Goal: Information Seeking & Learning: Learn about a topic

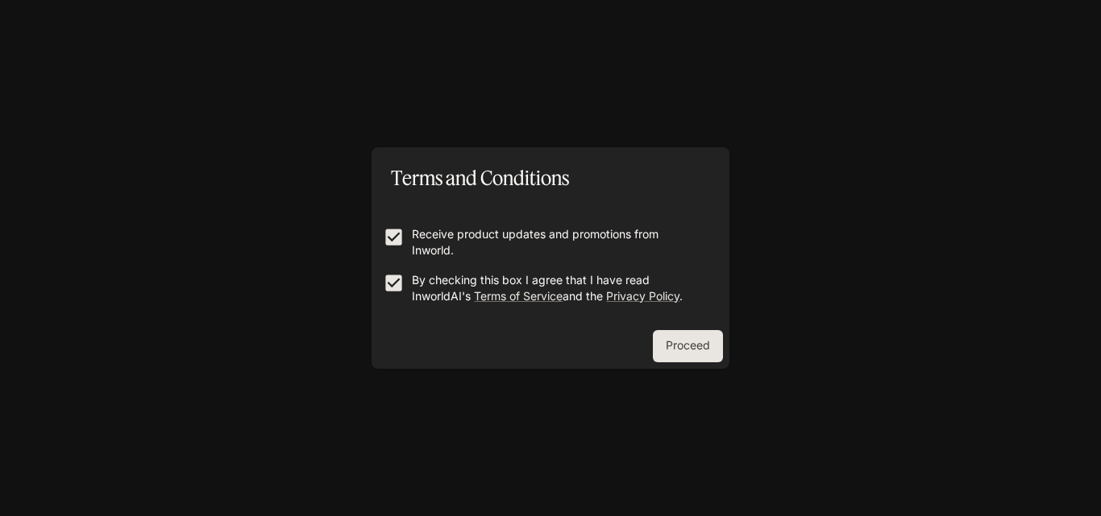
click at [675, 334] on button "Proceed" at bounding box center [688, 346] width 70 height 32
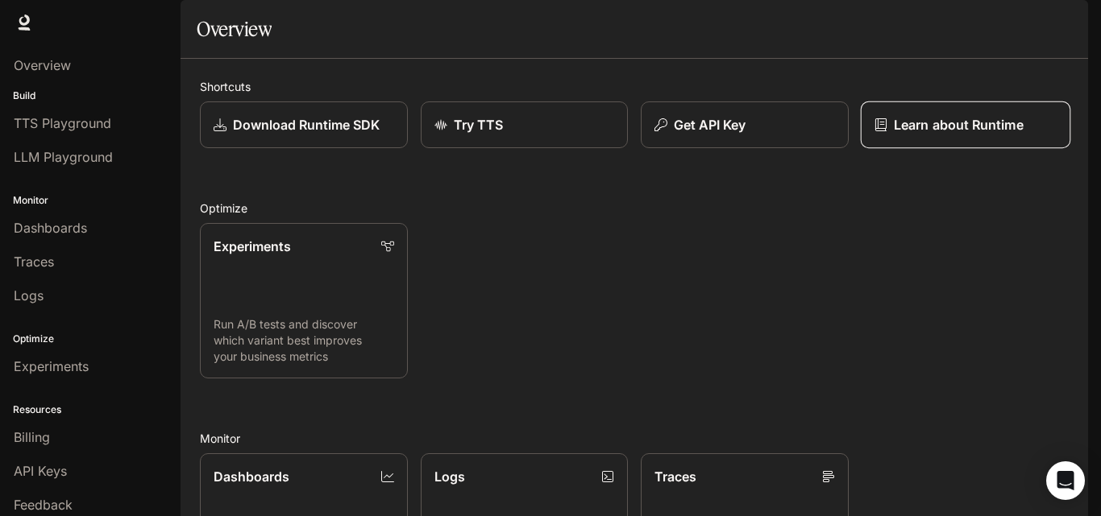
click at [911, 135] on p "Learn about Runtime" at bounding box center [959, 124] width 130 height 19
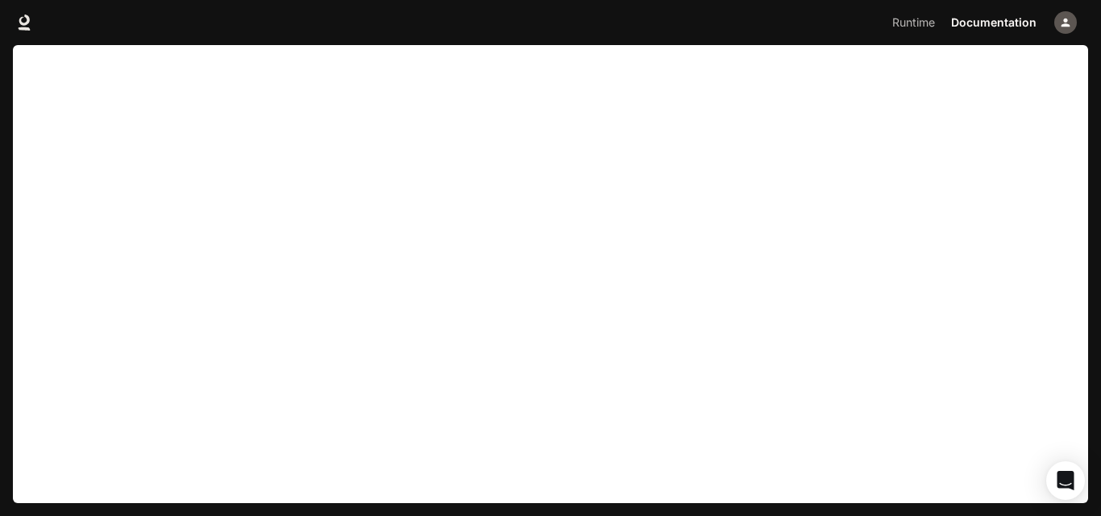
click at [799, 20] on div "Runtime Runtime Documentation Documentation" at bounding box center [550, 22] width 1101 height 45
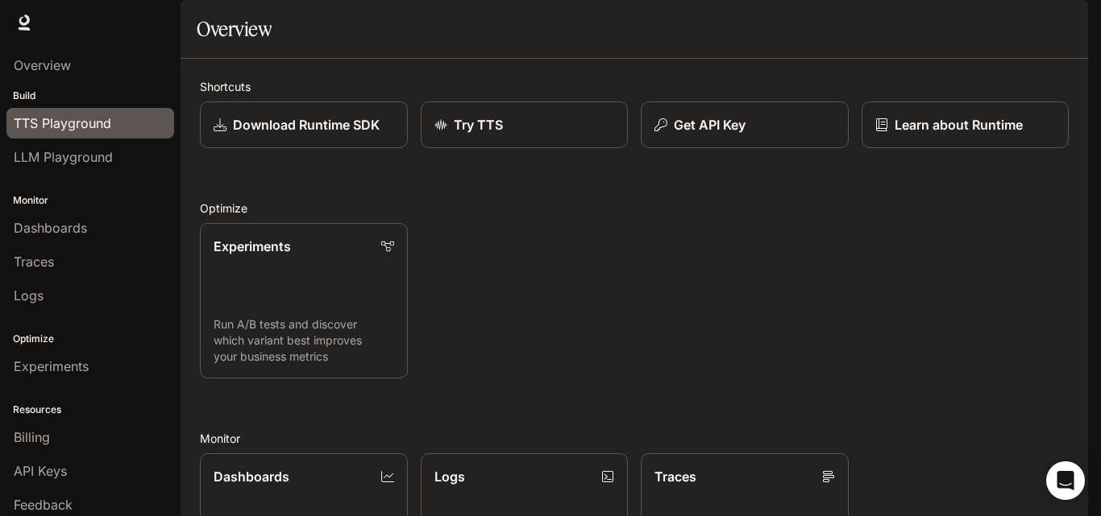
click at [75, 124] on span "TTS Playground" at bounding box center [62, 123] width 97 height 19
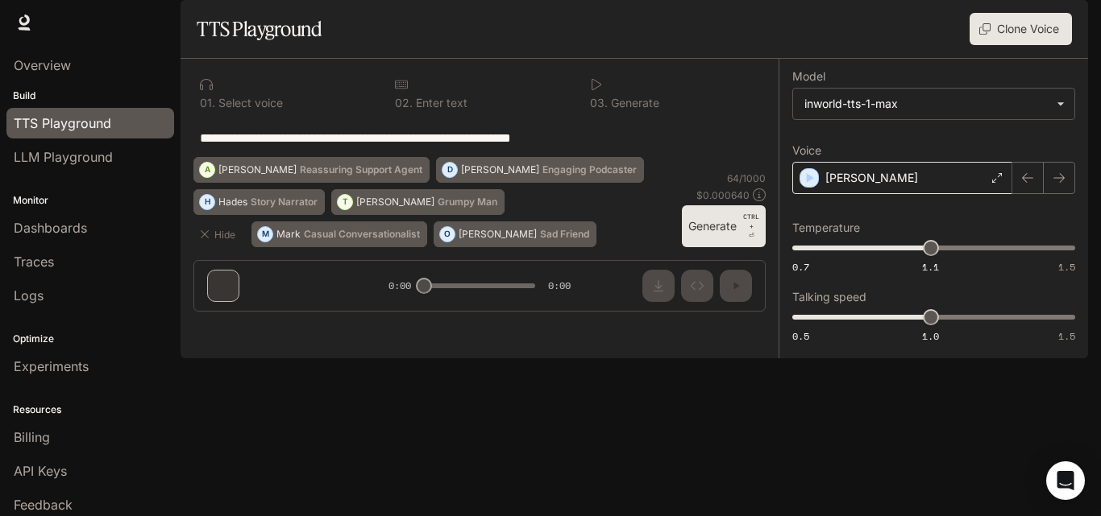
click at [902, 194] on div "Dennis" at bounding box center [902, 178] width 220 height 32
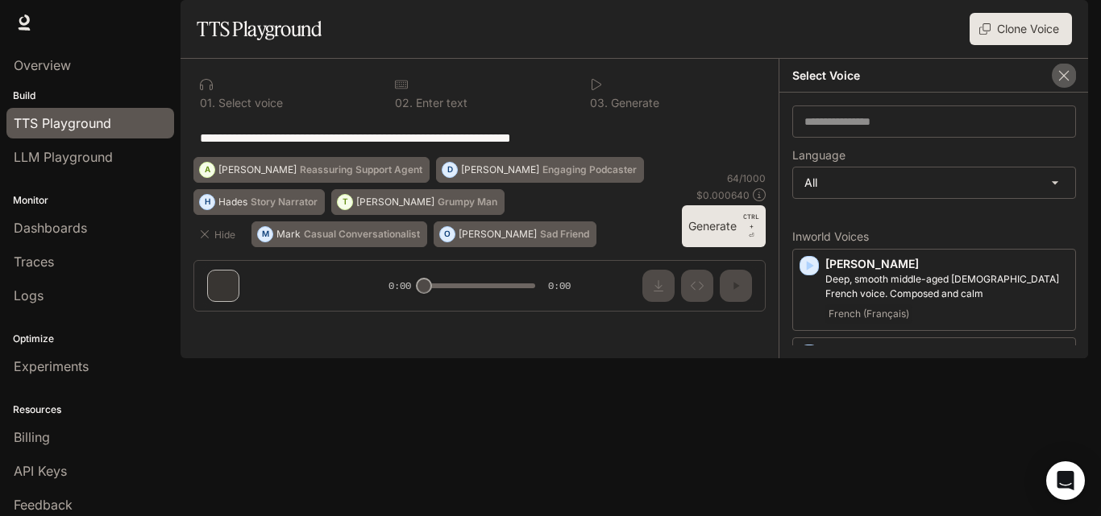
click at [1071, 84] on icon "button" at bounding box center [1064, 76] width 16 height 16
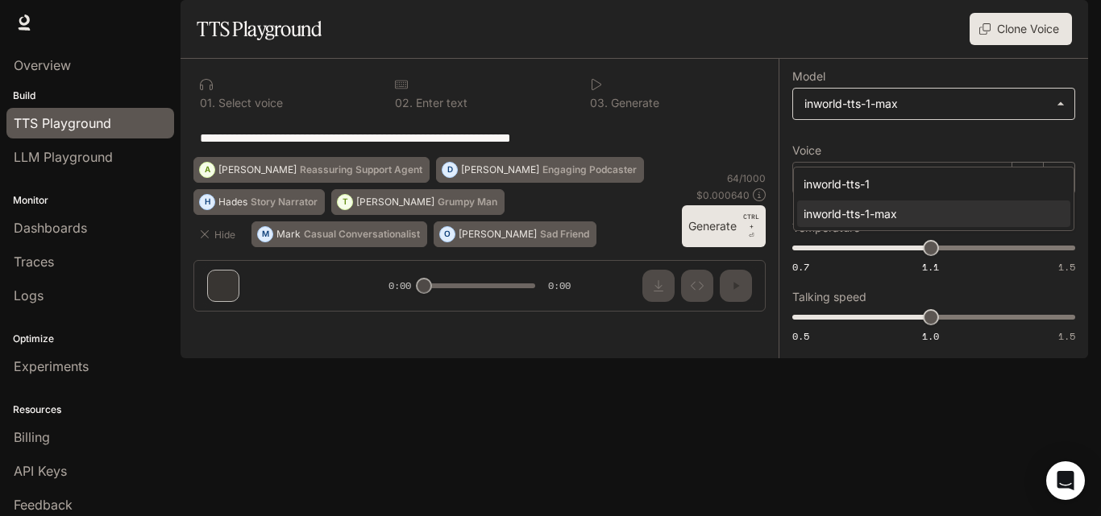
click at [960, 150] on body "**********" at bounding box center [550, 258] width 1101 height 516
click at [960, 150] on div at bounding box center [550, 258] width 1101 height 516
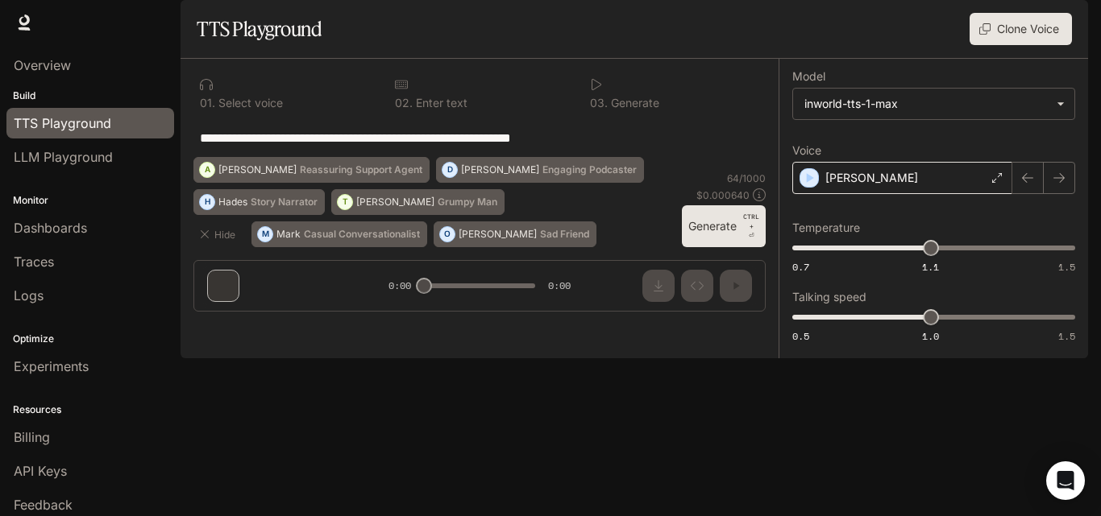
click at [939, 194] on div "Dennis" at bounding box center [902, 178] width 220 height 32
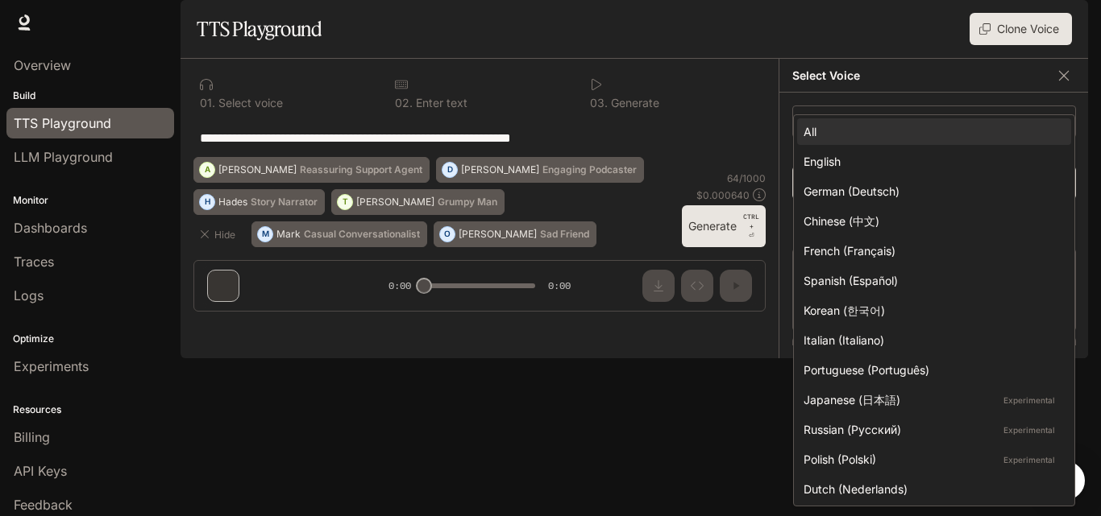
click at [902, 227] on body "**********" at bounding box center [550, 258] width 1101 height 516
click at [718, 224] on div at bounding box center [550, 258] width 1101 height 516
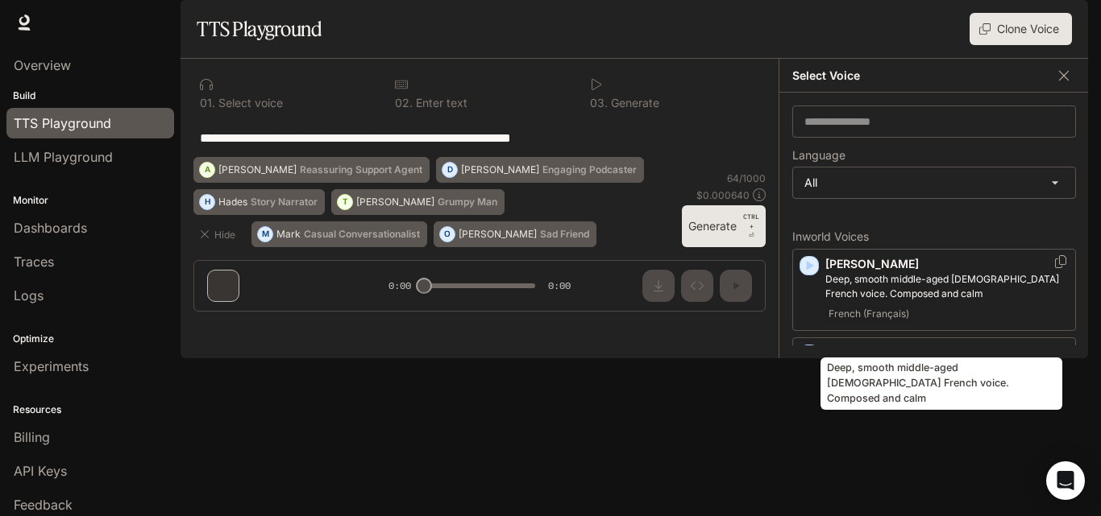
click at [845, 301] on p "Deep, smooth middle-aged male French voice. Composed and calm" at bounding box center [946, 286] width 243 height 29
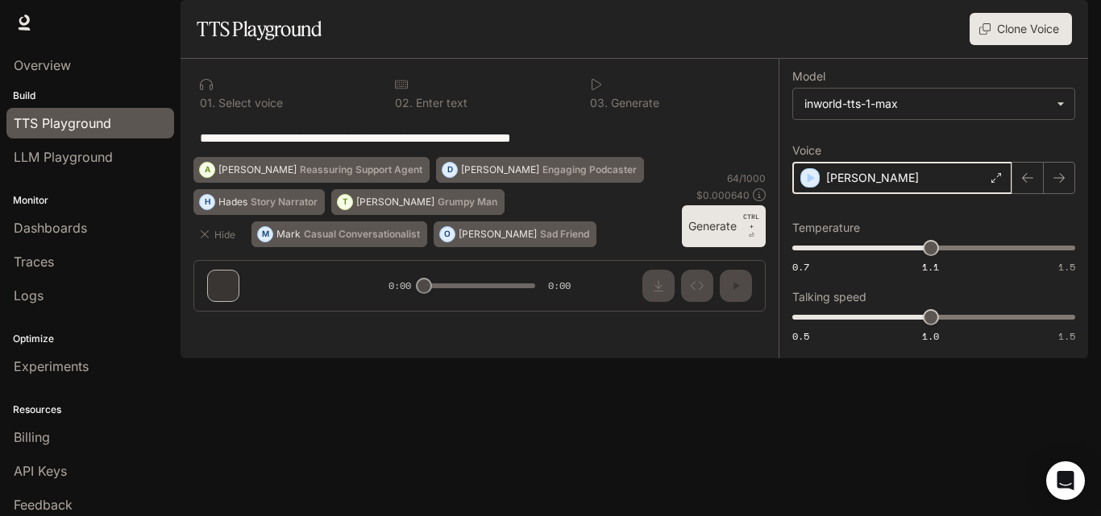
click at [807, 183] on icon "button" at bounding box center [810, 178] width 7 height 10
click at [894, 194] on div "Alain" at bounding box center [902, 178] width 220 height 32
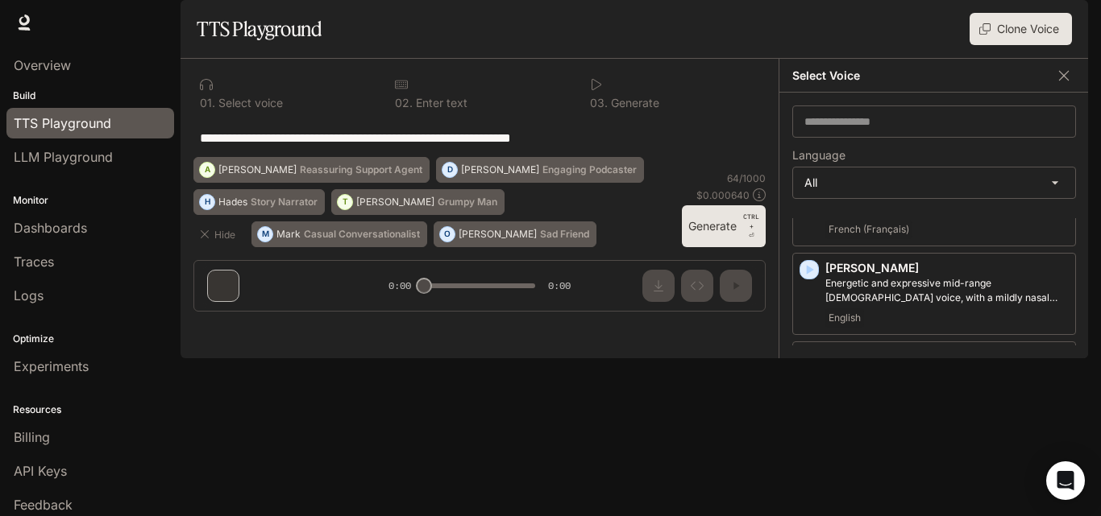
scroll to position [88, 0]
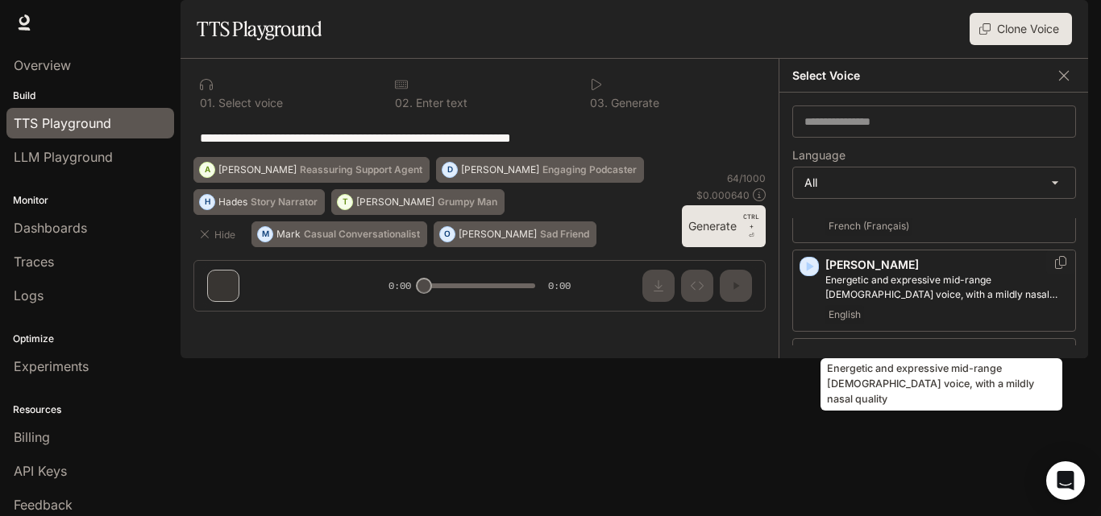
click at [861, 302] on p "Energetic and expressive mid-range male voice, with a mildly nasal quality" at bounding box center [946, 287] width 243 height 29
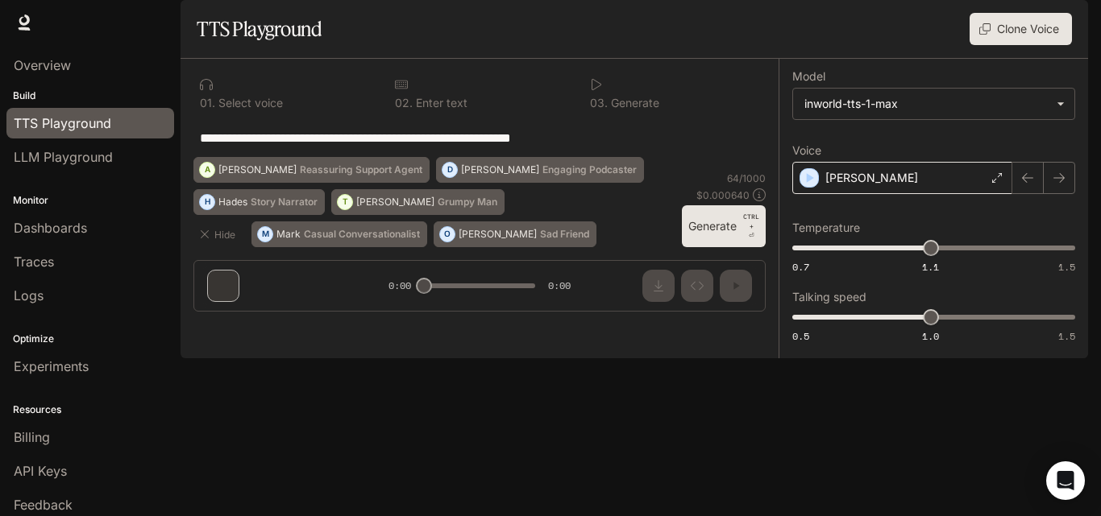
click at [866, 194] on div "Alex" at bounding box center [902, 178] width 220 height 32
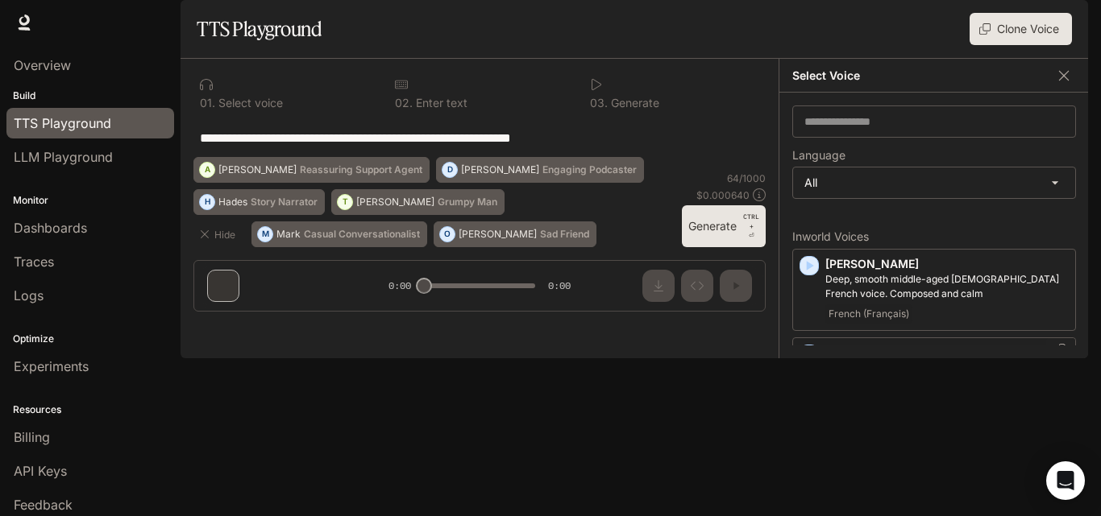
click at [811, 359] on icon "button" at bounding box center [810, 355] width 7 height 10
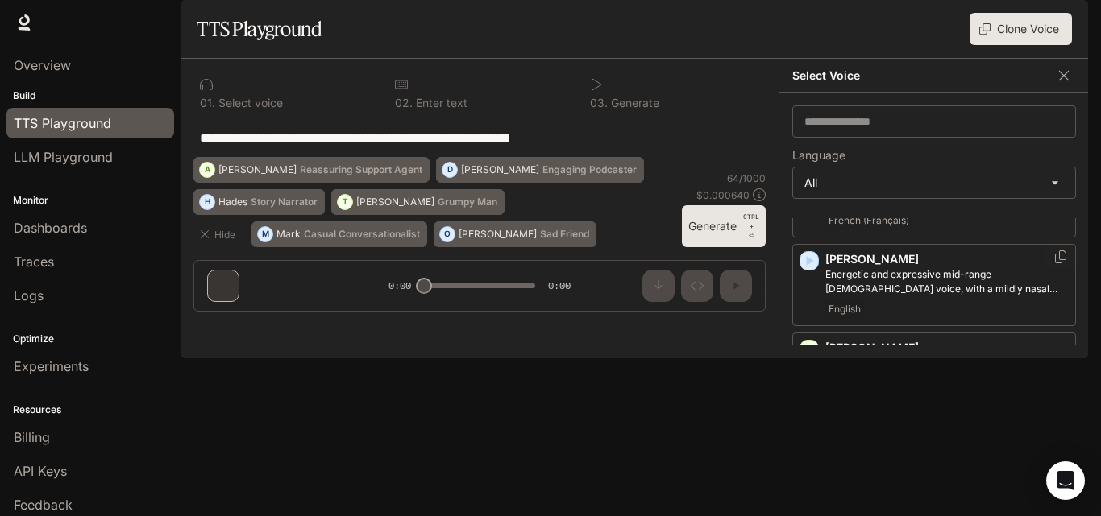
scroll to position [94, 0]
click at [810, 354] on icon "button" at bounding box center [810, 349] width 7 height 10
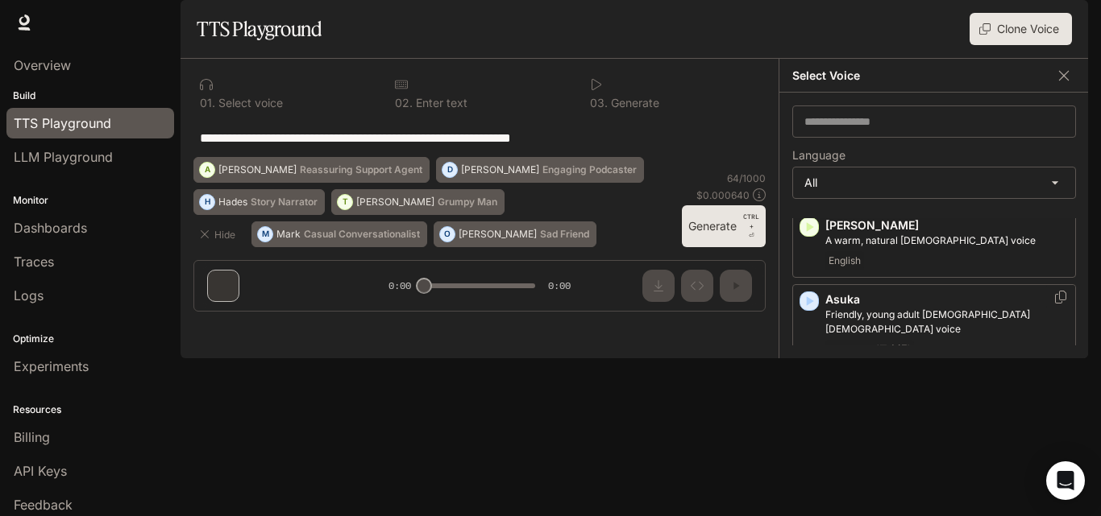
scroll to position [219, 0]
click at [807, 306] on icon "button" at bounding box center [809, 298] width 16 height 16
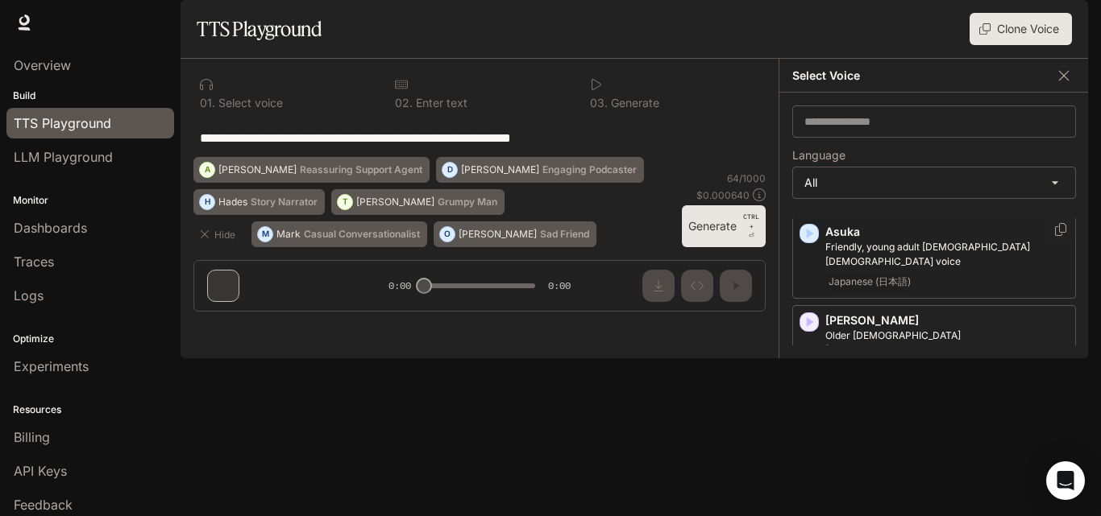
scroll to position [332, 0]
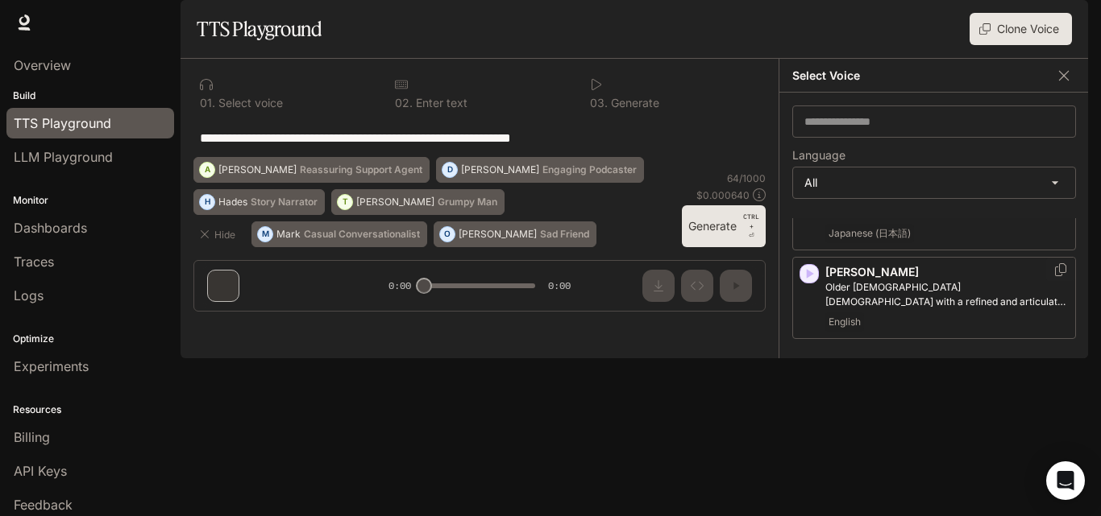
click at [807, 279] on icon "button" at bounding box center [810, 274] width 7 height 10
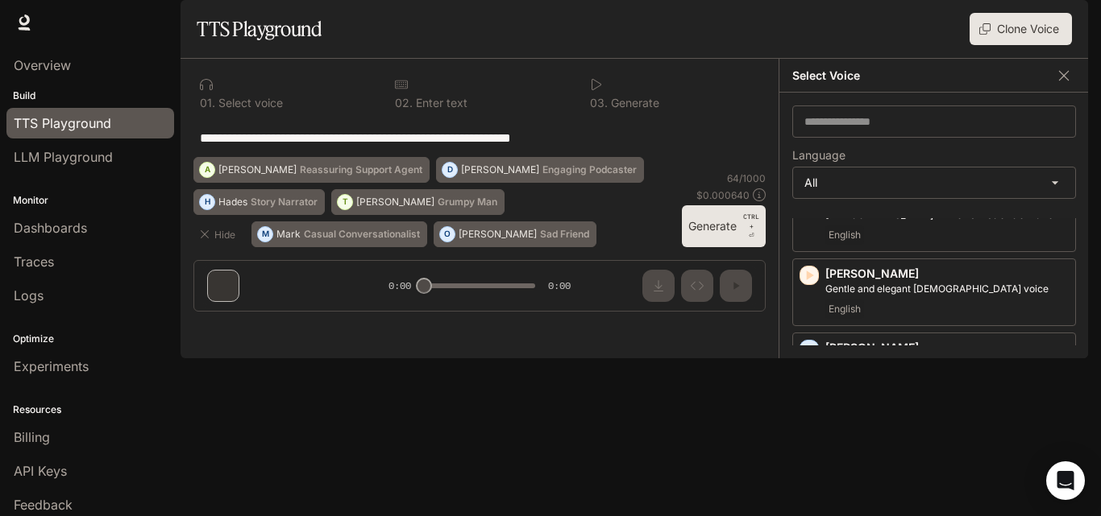
scroll to position [420, 0]
click at [807, 280] on icon "button" at bounding box center [810, 275] width 7 height 10
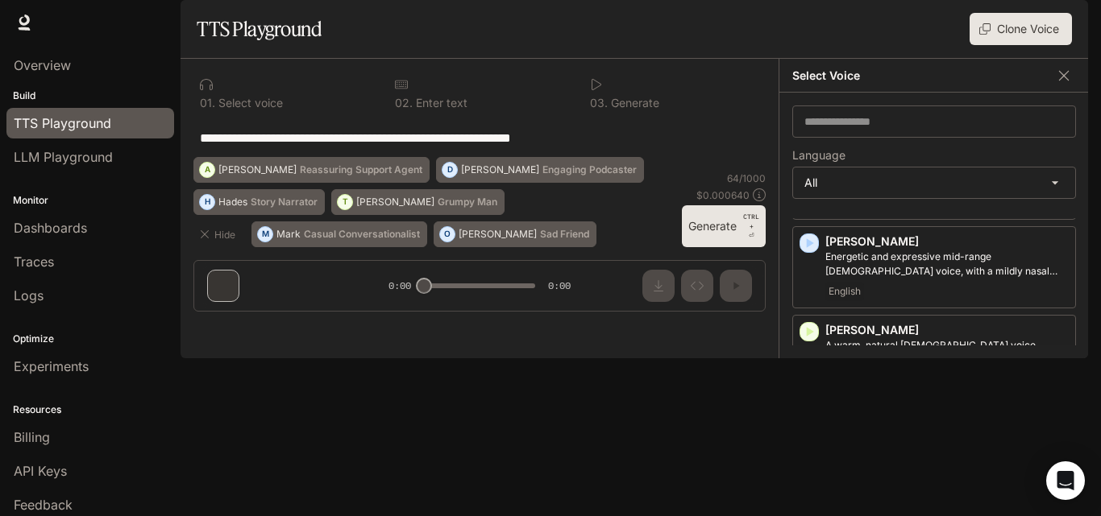
scroll to position [0, 0]
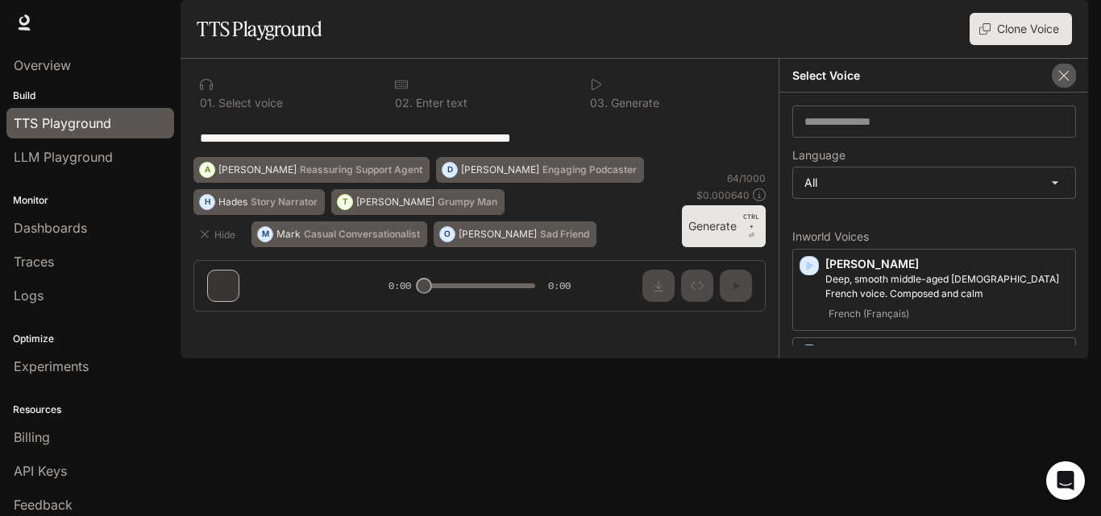
click at [1067, 84] on icon "button" at bounding box center [1064, 76] width 16 height 16
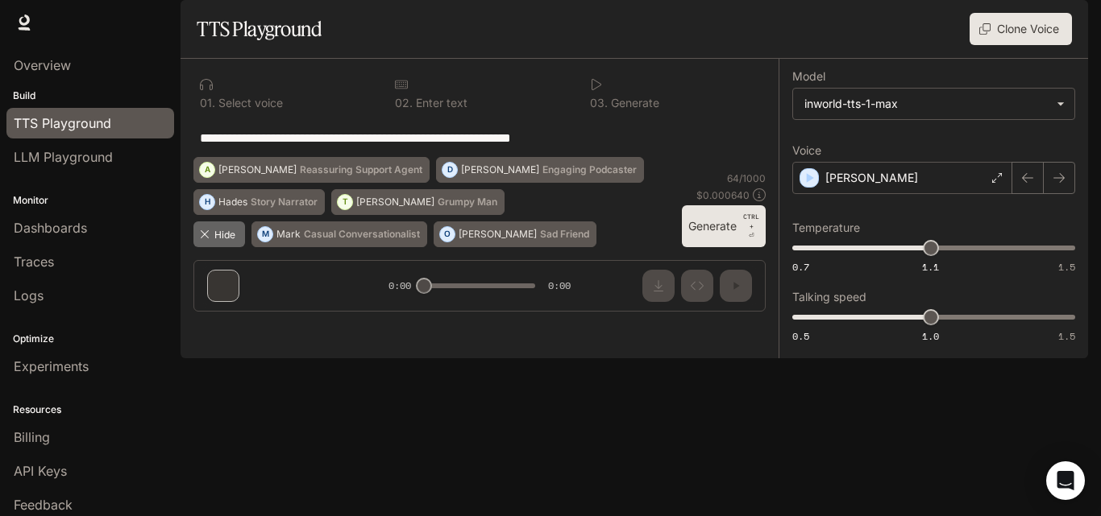
click at [203, 241] on icon "button" at bounding box center [204, 234] width 13 height 13
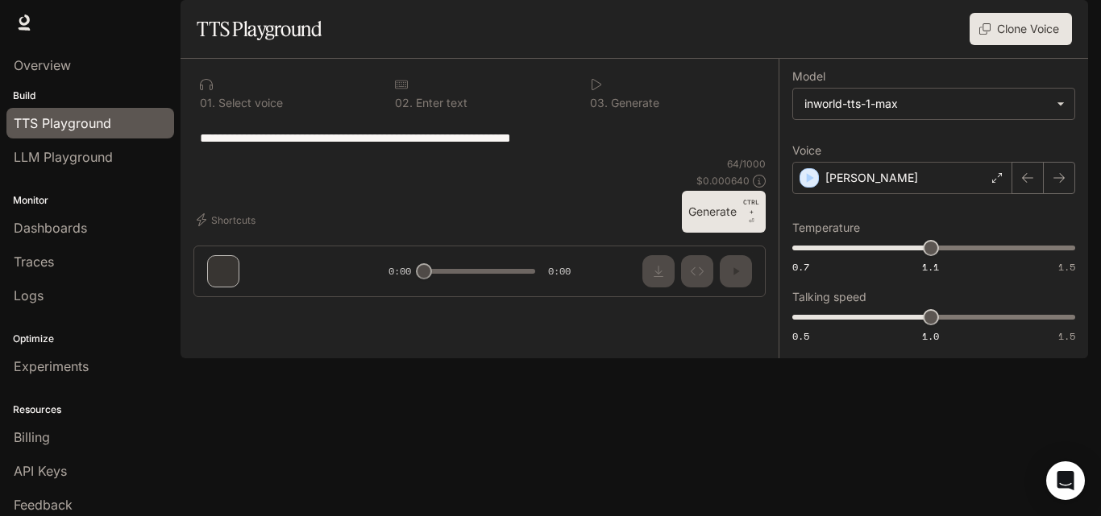
click at [221, 310] on div "**********" at bounding box center [479, 184] width 598 height 251
click at [597, 157] on div "**********" at bounding box center [479, 137] width 572 height 39
click at [728, 233] on button "Generate CTRL + ⏎" at bounding box center [724, 212] width 84 height 42
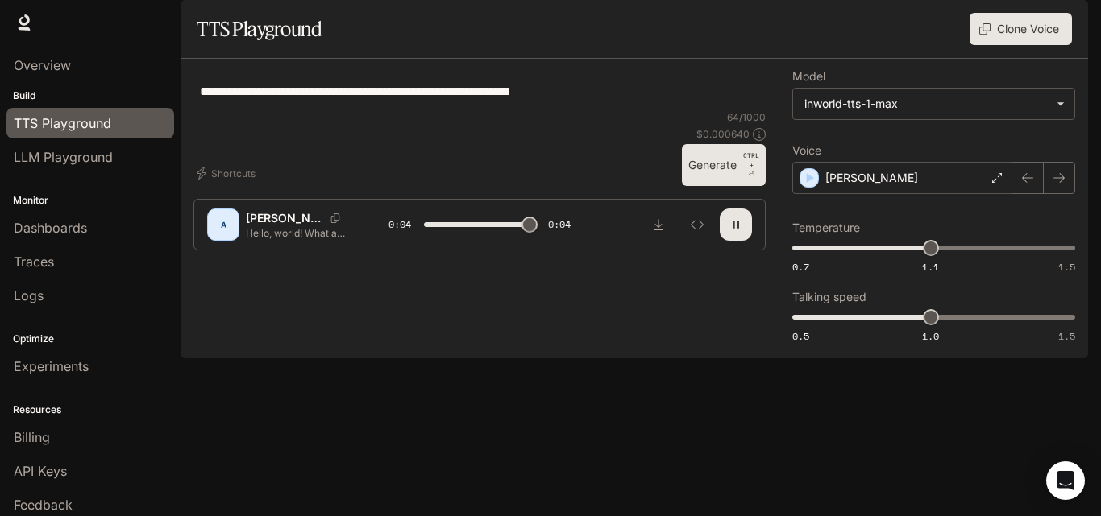
type input "*"
drag, startPoint x: 620, startPoint y: 130, endPoint x: 115, endPoint y: 121, distance: 504.5
click at [180, 121] on main "**********" at bounding box center [633, 179] width 907 height 359
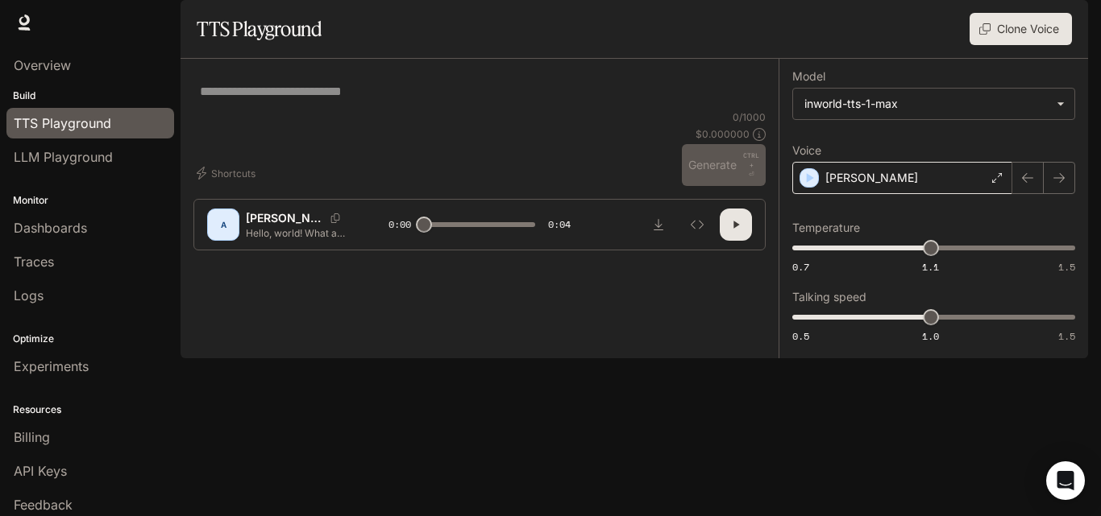
click at [891, 194] on div "Alex" at bounding box center [902, 178] width 220 height 32
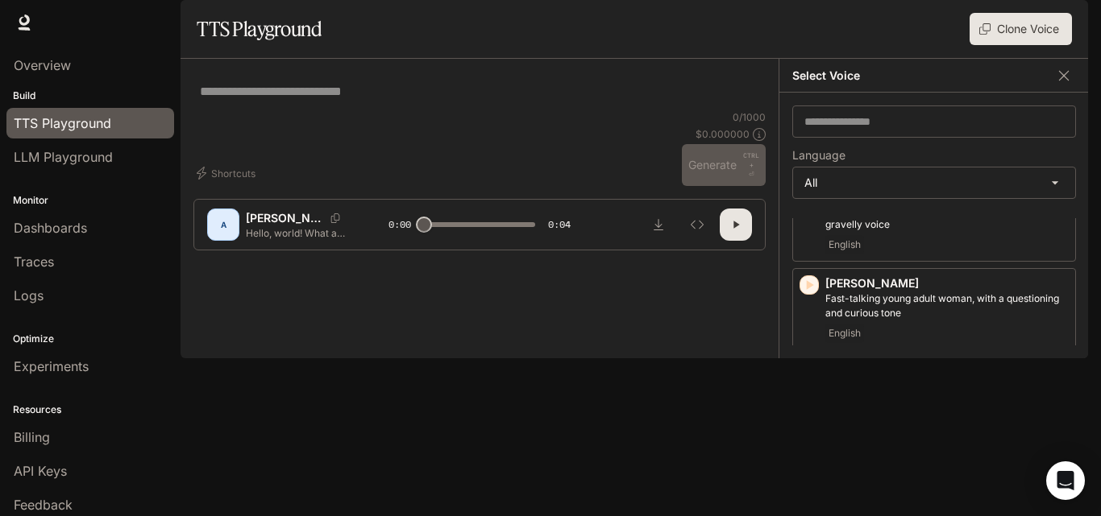
scroll to position [3959, 0]
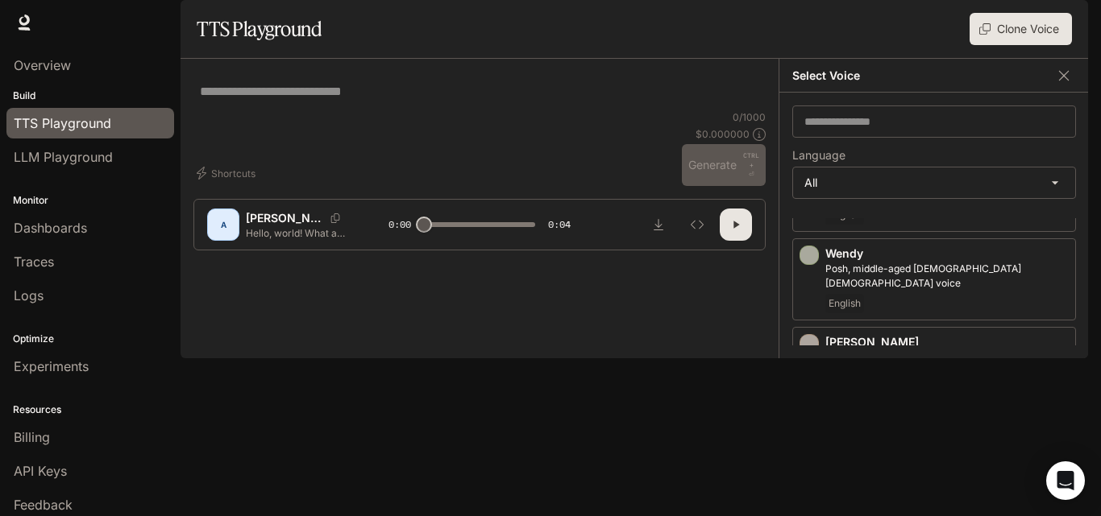
scroll to position [3885, 0]
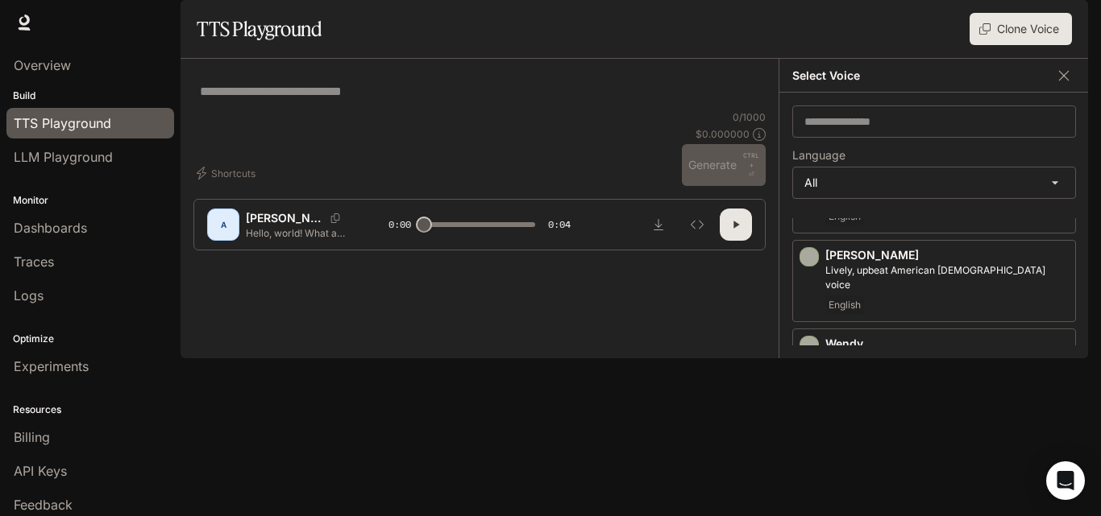
scroll to position [3803, 0]
click at [808, 516] on icon "button" at bounding box center [810, 525] width 7 height 10
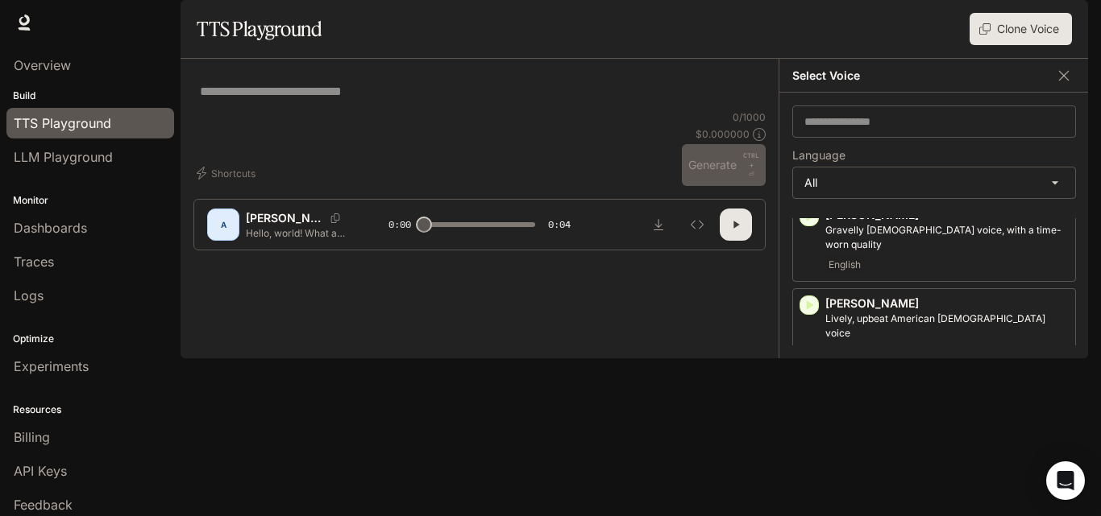
scroll to position [3752, 0]
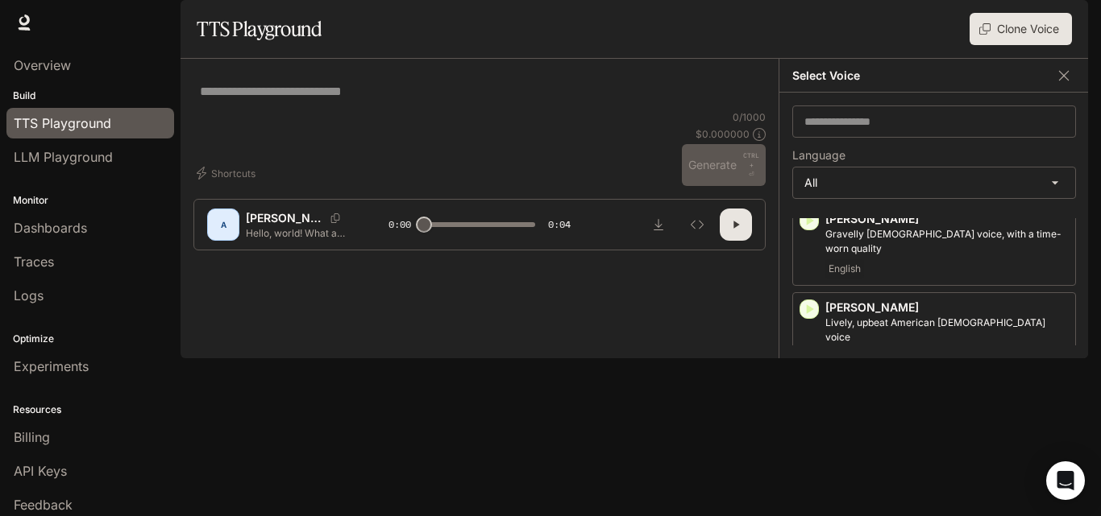
click at [809, 479] on icon "button" at bounding box center [809, 487] width 16 height 16
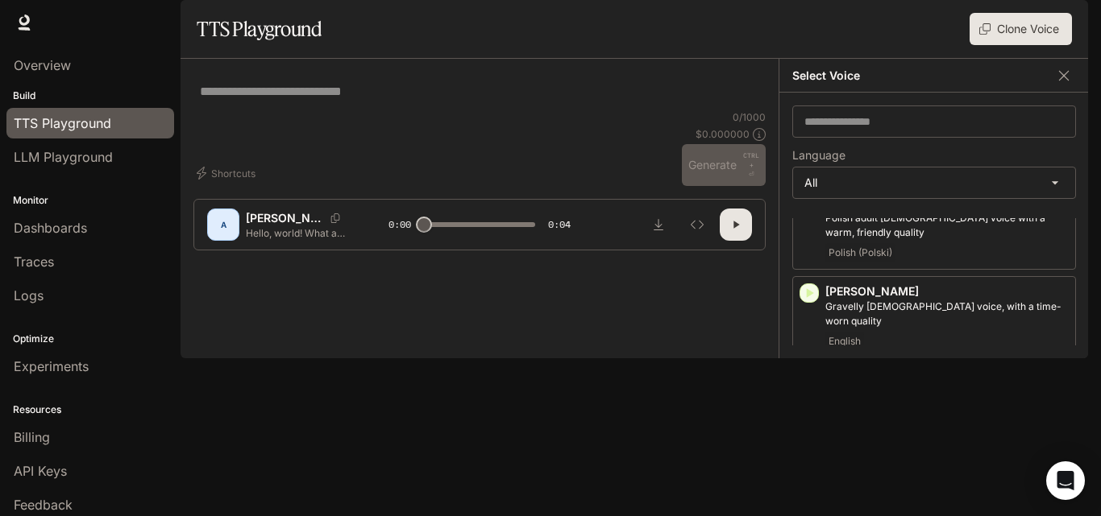
scroll to position [3671, 0]
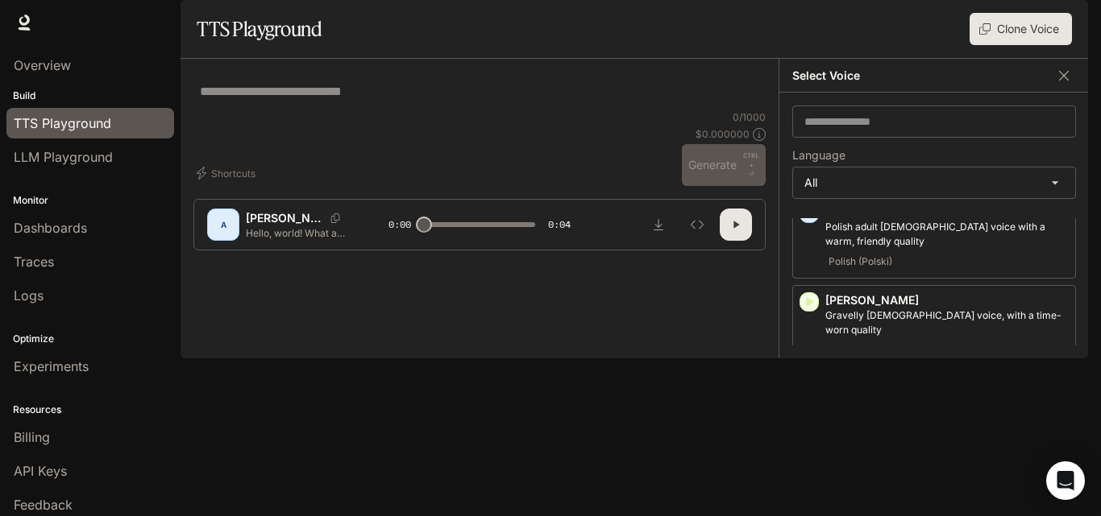
click at [809, 475] on icon "button" at bounding box center [810, 480] width 7 height 10
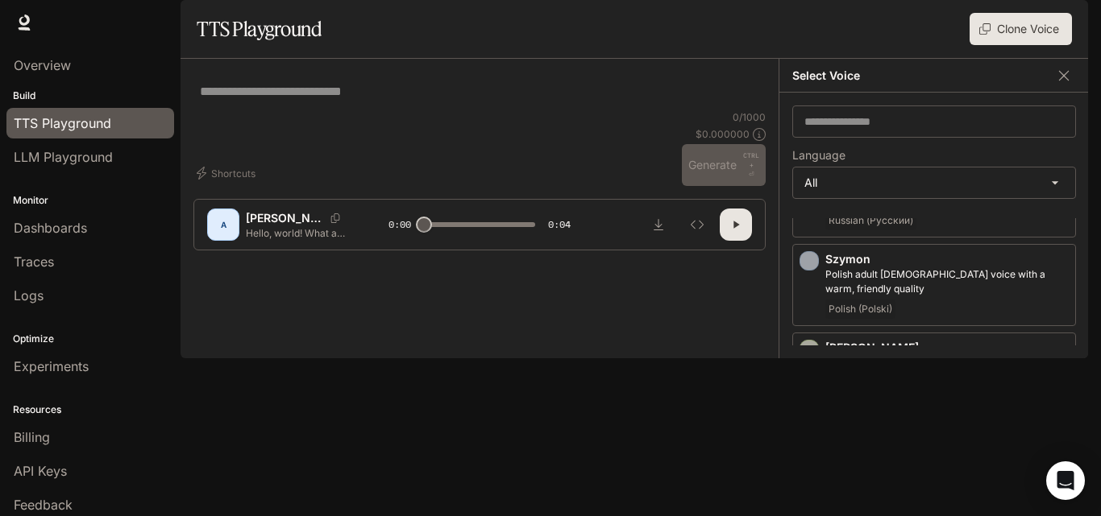
scroll to position [3603, 0]
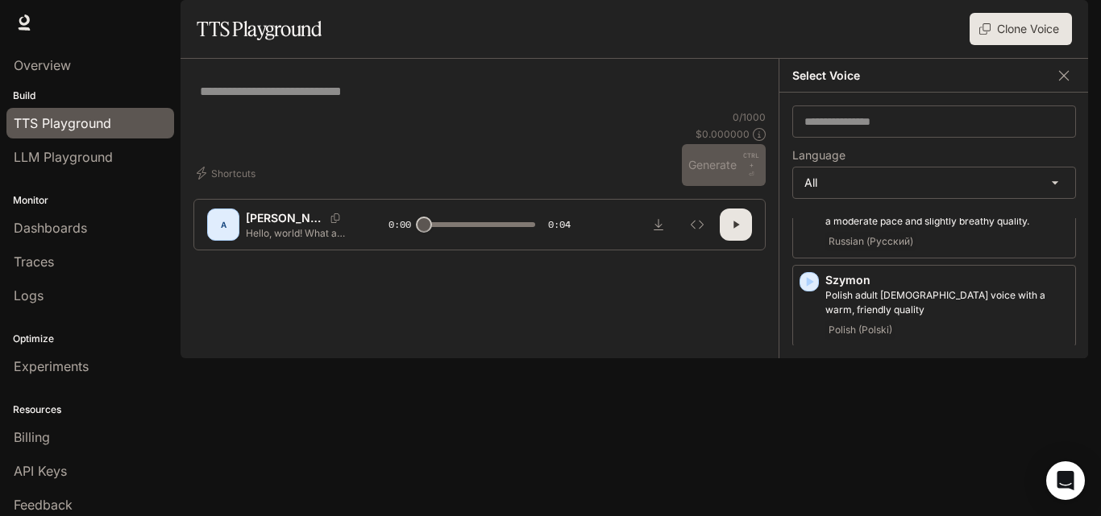
click at [809, 451] on icon "button" at bounding box center [809, 459] width 16 height 16
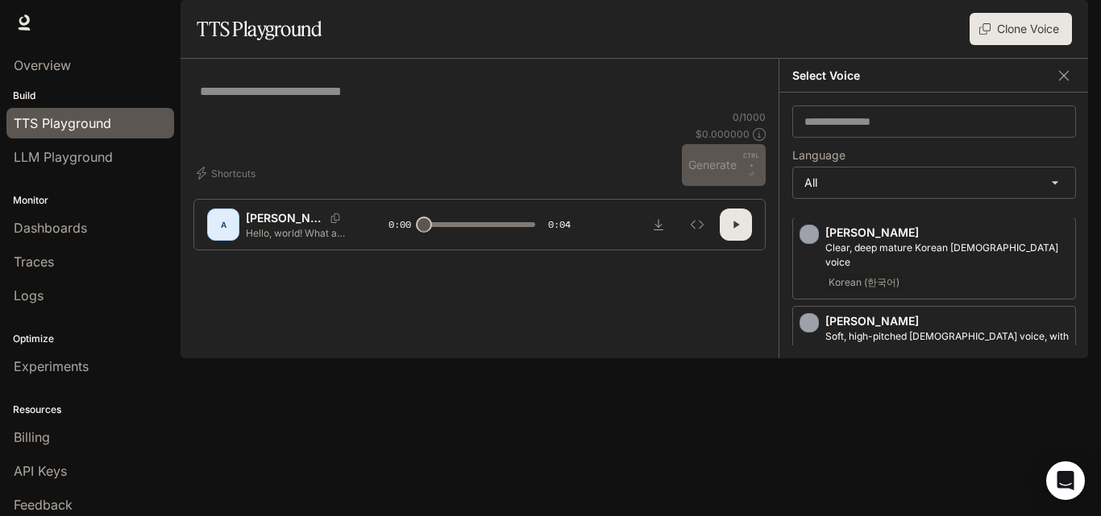
scroll to position [3470, 0]
click at [809, 498] on icon "button" at bounding box center [810, 503] width 7 height 10
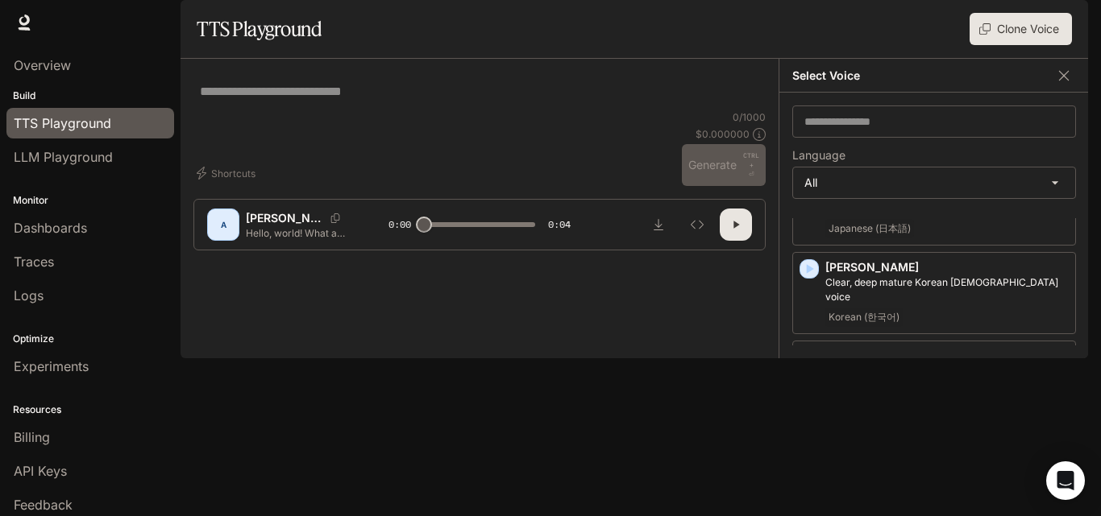
scroll to position [3414, 0]
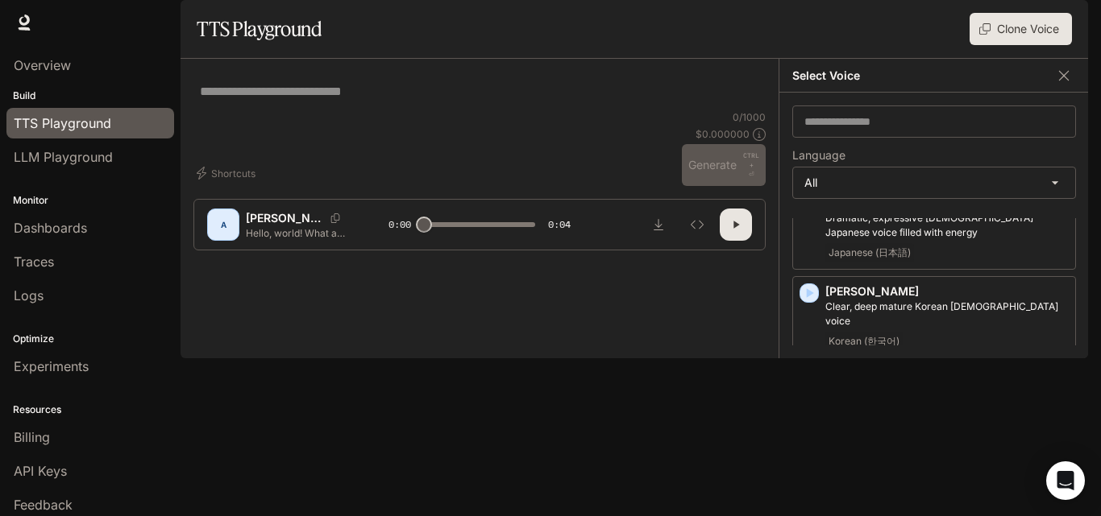
click at [814, 463] on icon "button" at bounding box center [809, 471] width 16 height 16
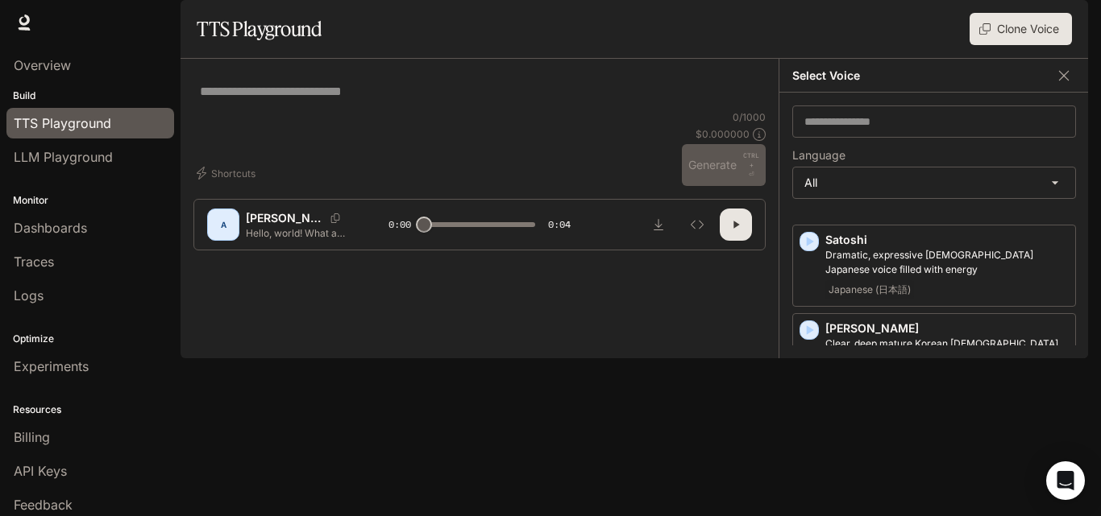
scroll to position [3370, 0]
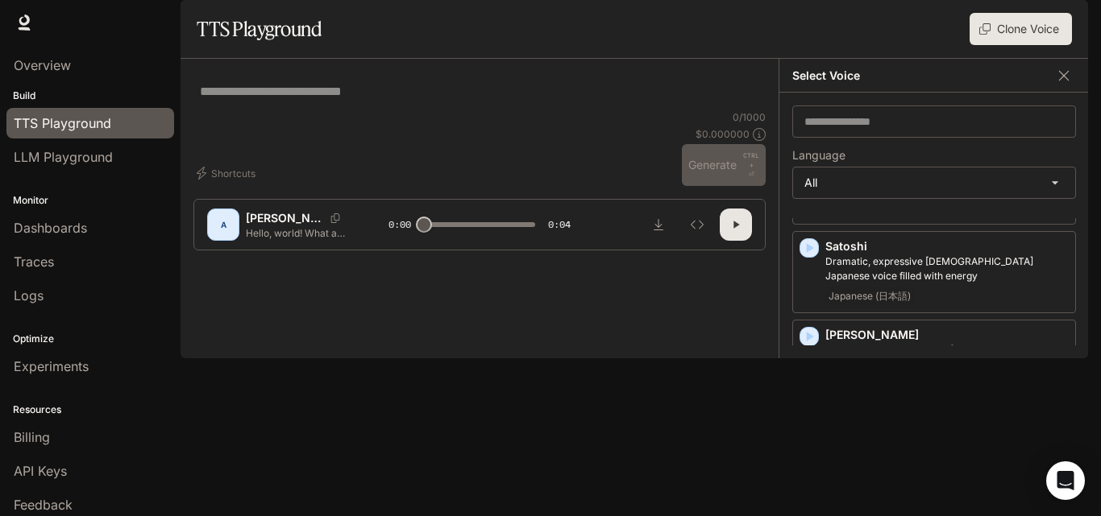
click at [807, 421] on icon "button" at bounding box center [810, 426] width 7 height 10
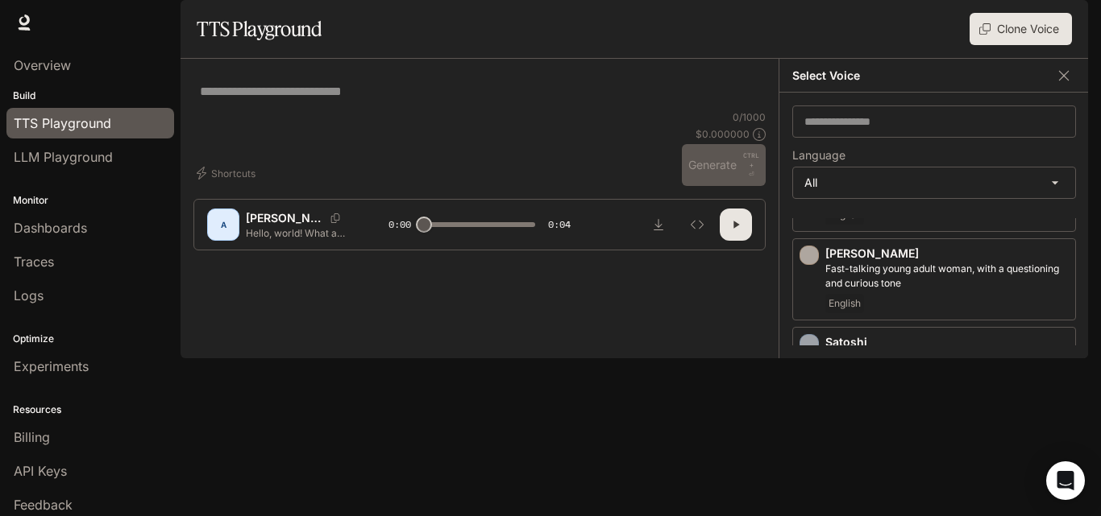
scroll to position [3270, 0]
click at [810, 516] on icon "button" at bounding box center [809, 526] width 16 height 16
click at [815, 516] on icon "button" at bounding box center [809, 526] width 16 height 16
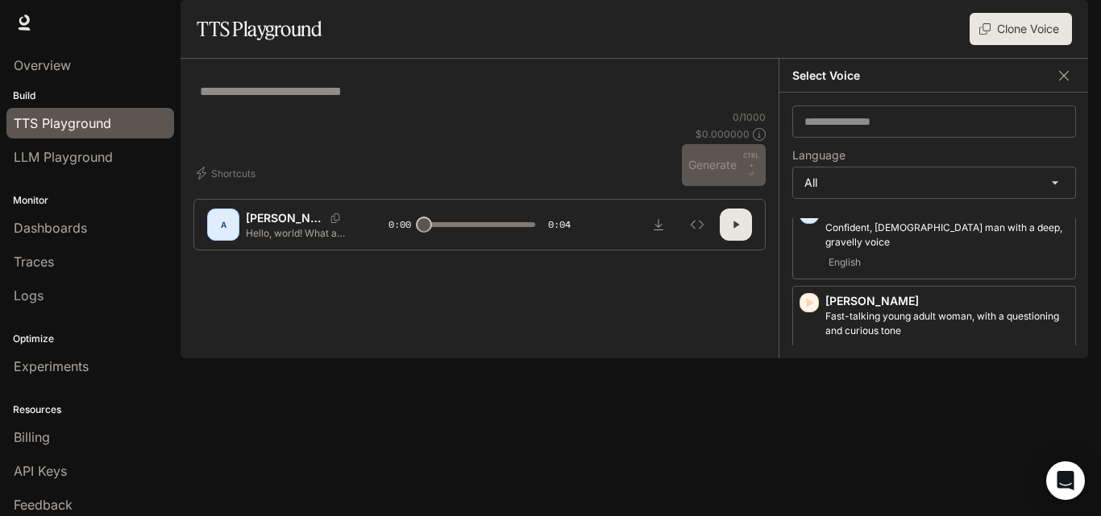
scroll to position [3220, 0]
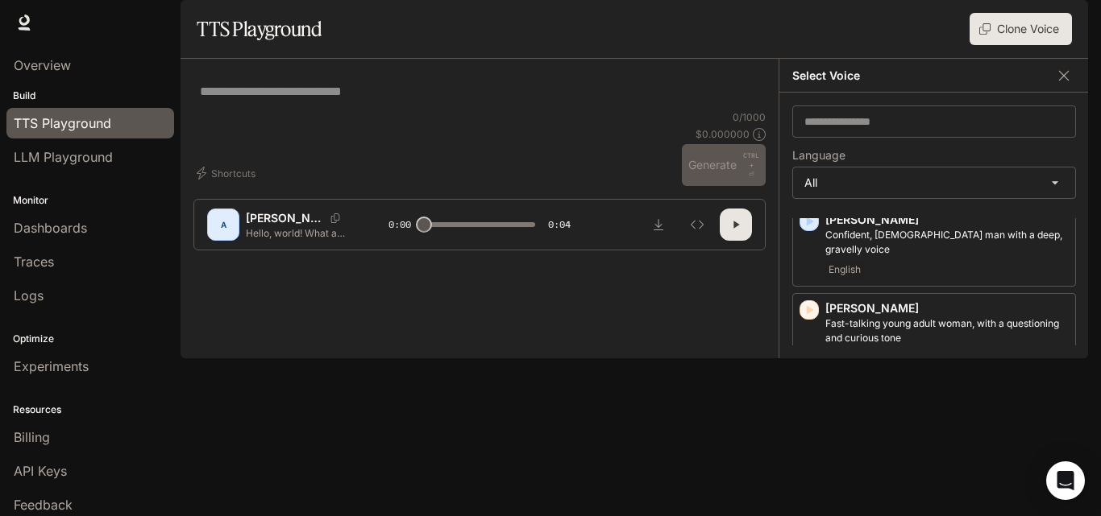
click at [808, 483] on icon "button" at bounding box center [810, 488] width 7 height 10
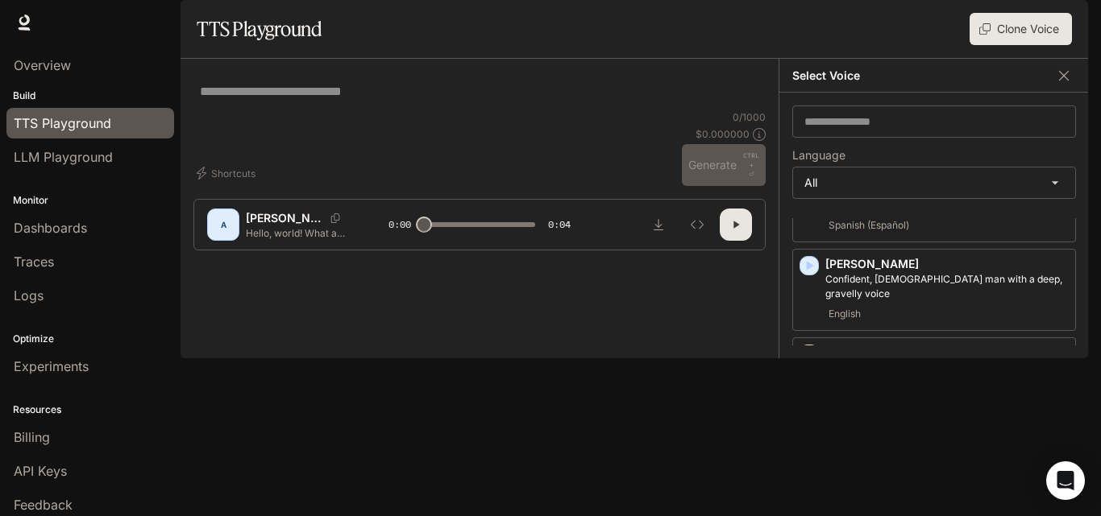
scroll to position [3170, 0]
click at [401, 110] on div "* ​" at bounding box center [479, 91] width 572 height 39
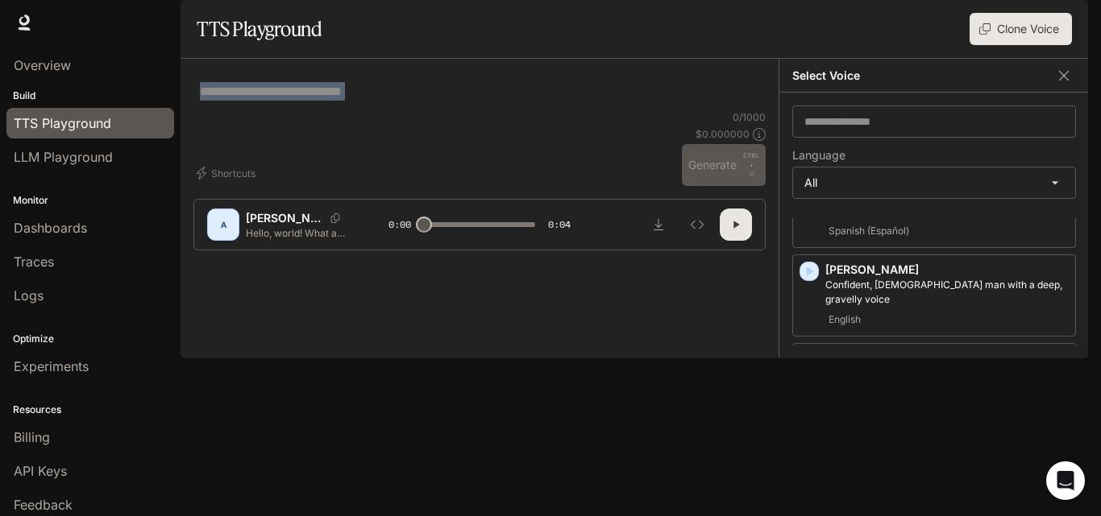
drag, startPoint x: 381, startPoint y: 158, endPoint x: 372, endPoint y: 147, distance: 13.7
click at [372, 110] on div "* ​" at bounding box center [479, 91] width 572 height 39
click at [372, 110] on div "* ​" at bounding box center [479, 91] width 559 height 39
paste textarea "**********"
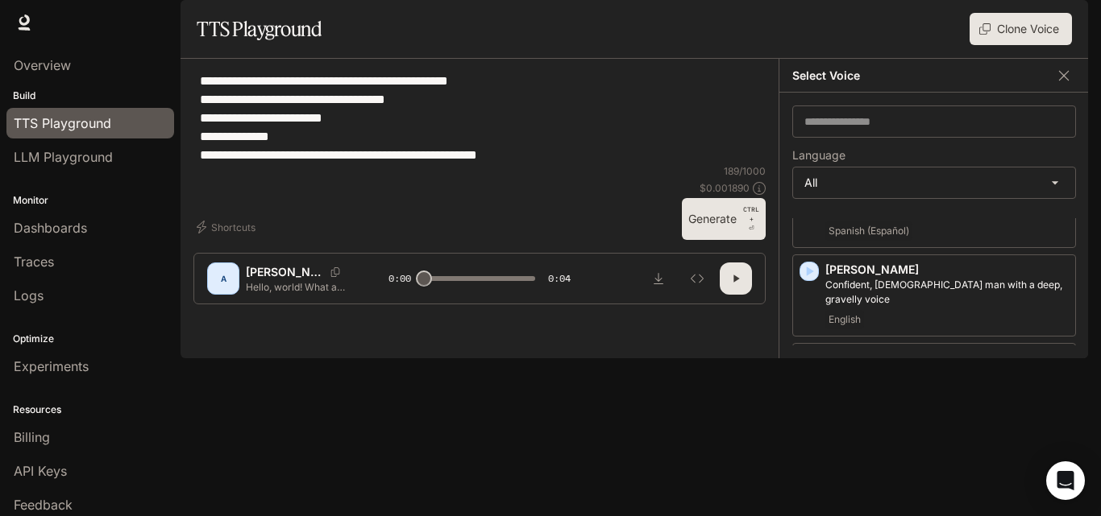
type textarea "**********"
click at [727, 240] on button "Generate CTRL + ⏎" at bounding box center [724, 219] width 84 height 42
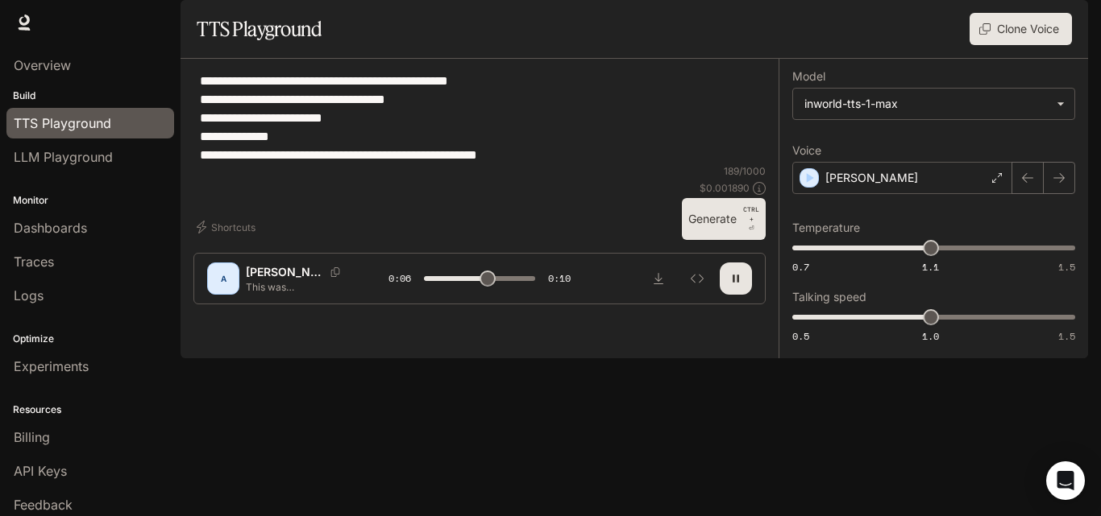
click at [723, 285] on div at bounding box center [479, 237] width 598 height 97
click at [724, 240] on button "Generate CTRL + ⏎" at bounding box center [724, 219] width 84 height 42
click at [863, 194] on div "Seojun" at bounding box center [902, 178] width 220 height 32
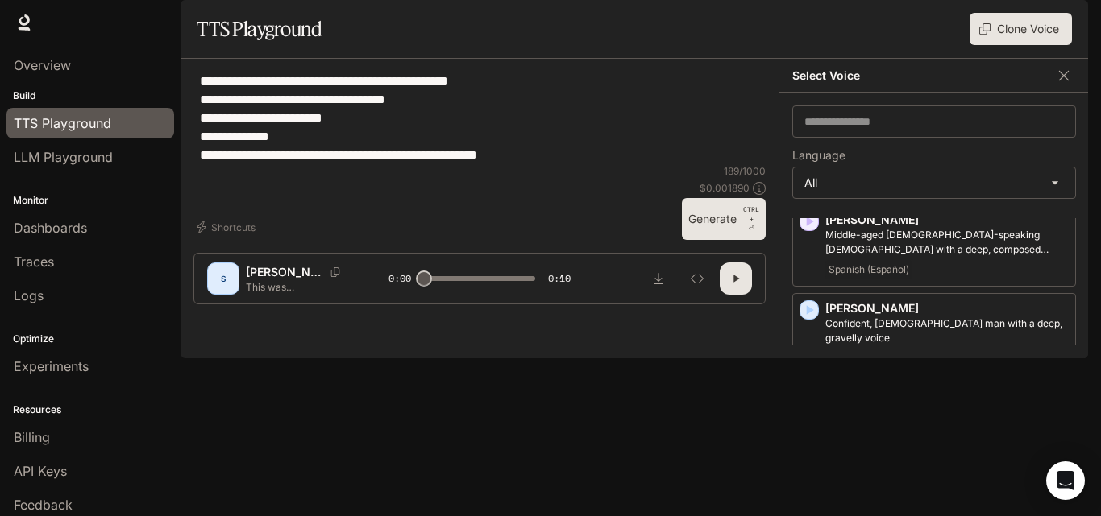
scroll to position [3126, 0]
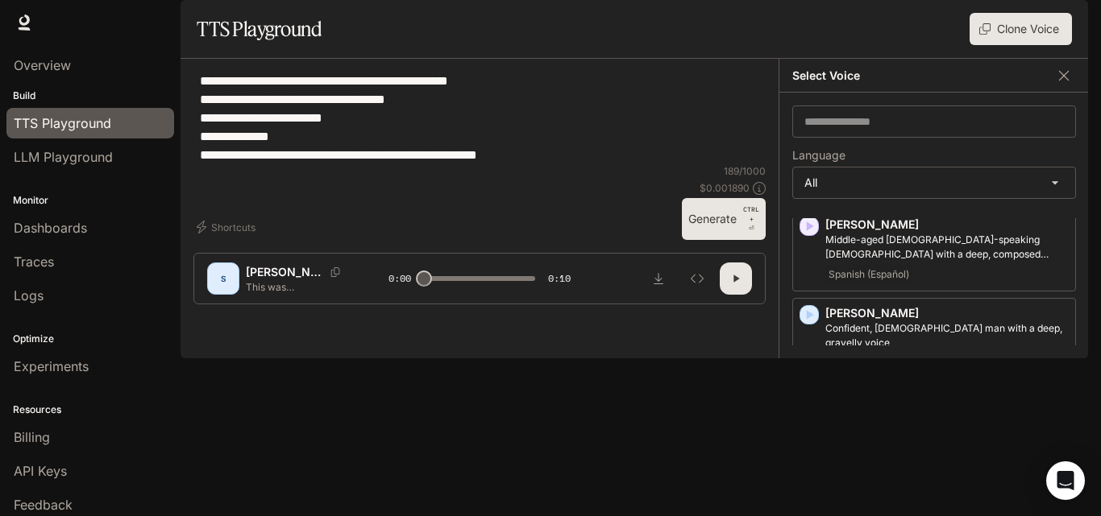
click at [808, 487] on icon "button" at bounding box center [810, 492] width 7 height 10
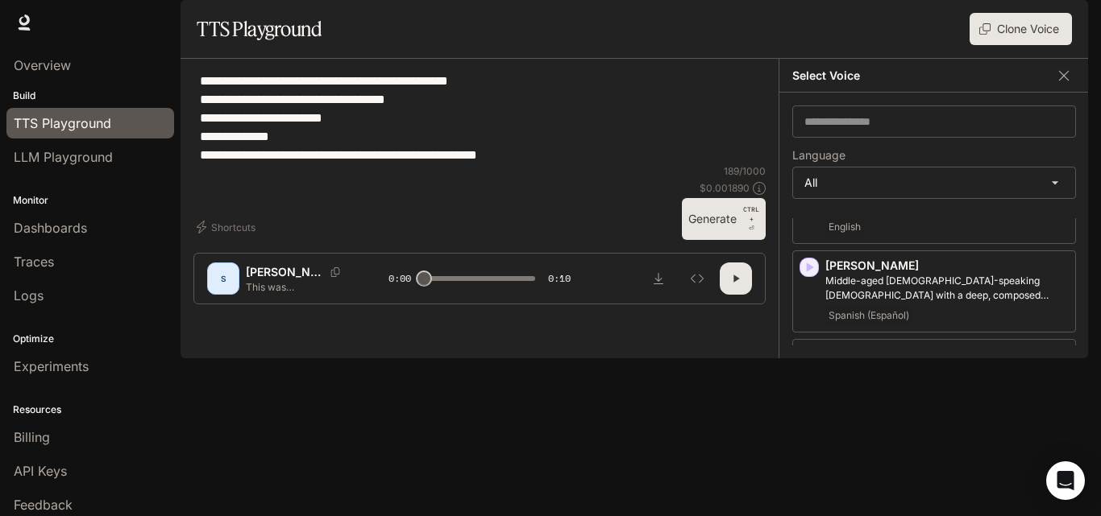
scroll to position [3082, 0]
click at [808, 440] on icon "button" at bounding box center [809, 448] width 16 height 16
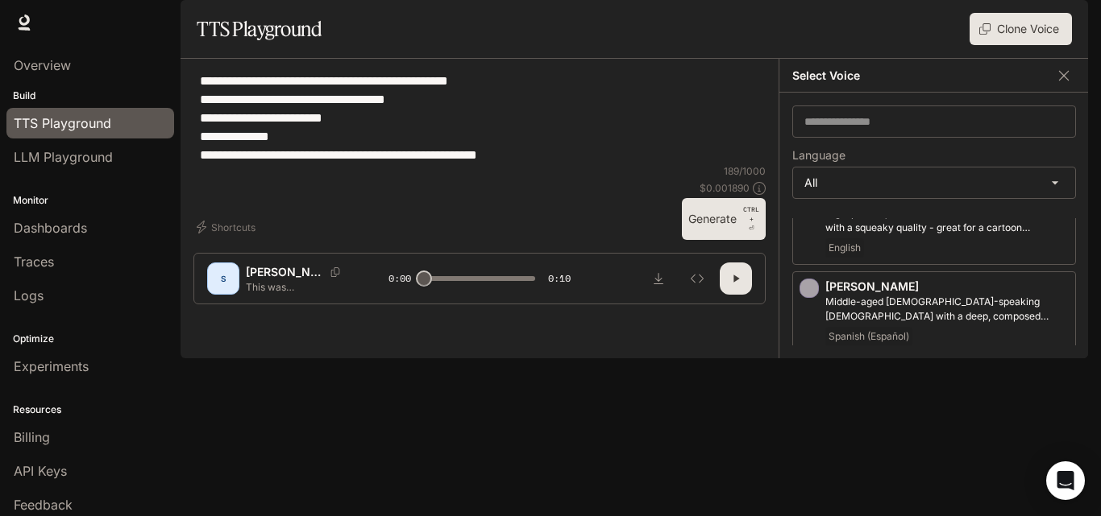
scroll to position [3063, 0]
click at [812, 370] on icon "button" at bounding box center [809, 378] width 16 height 16
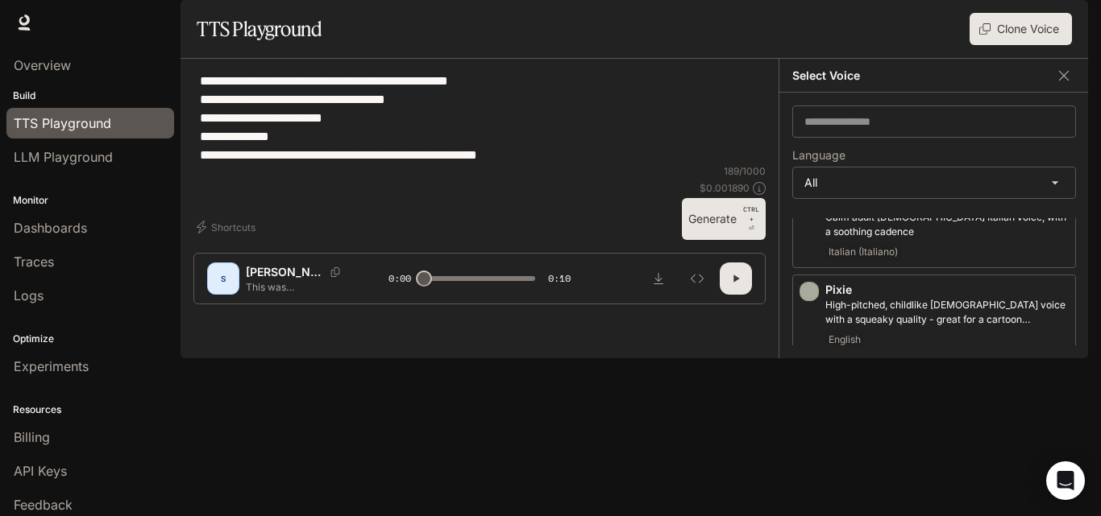
scroll to position [2938, 0]
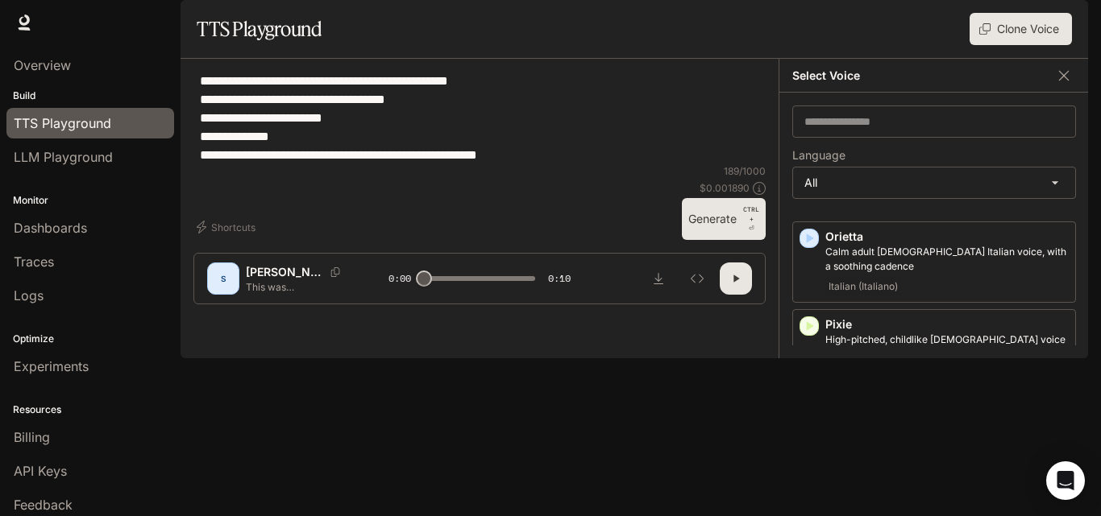
click at [851, 494] on p "Ronald" at bounding box center [946, 502] width 243 height 16
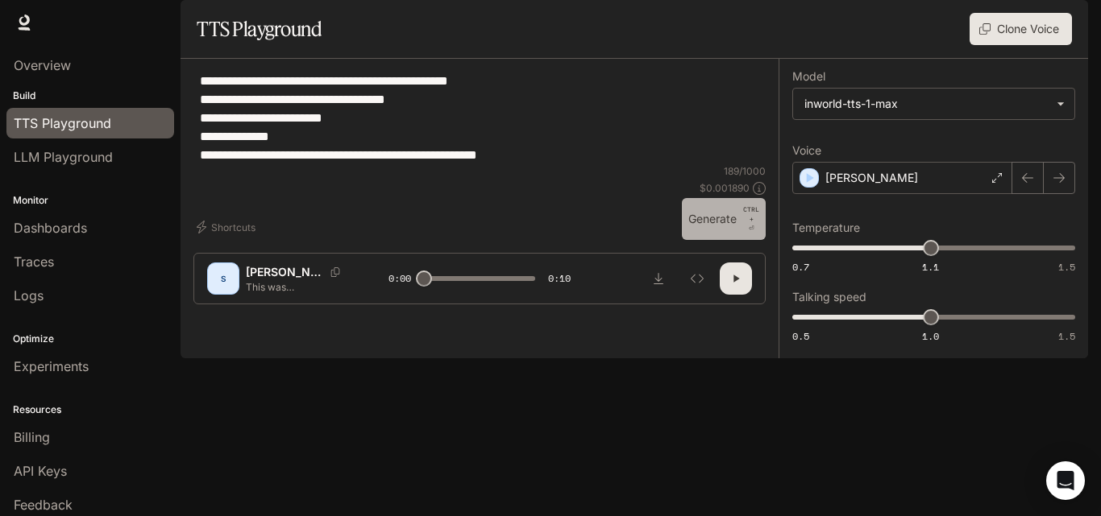
click at [728, 240] on button "Generate CTRL + ⏎" at bounding box center [724, 219] width 84 height 42
click at [935, 194] on div "Ronald" at bounding box center [902, 178] width 220 height 32
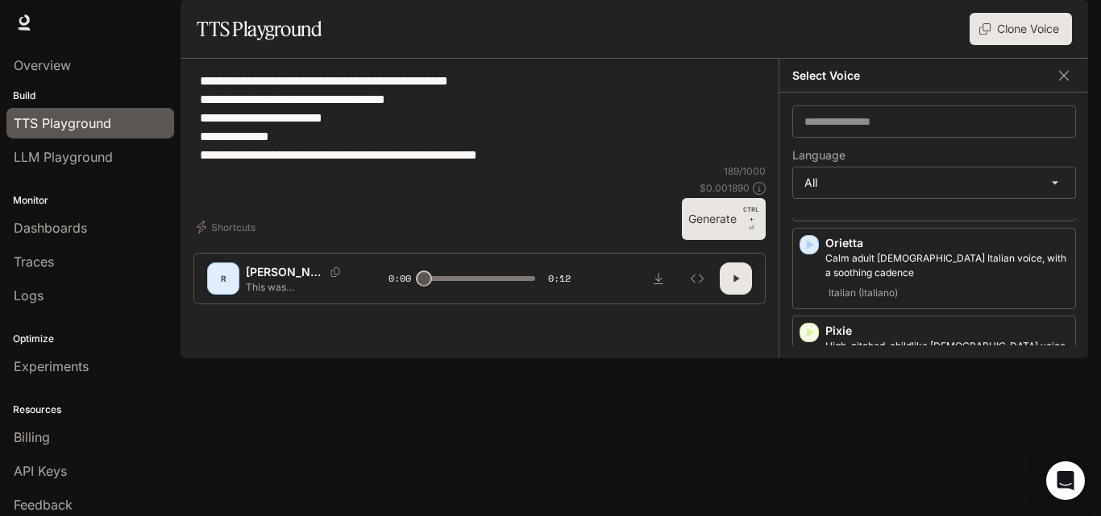
scroll to position [2930, 0]
click at [811, 415] on icon "button" at bounding box center [809, 423] width 16 height 16
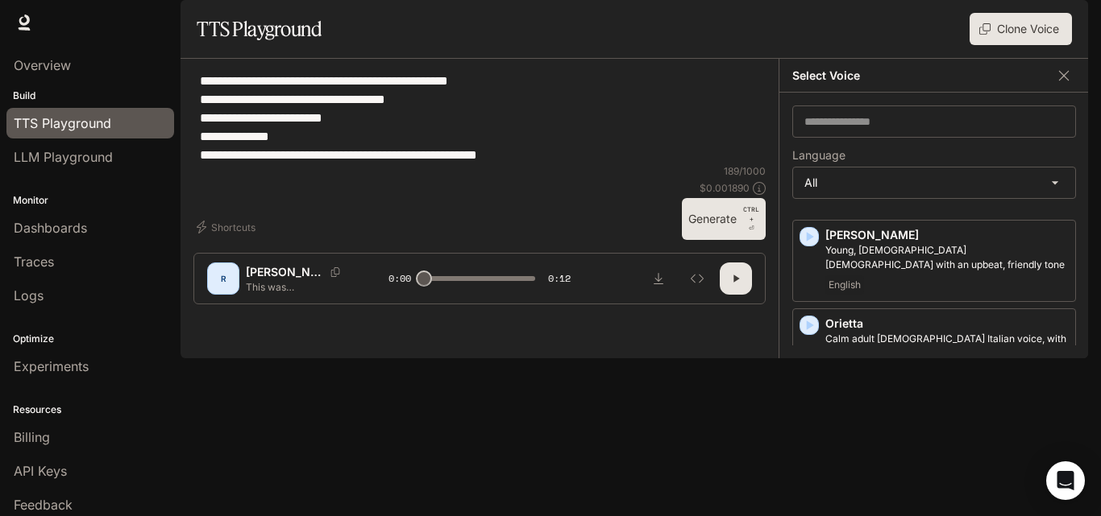
scroll to position [2848, 0]
click at [903, 495] on p "Rafael" at bounding box center [946, 503] width 243 height 16
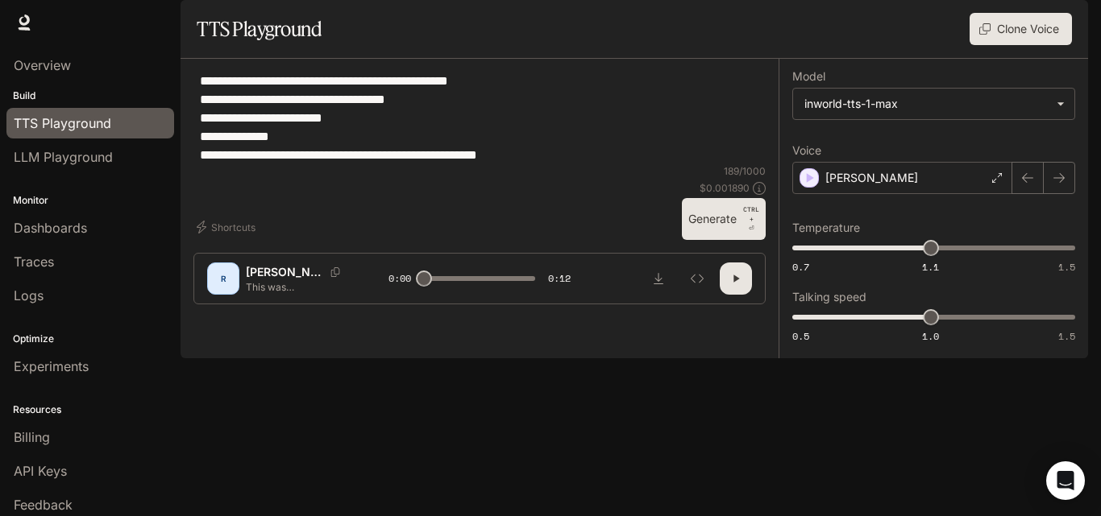
click at [743, 224] on p "CTRL +" at bounding box center [751, 214] width 16 height 19
click at [911, 194] on div "Rafael" at bounding box center [902, 178] width 220 height 32
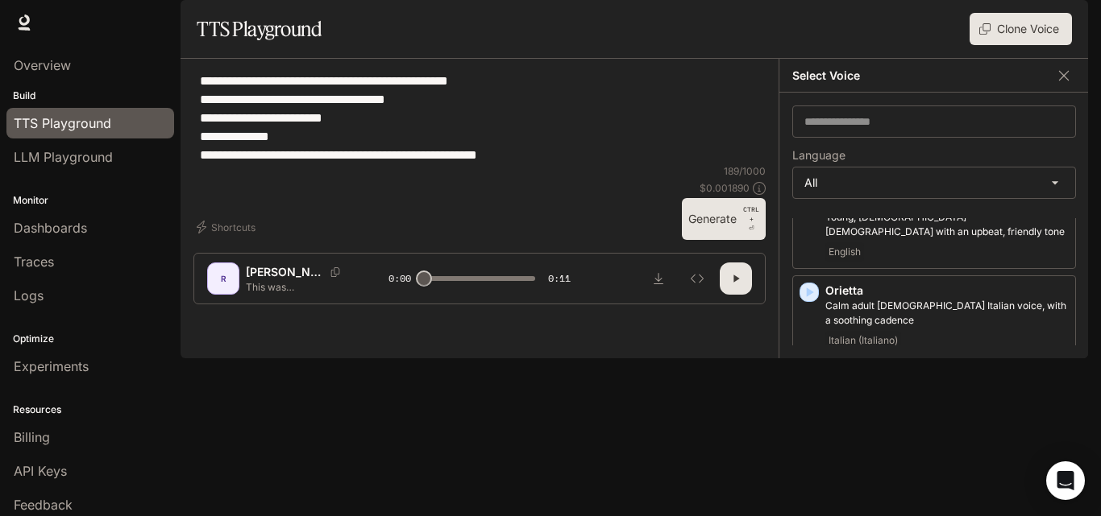
scroll to position [2847, 0]
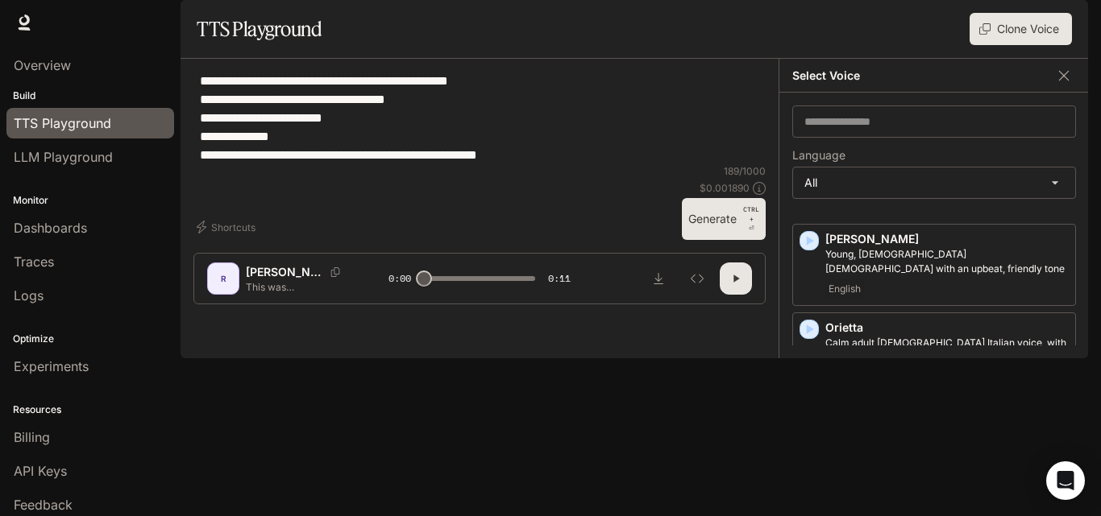
click at [808, 413] on icon "button" at bounding box center [810, 418] width 7 height 10
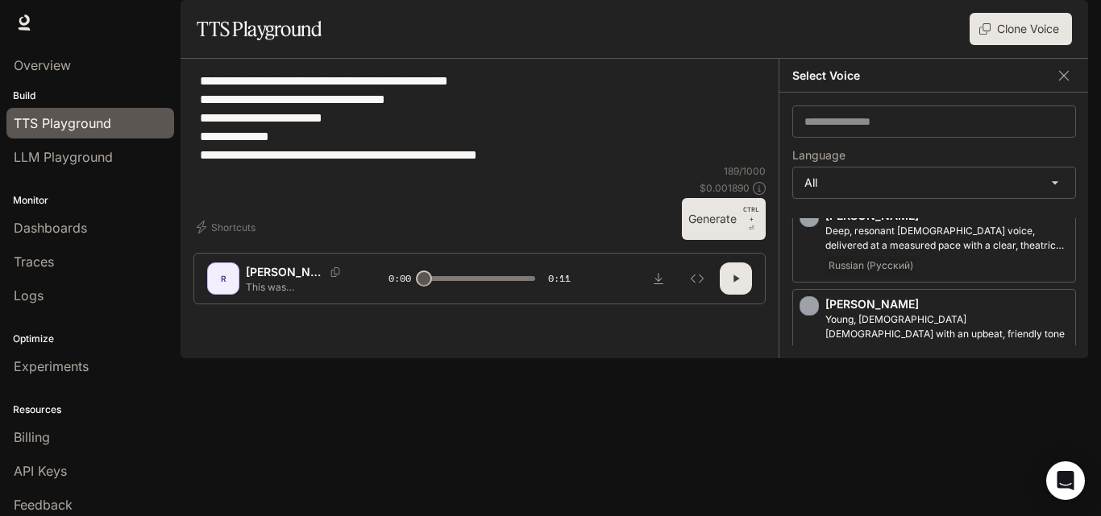
scroll to position [2778, 0]
click at [808, 393] on icon "button" at bounding box center [810, 398] width 7 height 10
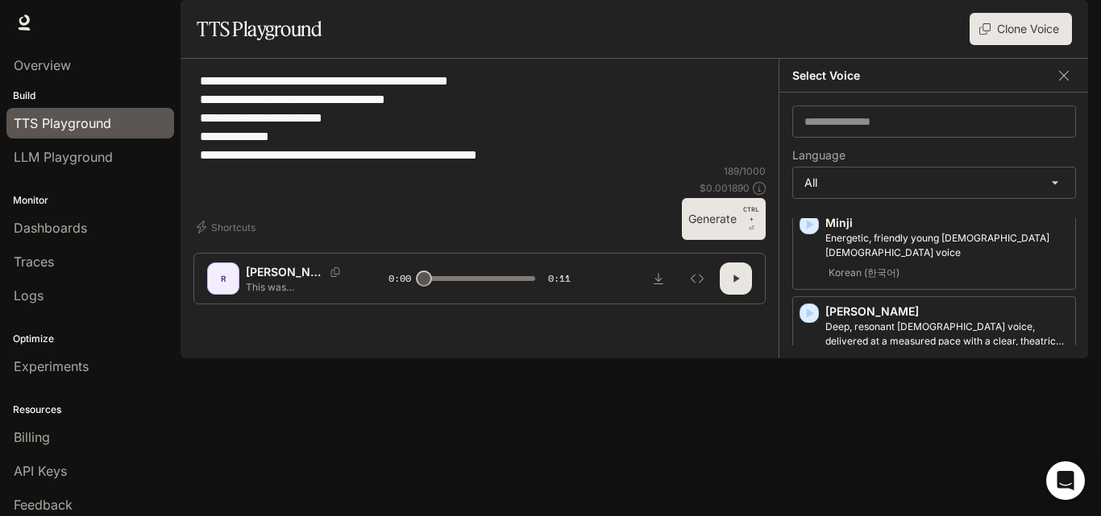
scroll to position [2684, 0]
click at [811, 484] on icon "button" at bounding box center [809, 492] width 16 height 16
click at [811, 396] on icon "button" at bounding box center [809, 404] width 16 height 16
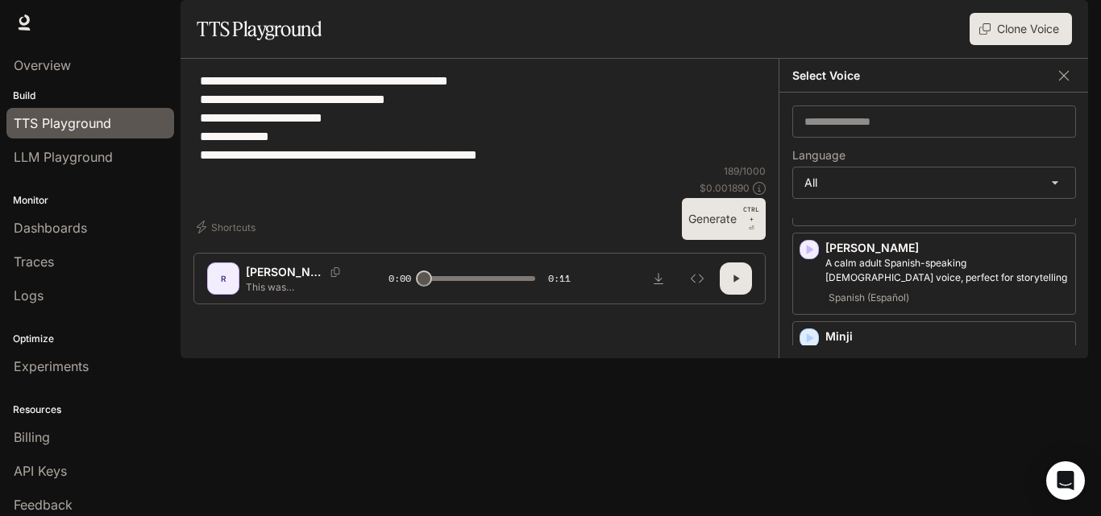
scroll to position [2571, 0]
click at [813, 420] on icon "button" at bounding box center [809, 428] width 16 height 16
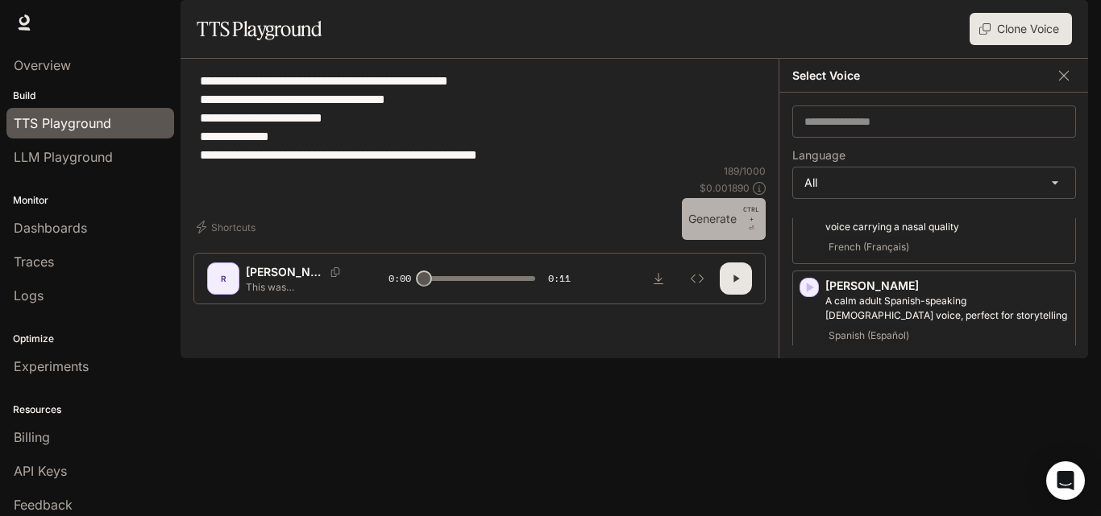
click at [748, 234] on p "CTRL + ⏎" at bounding box center [751, 219] width 16 height 29
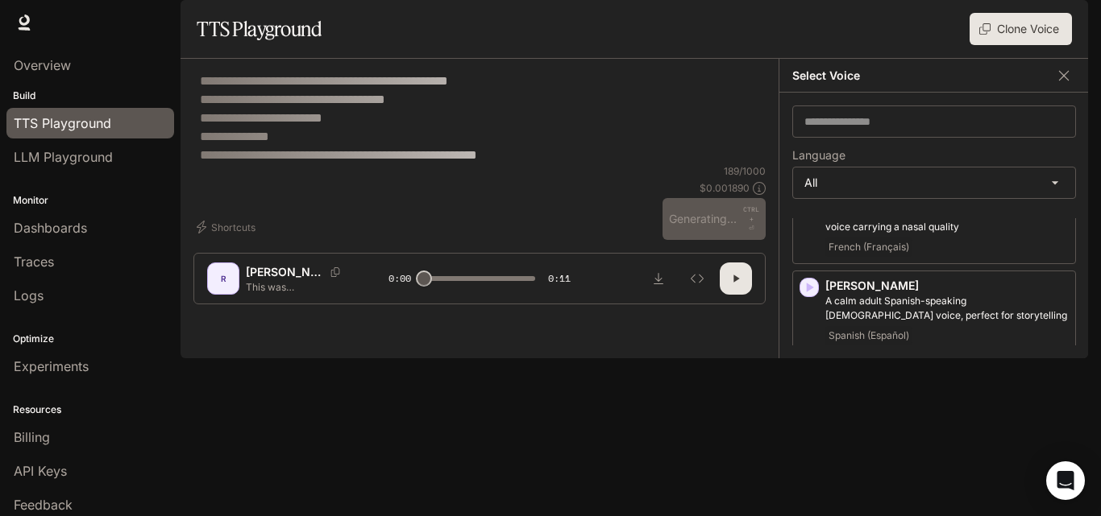
click at [850, 455] on p "Nikolai" at bounding box center [946, 463] width 243 height 16
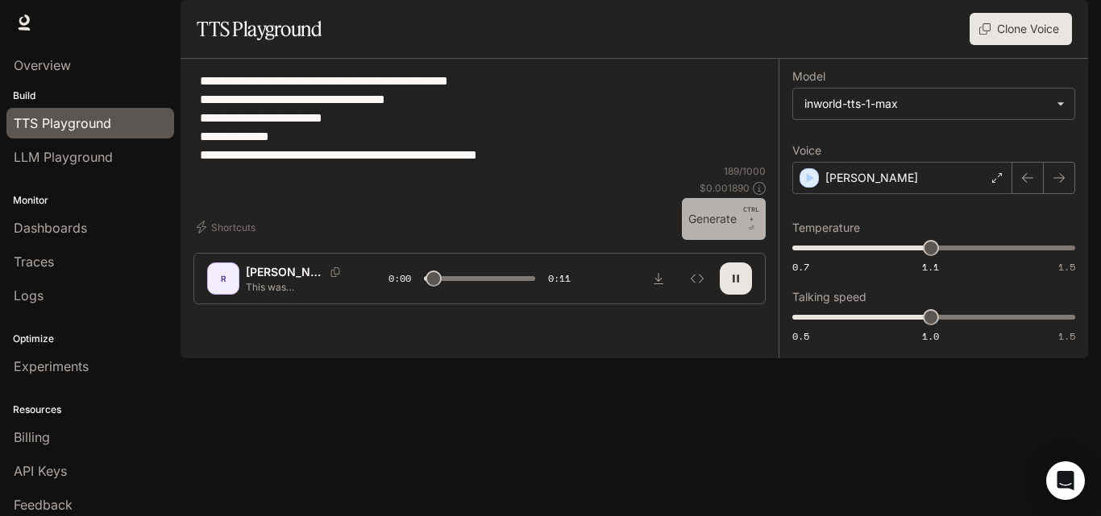
click at [734, 240] on button "Generate CTRL + ⏎" at bounding box center [724, 219] width 84 height 42
type input "*"
click at [860, 186] on p "Nikolai" at bounding box center [871, 178] width 93 height 16
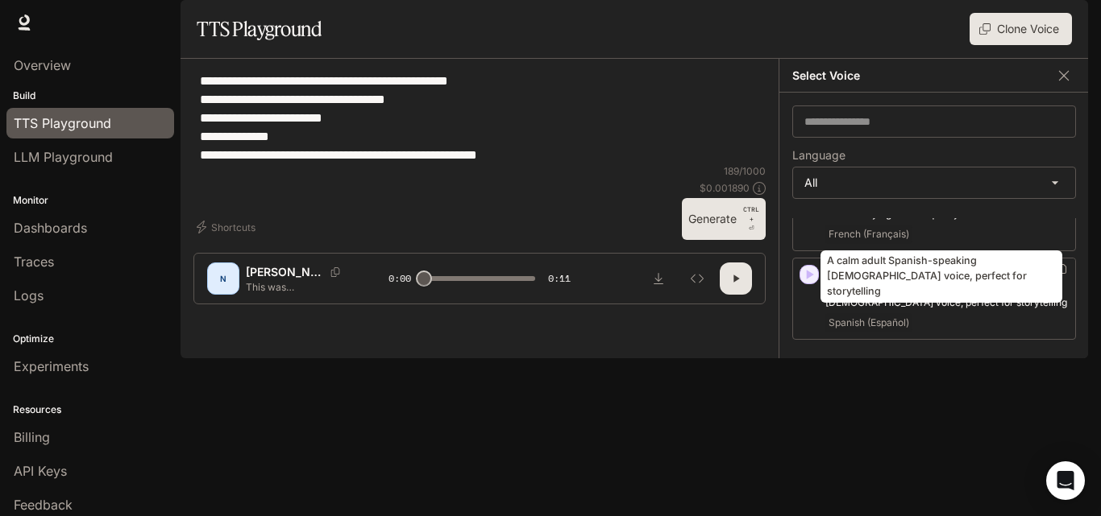
scroll to position [2518, 0]
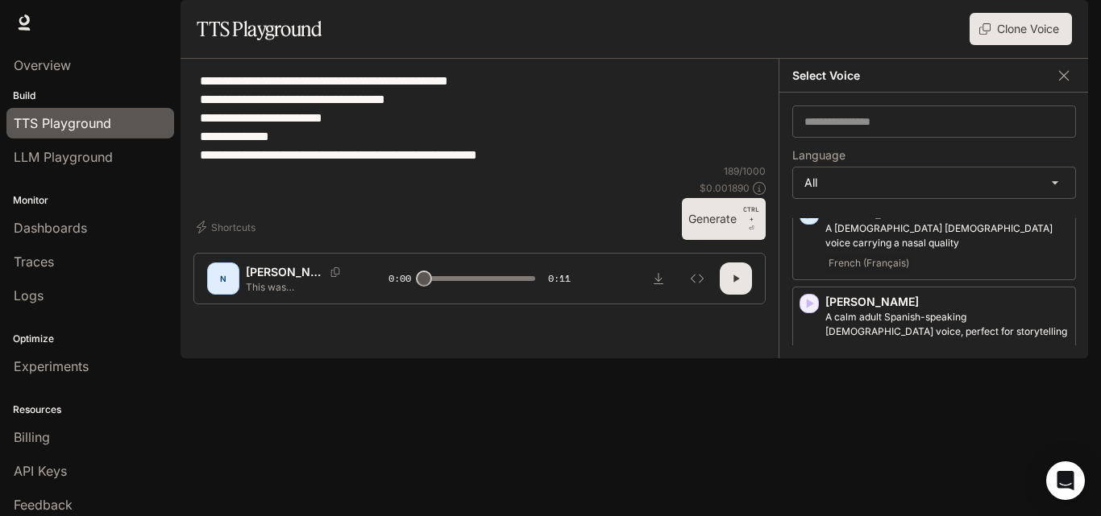
click at [812, 384] on div "button" at bounding box center [809, 393] width 18 height 18
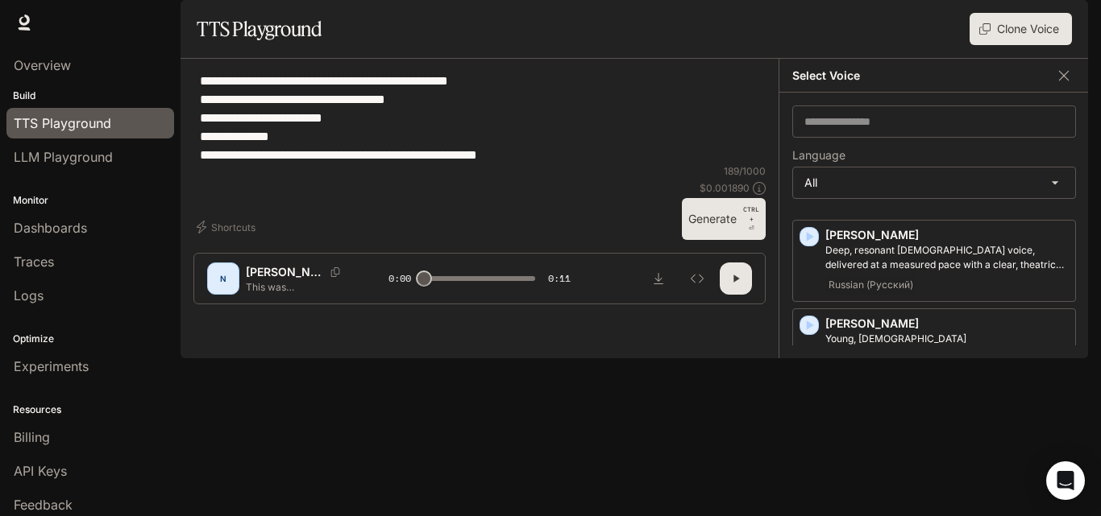
scroll to position [2781, 0]
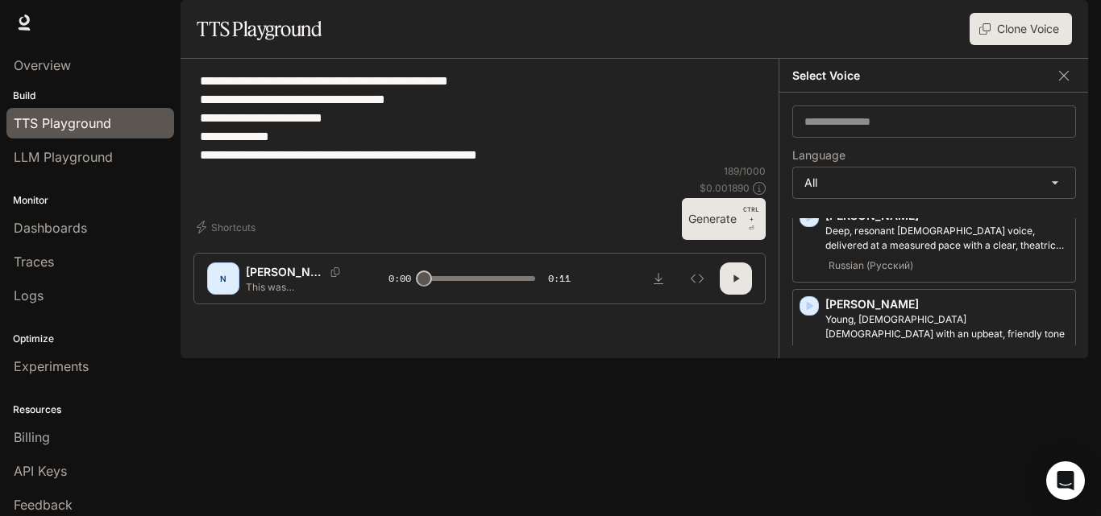
click at [813, 475] on icon "button" at bounding box center [809, 483] width 16 height 16
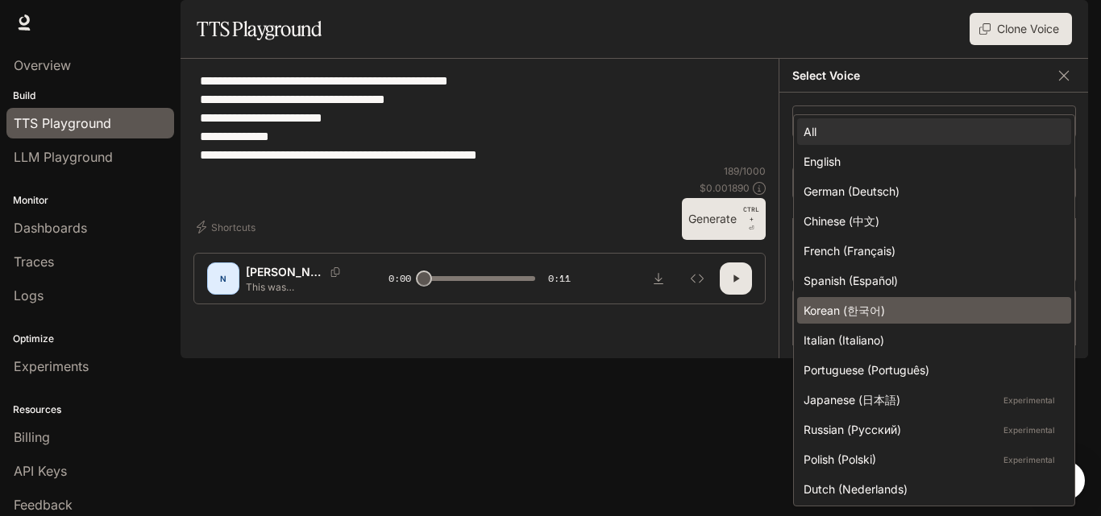
drag, startPoint x: 852, startPoint y: 233, endPoint x: 881, endPoint y: 305, distance: 78.1
click at [881, 305] on body "**********" at bounding box center [550, 258] width 1101 height 516
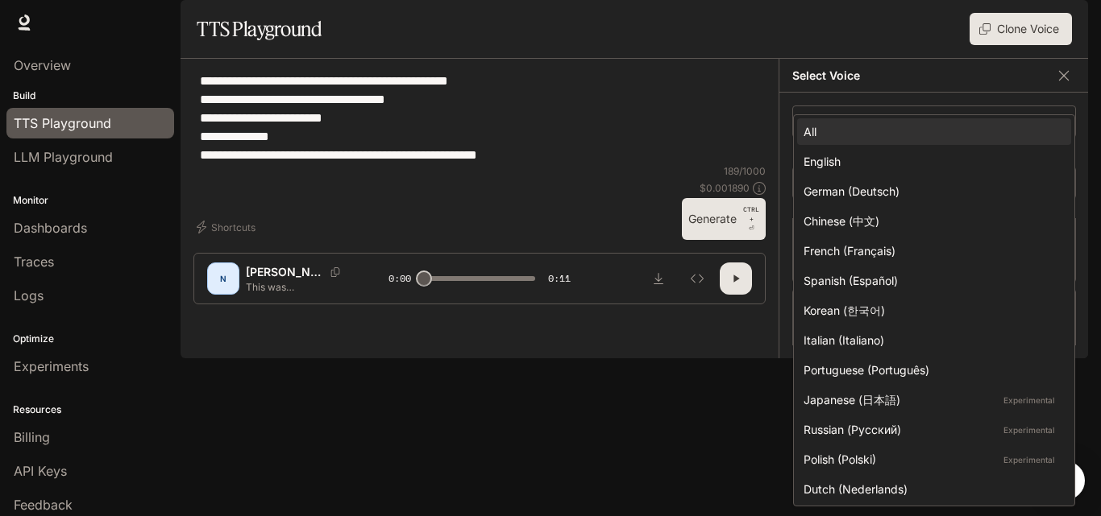
click at [729, 248] on div at bounding box center [550, 258] width 1101 height 516
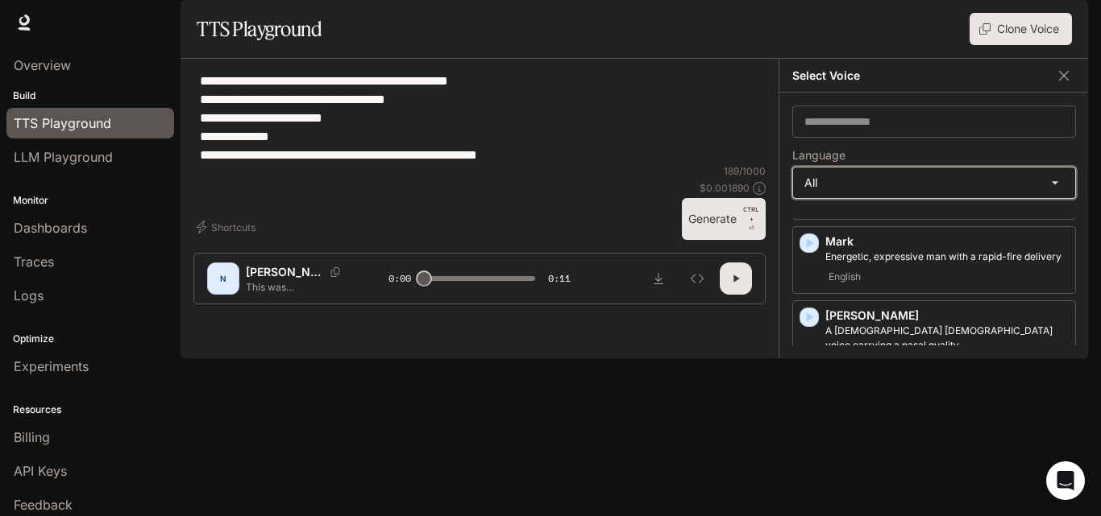
scroll to position [2414, 0]
click at [811, 400] on icon "button" at bounding box center [809, 408] width 16 height 16
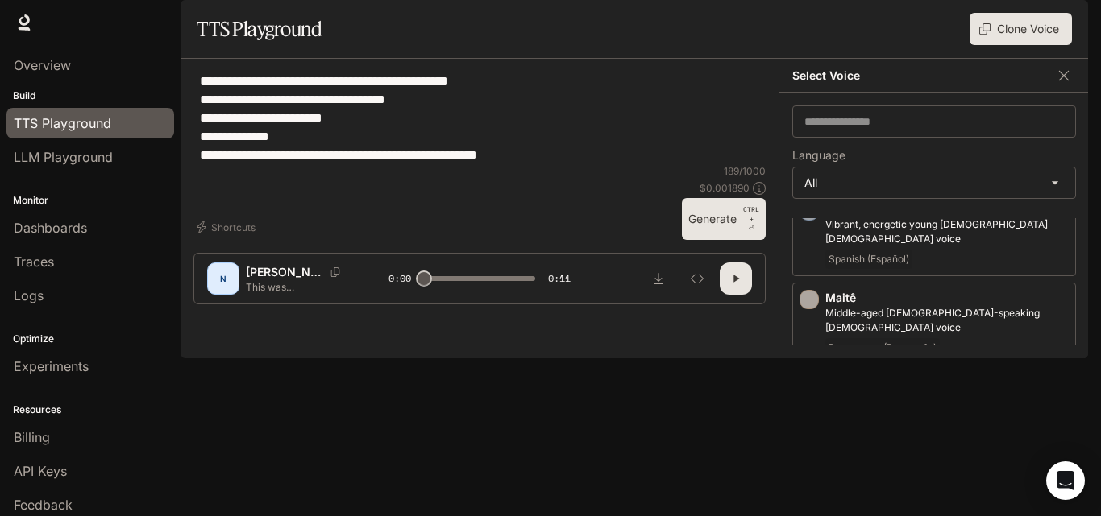
scroll to position [2270, 0]
click at [815, 455] on icon "button" at bounding box center [809, 463] width 16 height 16
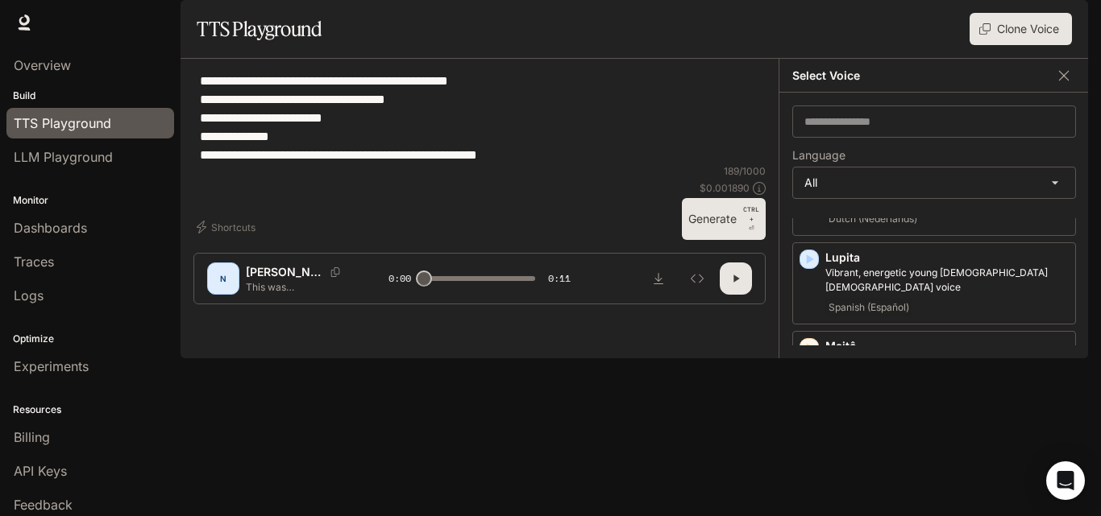
scroll to position [2220, 0]
click at [809, 434] on icon "button" at bounding box center [810, 439] width 7 height 10
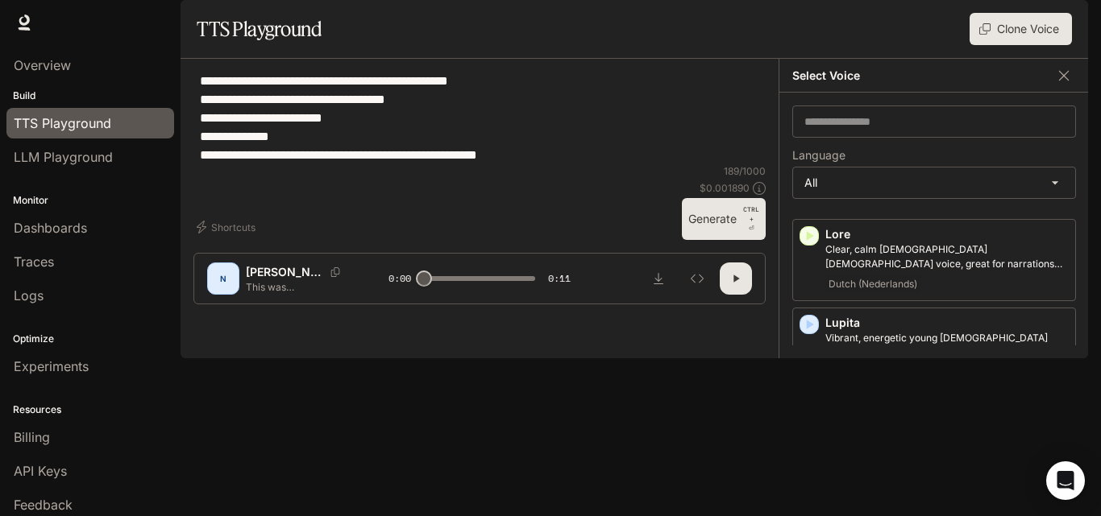
scroll to position [2145, 0]
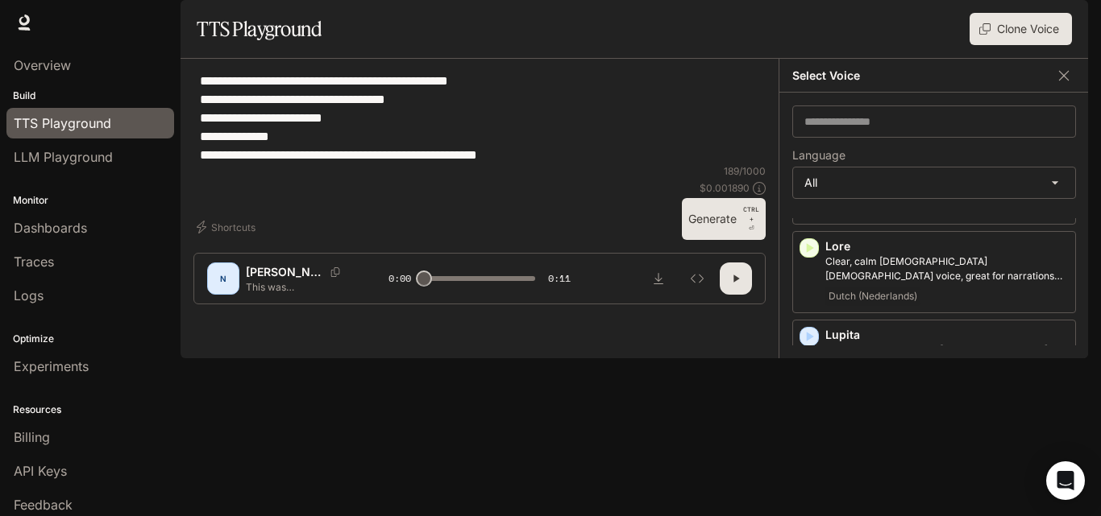
click at [808, 421] on icon "button" at bounding box center [810, 426] width 7 height 10
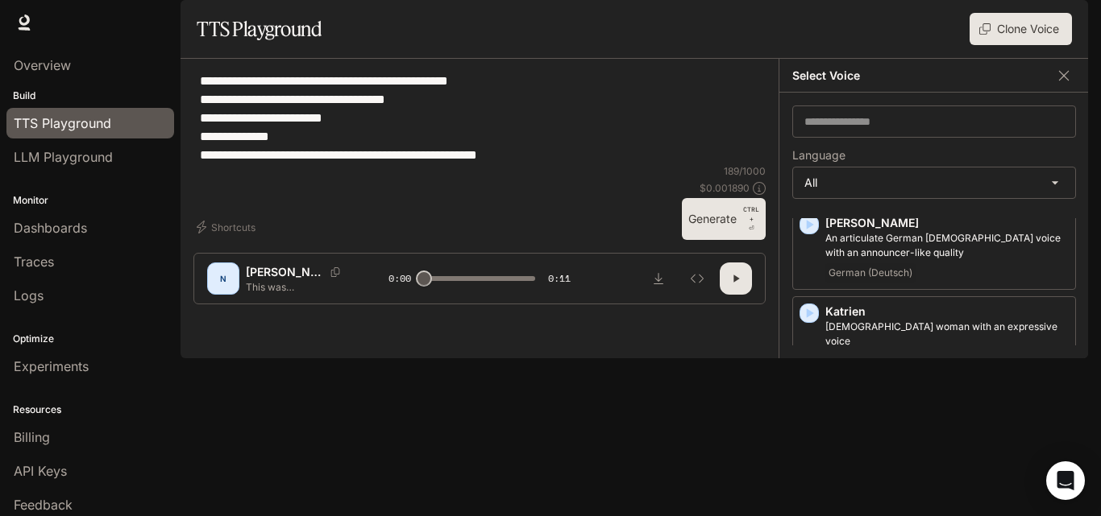
scroll to position [1900, 0]
click at [813, 485] on icon "button" at bounding box center [809, 493] width 16 height 16
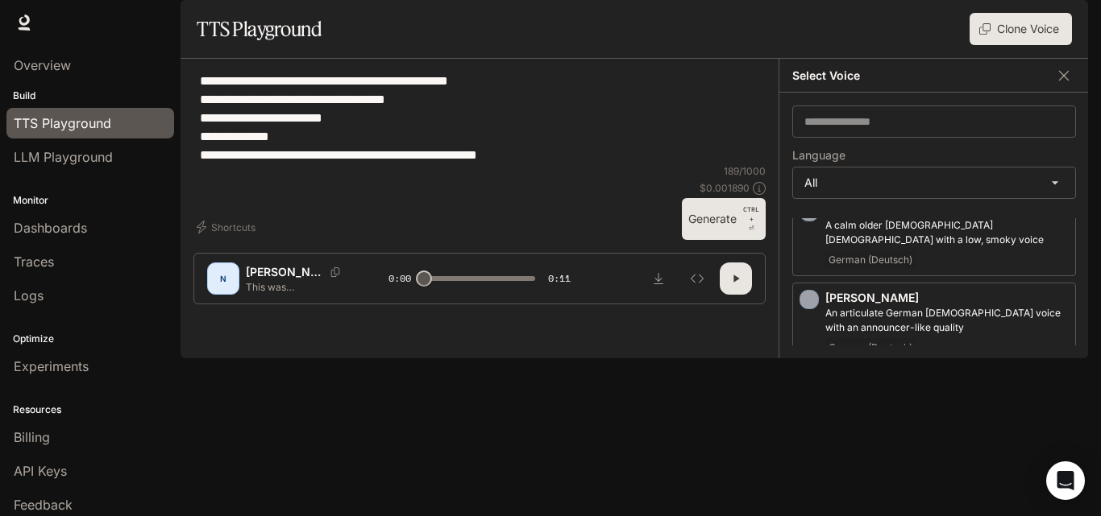
scroll to position [1806, 0]
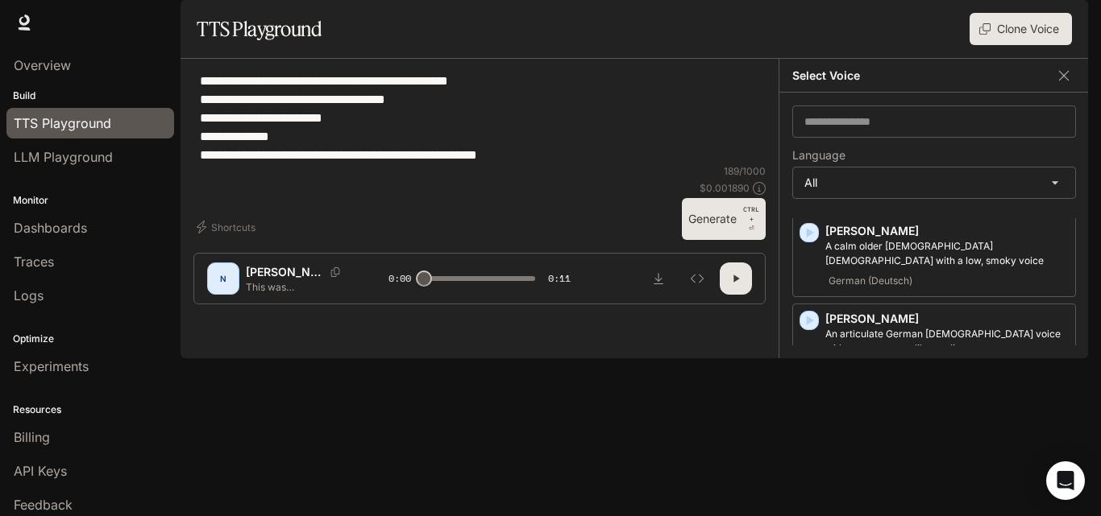
click at [810, 401] on icon "button" at bounding box center [809, 409] width 16 height 16
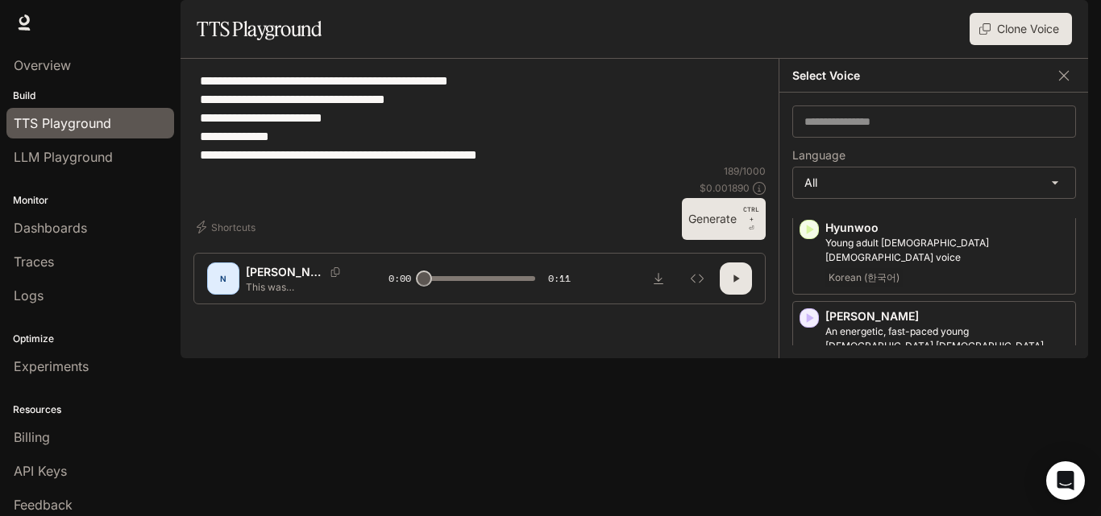
scroll to position [1612, 0]
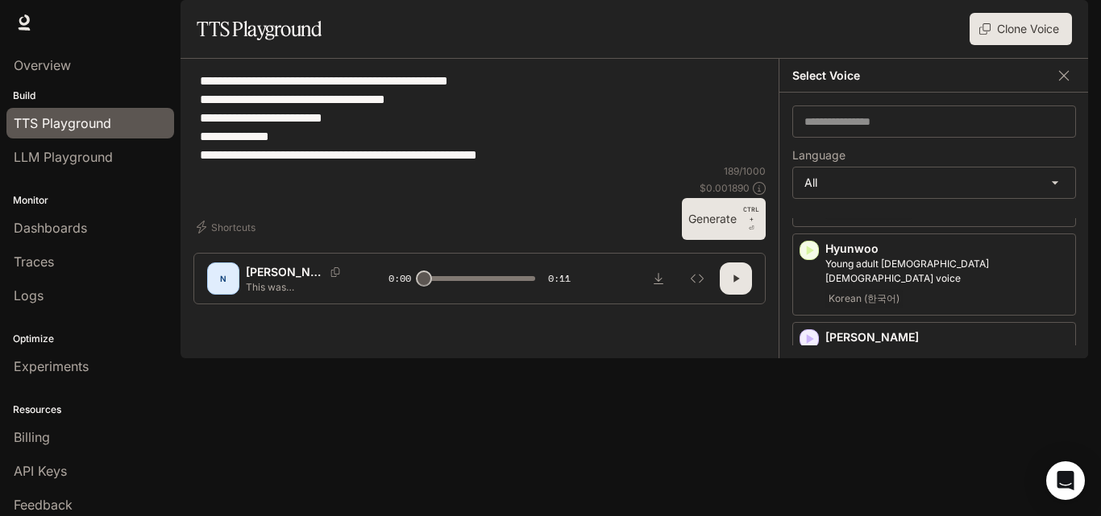
click at [804, 420] on icon "button" at bounding box center [809, 428] width 16 height 16
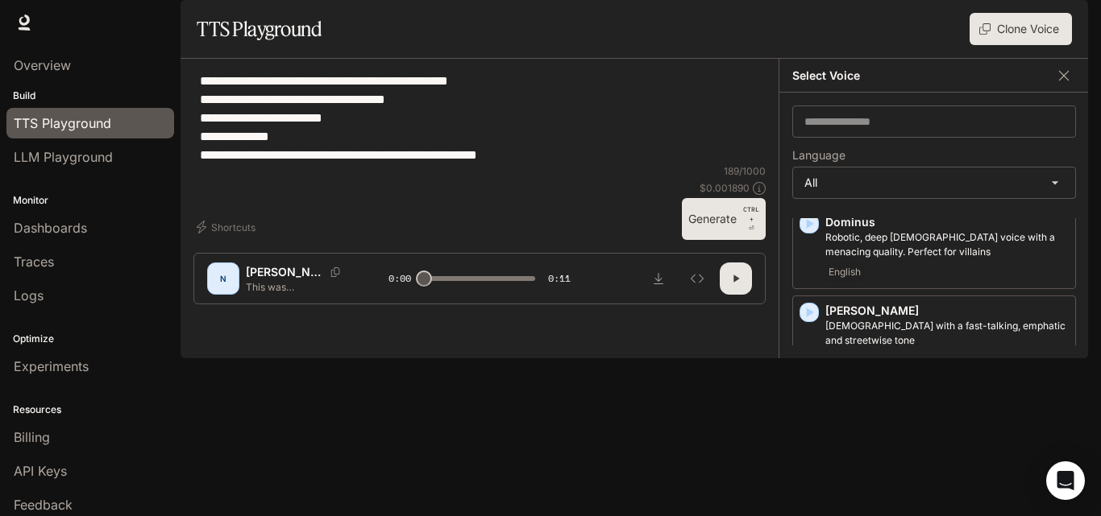
scroll to position [803, 0]
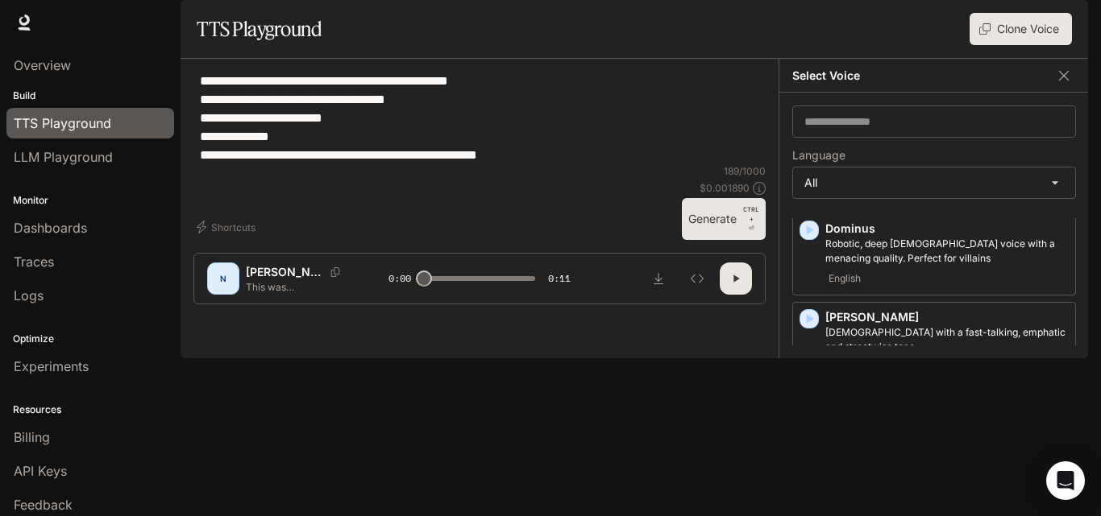
click at [809, 413] on icon "button" at bounding box center [810, 408] width 7 height 10
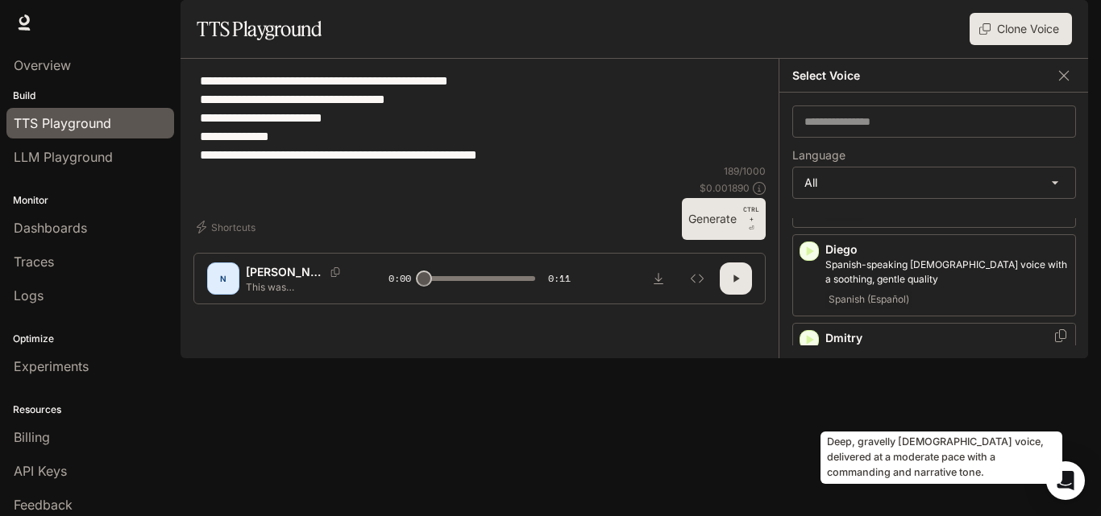
scroll to position [591, 0]
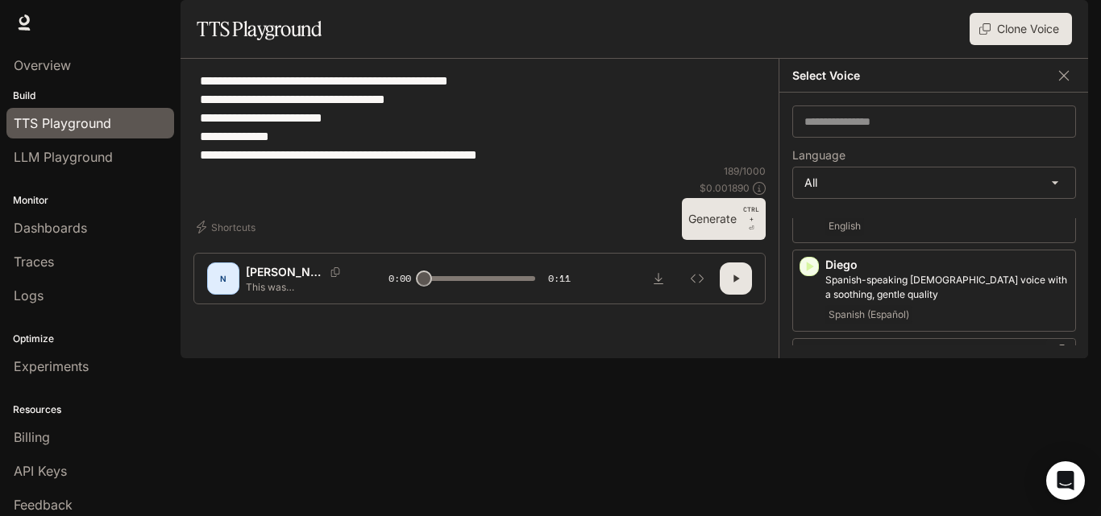
click at [812, 363] on icon "button" at bounding box center [809, 355] width 16 height 16
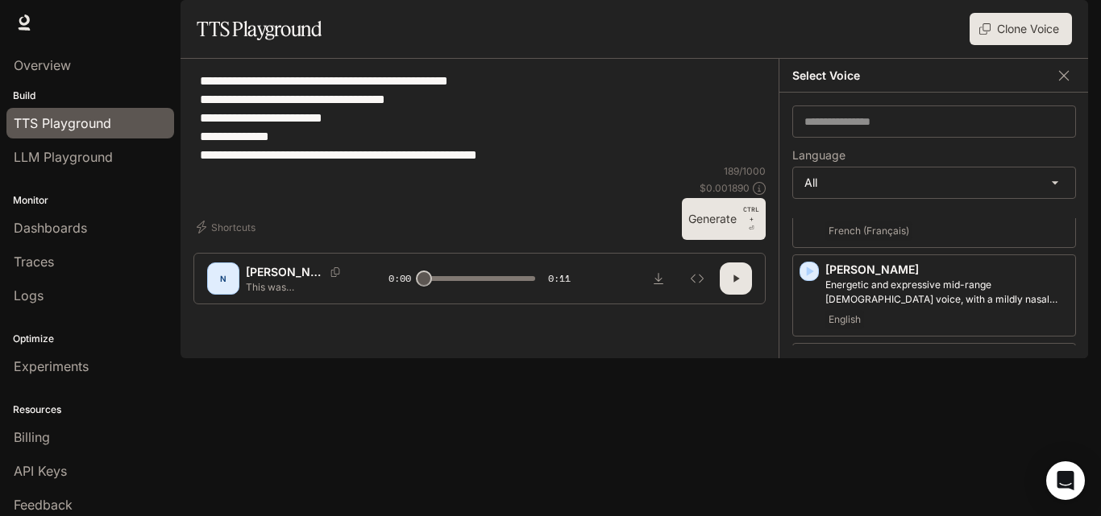
scroll to position [0, 0]
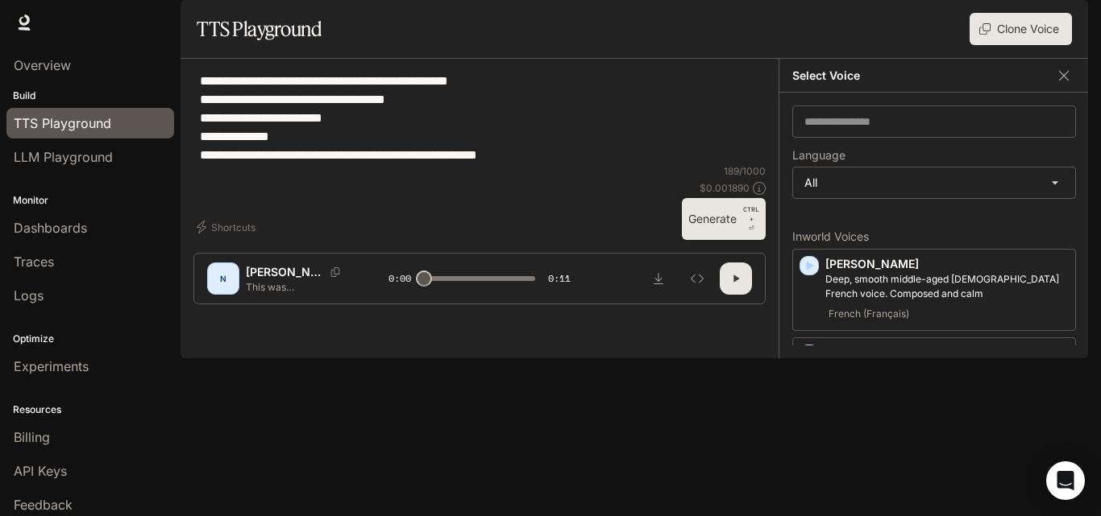
click at [1076, 93] on div "Select Voice" at bounding box center [933, 76] width 309 height 34
click at [1069, 84] on icon "button" at bounding box center [1064, 76] width 16 height 16
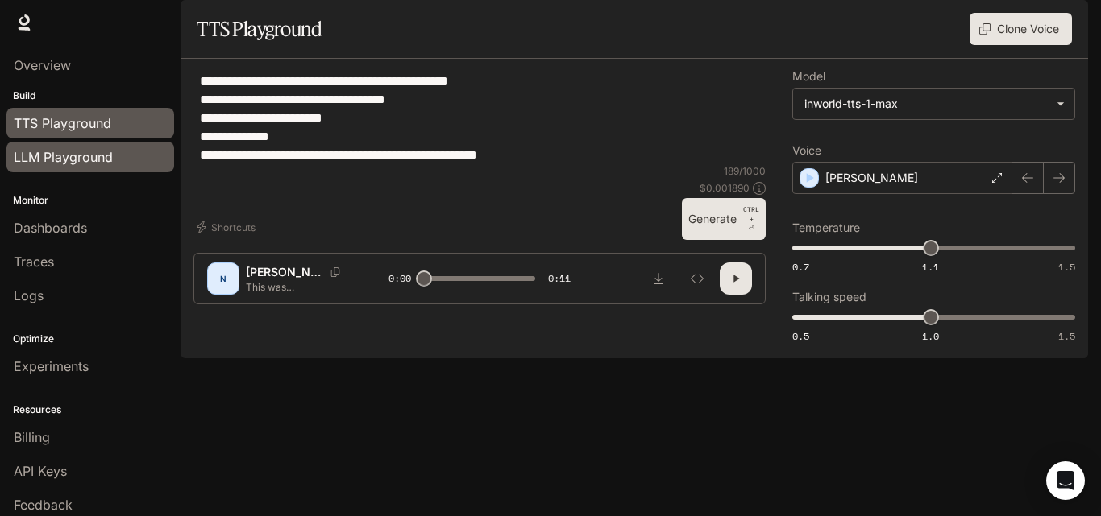
click at [97, 164] on span "LLM Playground" at bounding box center [63, 156] width 99 height 19
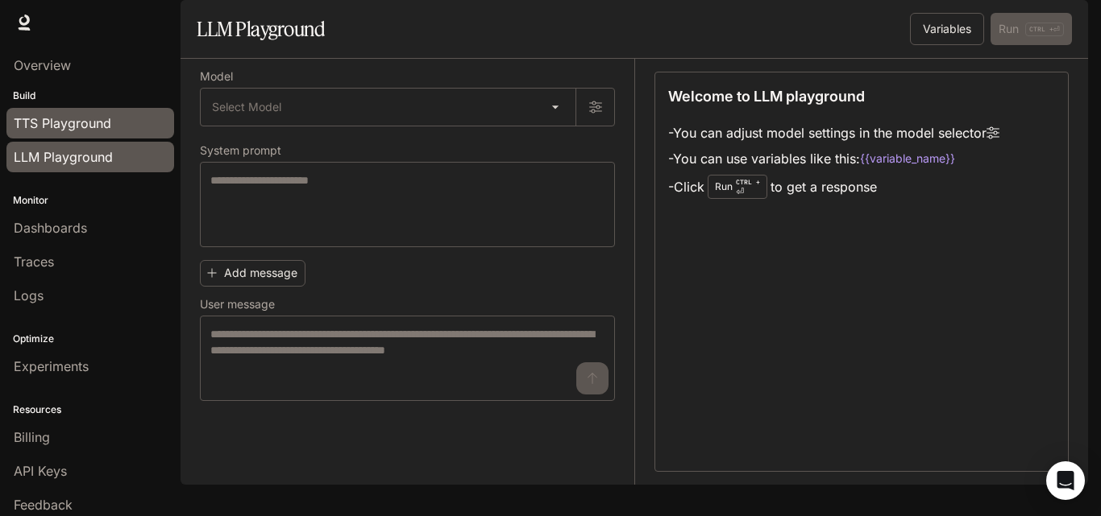
click at [107, 135] on link "TTS Playground" at bounding box center [90, 123] width 168 height 31
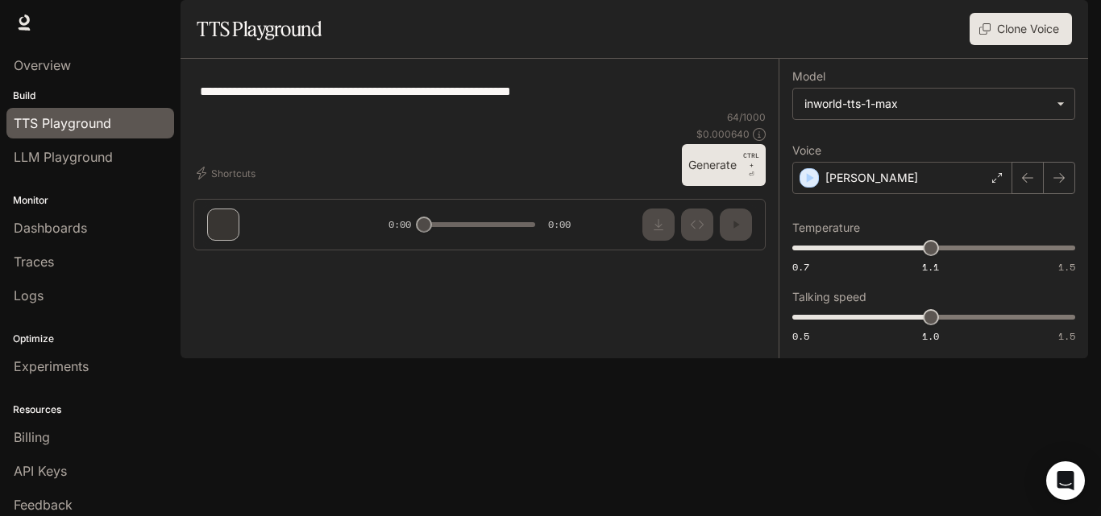
type textarea "**********"
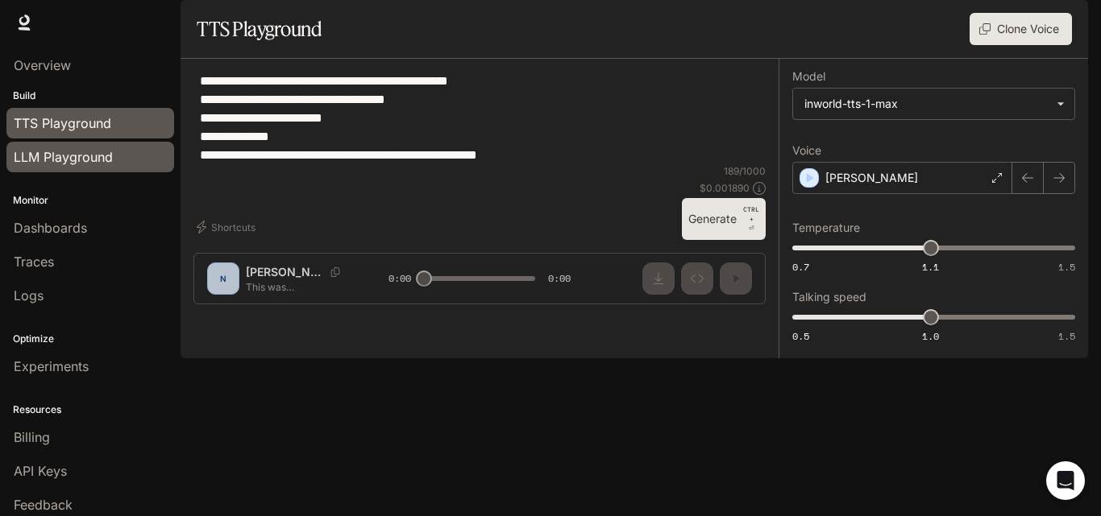
click at [74, 163] on span "LLM Playground" at bounding box center [63, 156] width 99 height 19
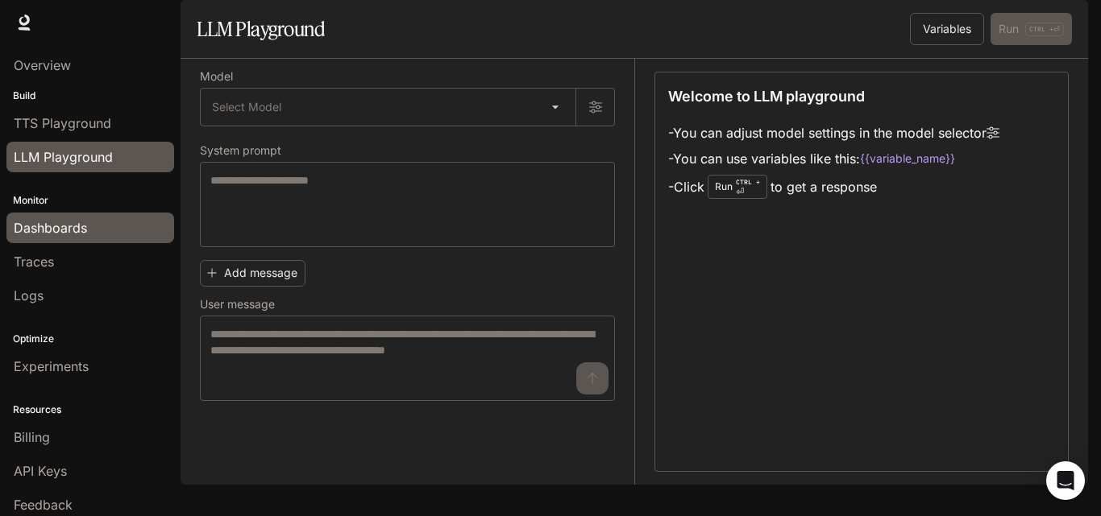
click at [61, 222] on span "Dashboards" at bounding box center [50, 227] width 73 height 19
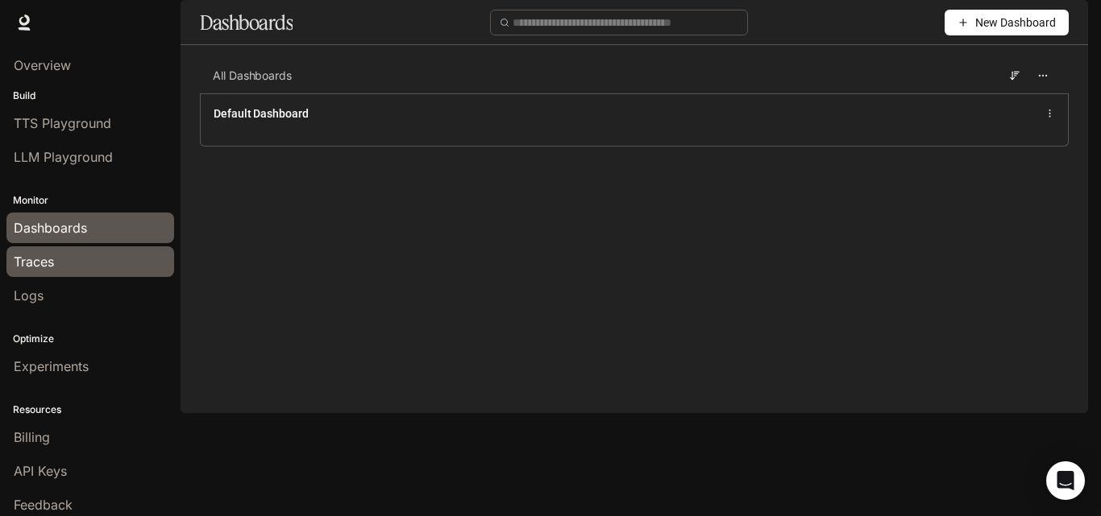
click at [93, 262] on div "Traces" at bounding box center [90, 261] width 153 height 19
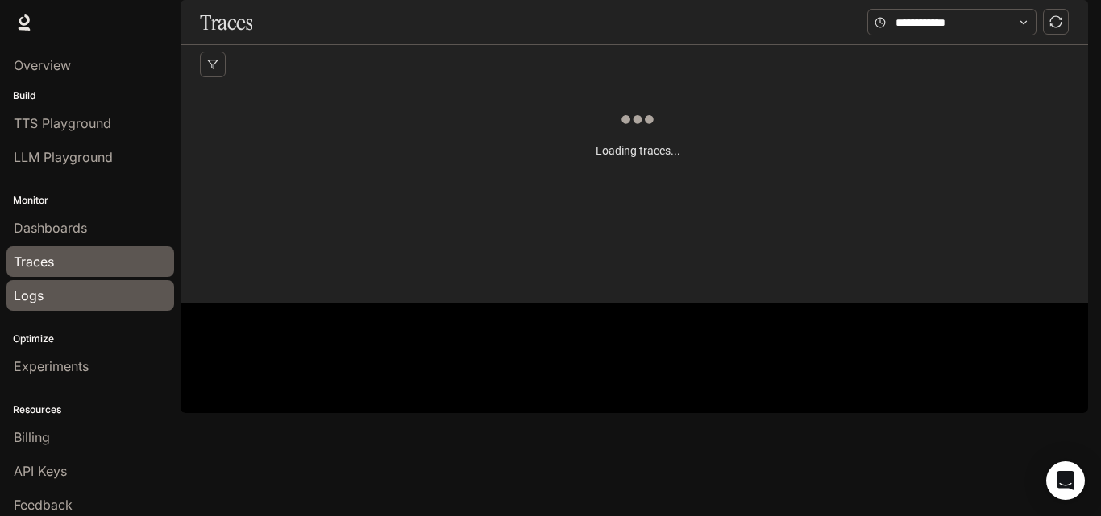
click at [93, 287] on div "Logs" at bounding box center [90, 295] width 153 height 19
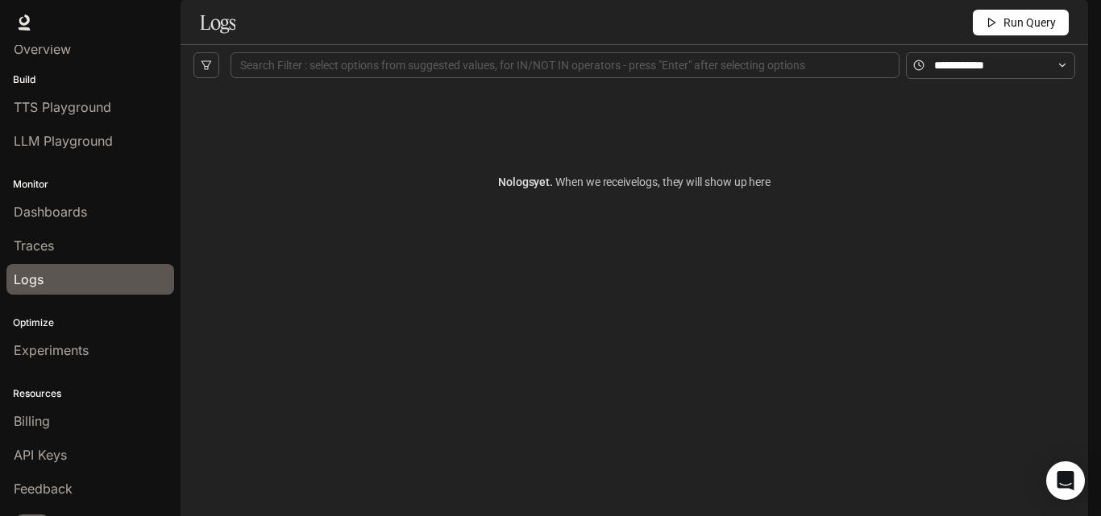
scroll to position [42, 0]
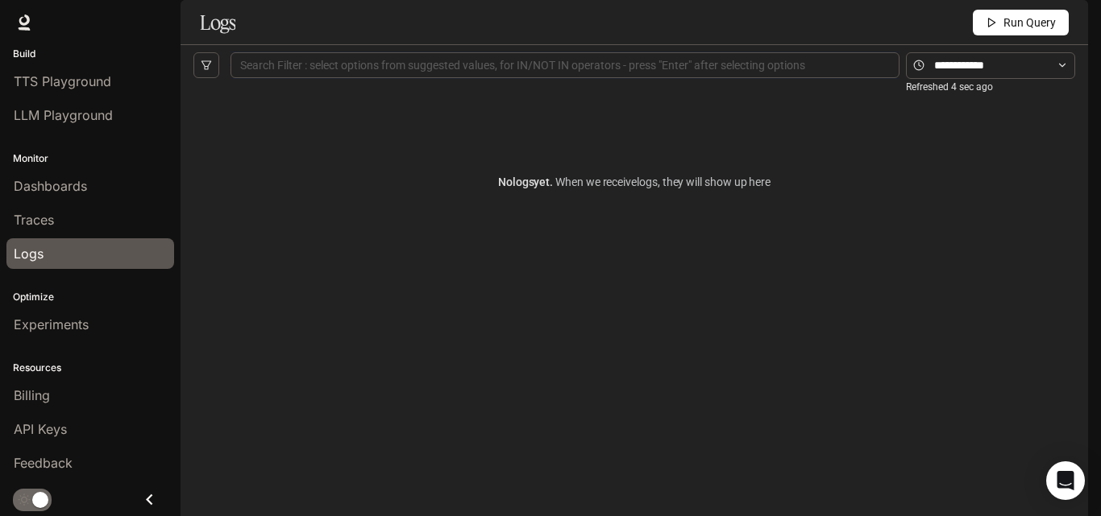
click at [146, 504] on icon "Close drawer" at bounding box center [150, 500] width 22 height 22
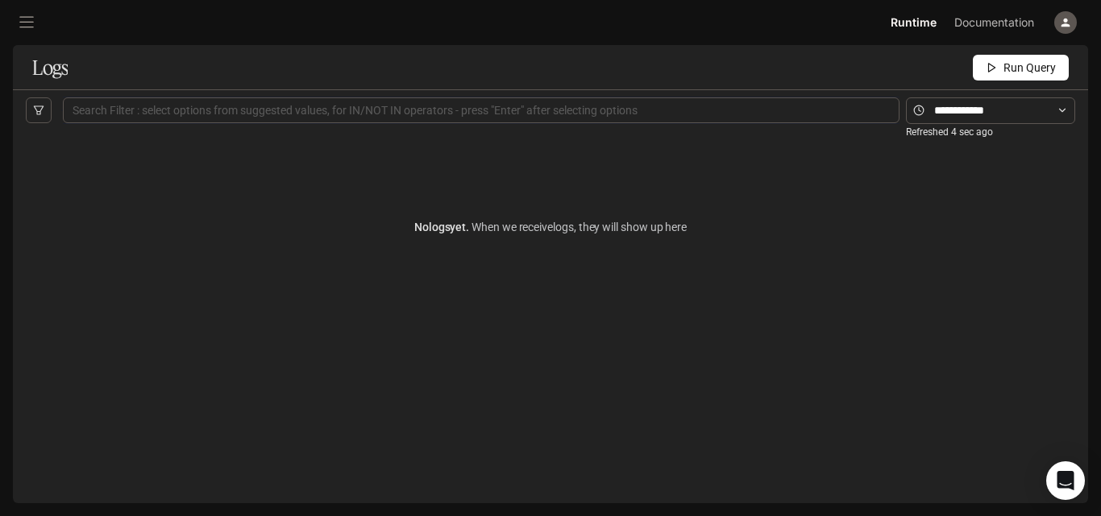
scroll to position [0, 0]
click at [27, 19] on icon "open drawer" at bounding box center [27, 23] width 16 height 16
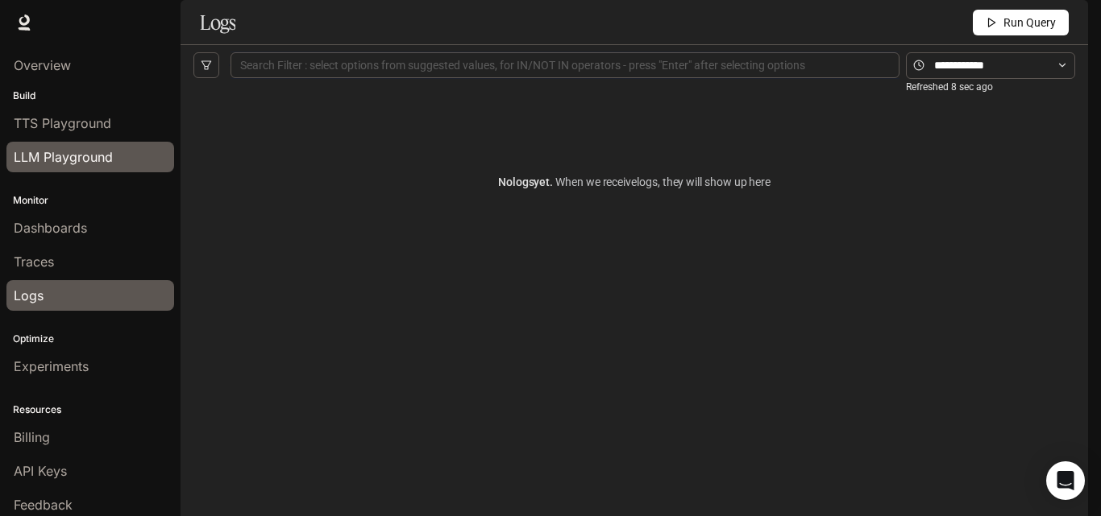
click at [52, 151] on span "LLM Playground" at bounding box center [63, 156] width 99 height 19
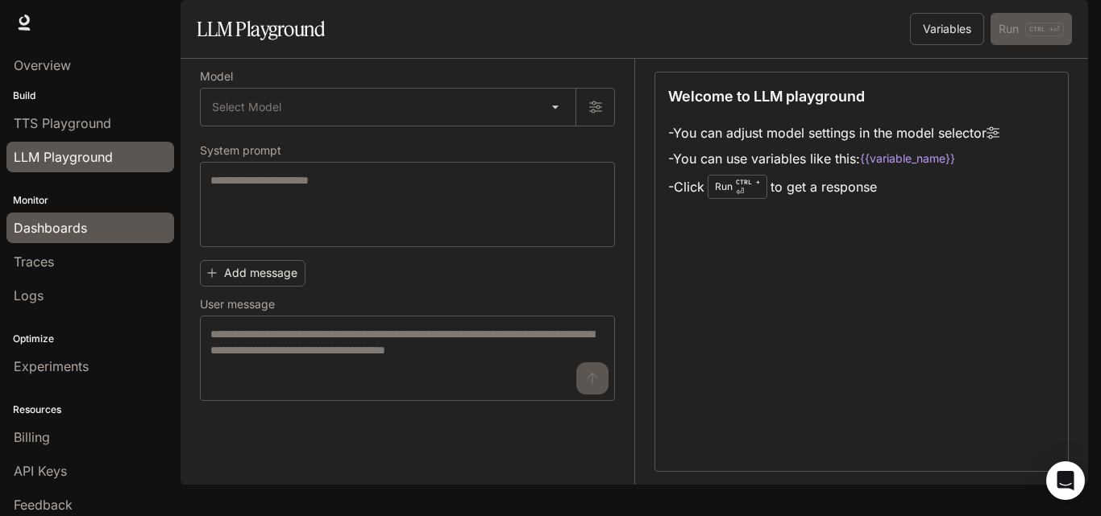
click at [64, 225] on span "Dashboards" at bounding box center [50, 227] width 73 height 19
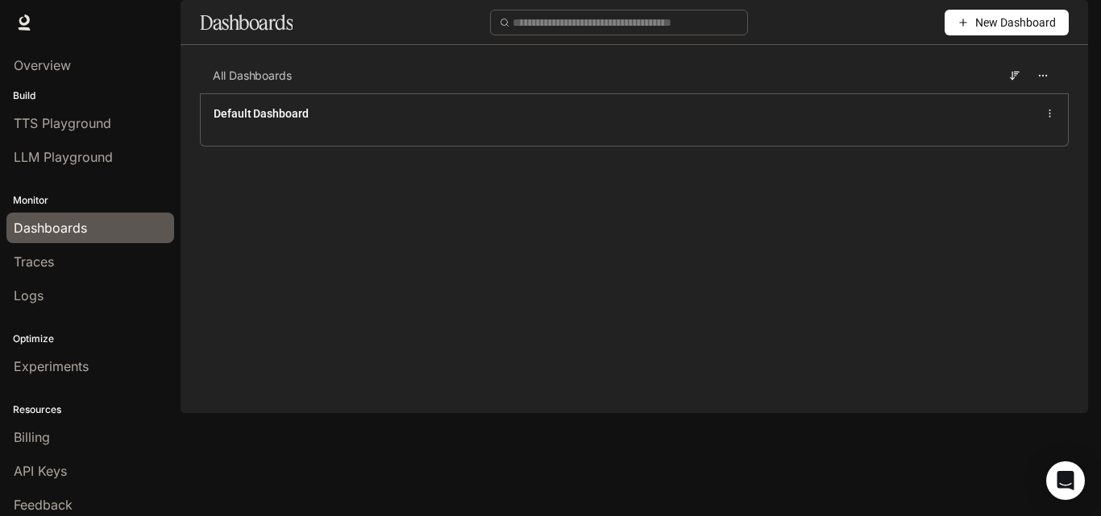
click at [985, 31] on span "New Dashboard" at bounding box center [1015, 23] width 81 height 18
click at [984, 97] on div "Create dashboard" at bounding box center [988, 102] width 134 height 18
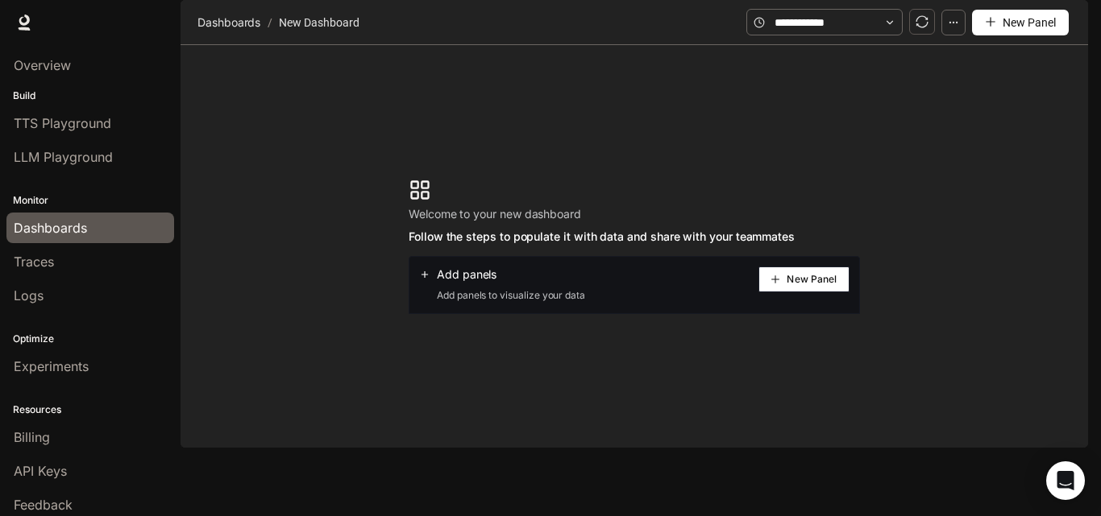
click at [797, 292] on button "New Panel" at bounding box center [803, 280] width 91 height 26
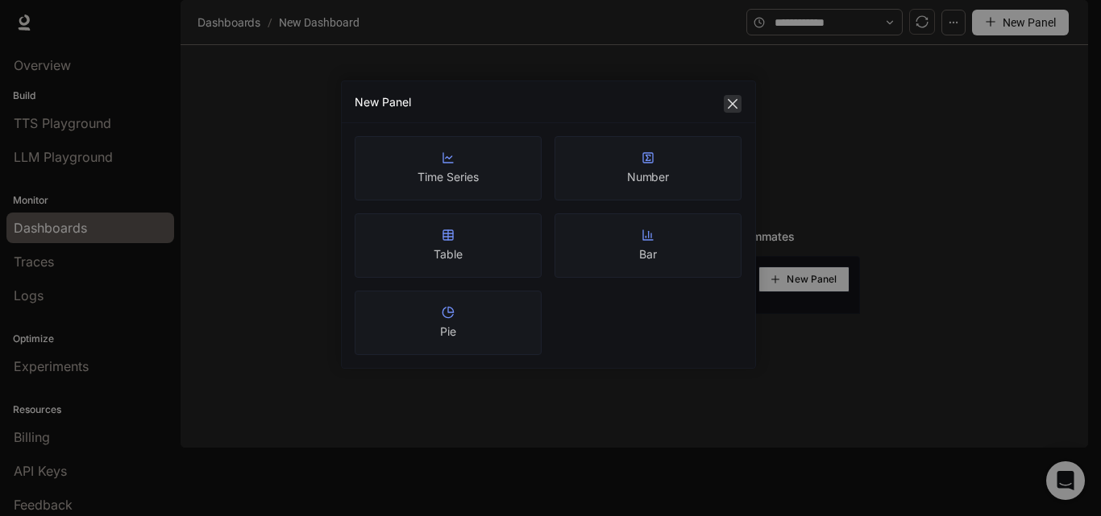
click at [734, 105] on icon "close" at bounding box center [733, 104] width 10 height 10
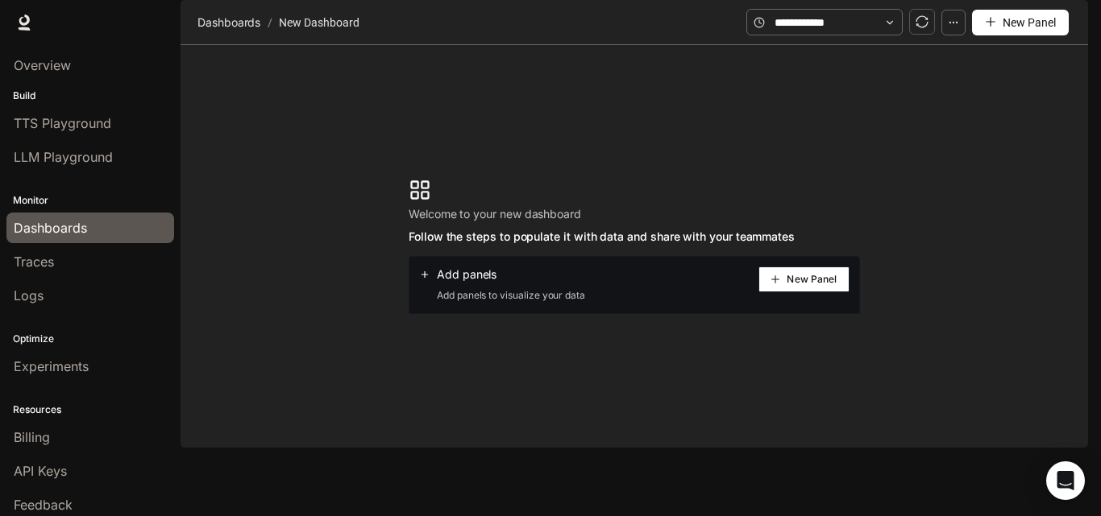
click at [786, 292] on button "New Panel" at bounding box center [803, 280] width 91 height 26
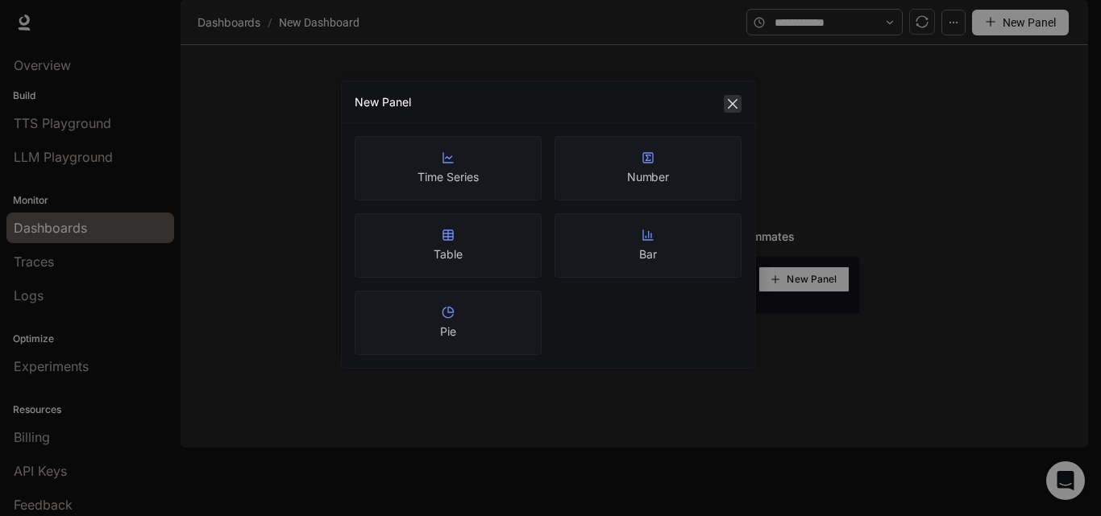
click at [734, 104] on icon "close" at bounding box center [732, 103] width 13 height 13
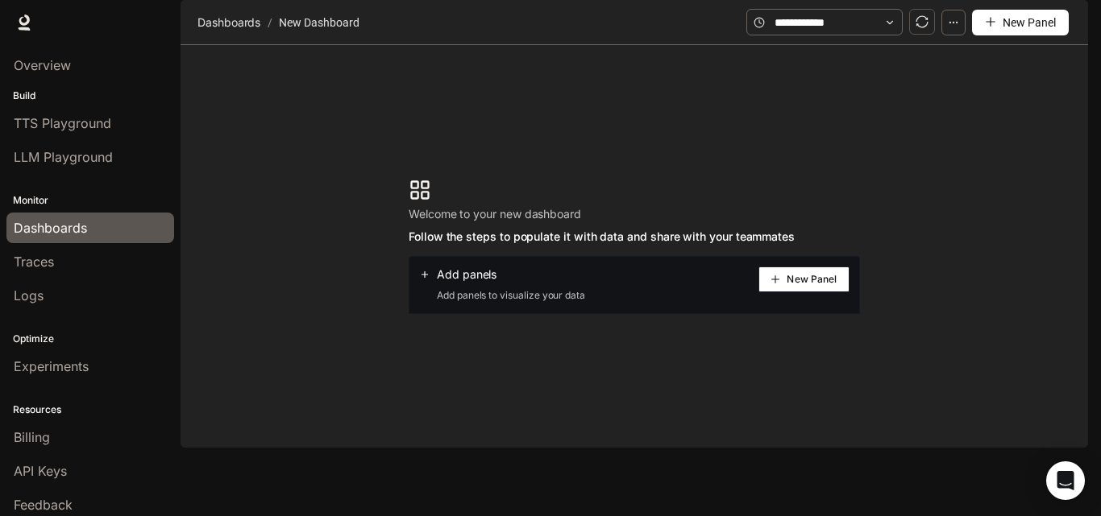
click at [970, 16] on span "Documentation" at bounding box center [994, 23] width 80 height 20
click at [908, 14] on span "Runtime" at bounding box center [913, 23] width 46 height 20
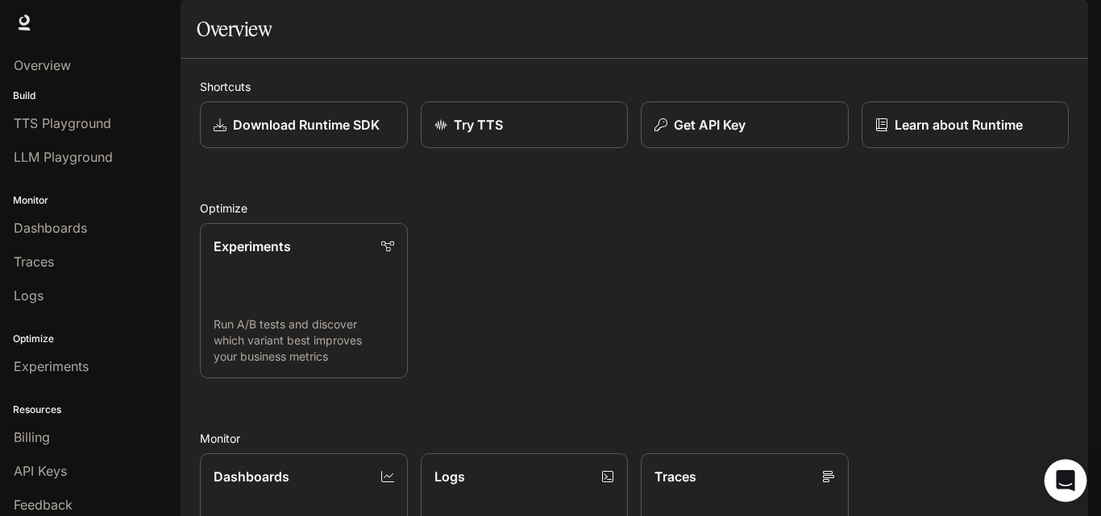
click at [1066, 482] on icon "Open Intercom Messenger" at bounding box center [1065, 481] width 19 height 21
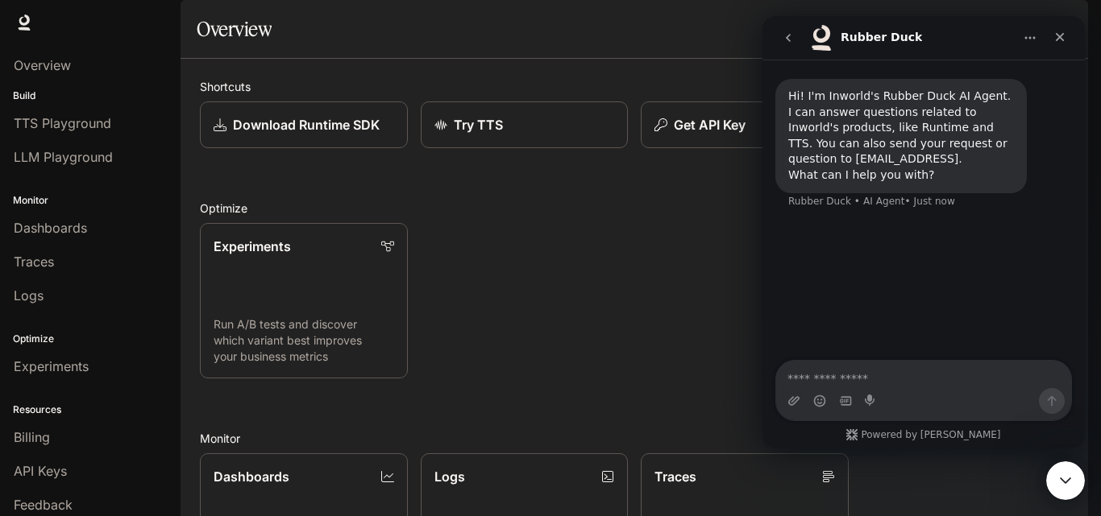
click at [1066, 482] on icon "Close Intercom Messenger" at bounding box center [1065, 481] width 11 height 6
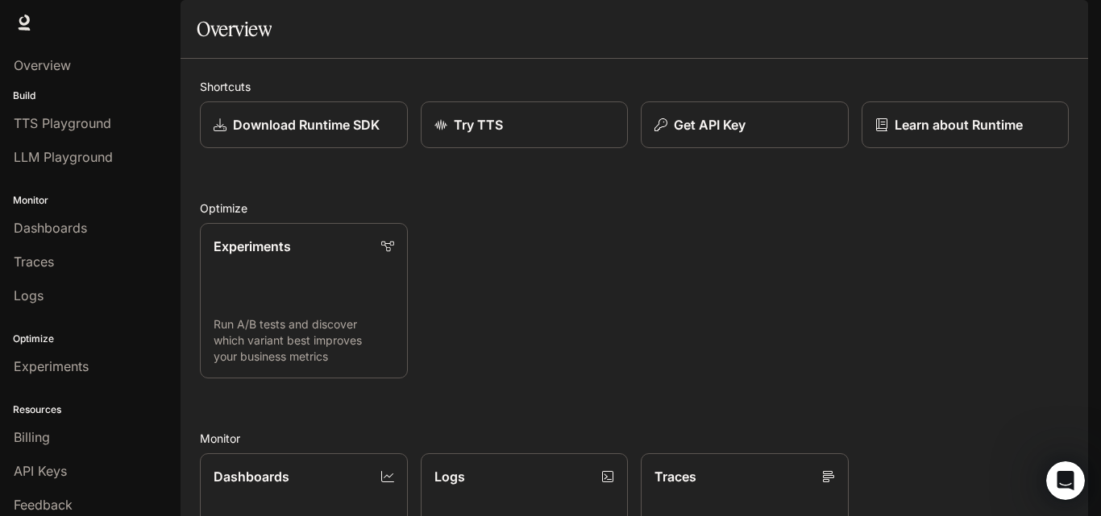
click at [1068, 23] on icon "button" at bounding box center [1065, 22] width 13 height 13
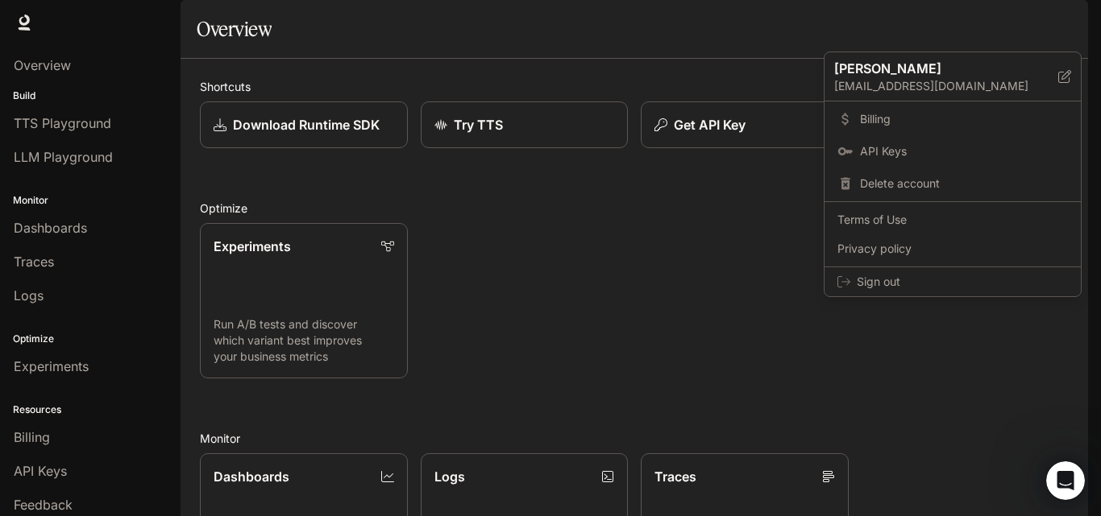
click at [1068, 23] on div at bounding box center [550, 258] width 1101 height 516
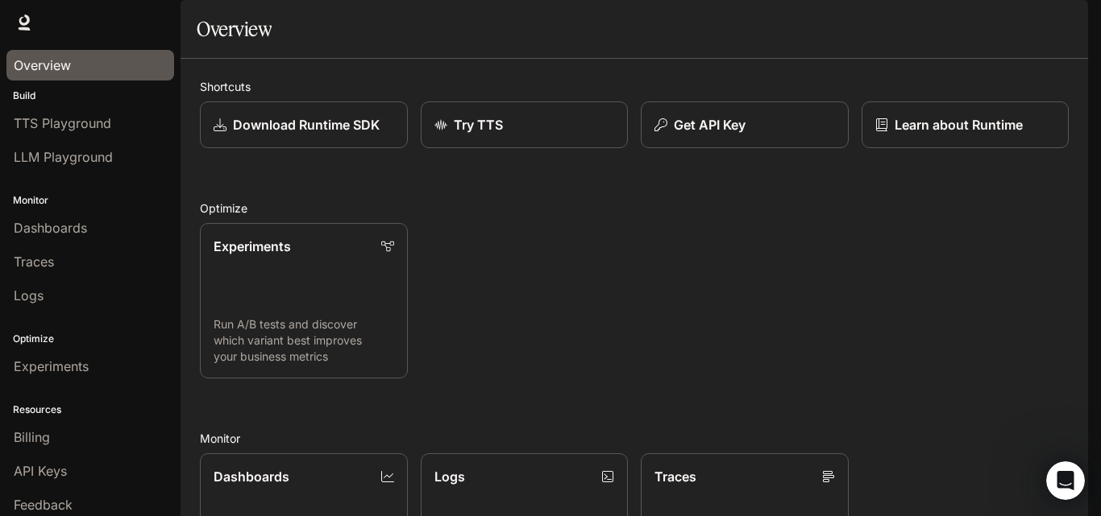
click at [60, 57] on span "Overview" at bounding box center [42, 65] width 57 height 19
click at [1059, 469] on icon "Open Intercom Messenger" at bounding box center [1063, 479] width 27 height 27
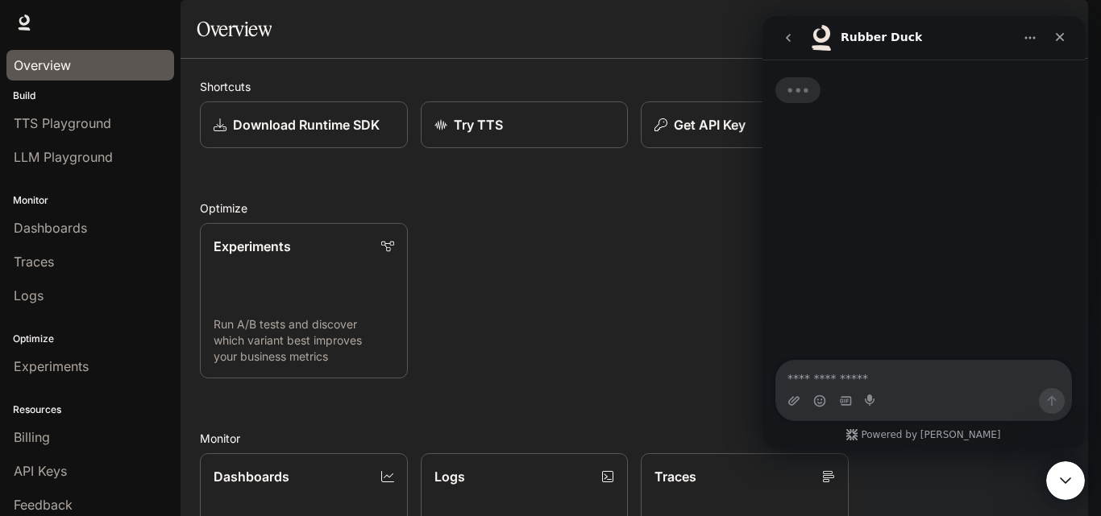
click at [886, 379] on textarea "Ask a question…" at bounding box center [923, 374] width 295 height 27
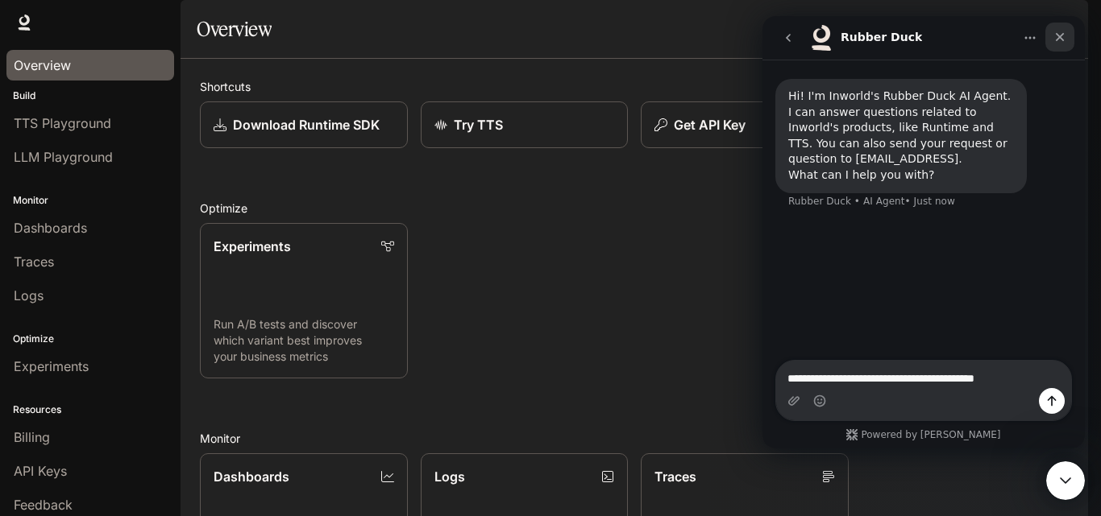
type textarea "**********"
click at [1061, 31] on icon "Close" at bounding box center [1059, 37] width 13 height 13
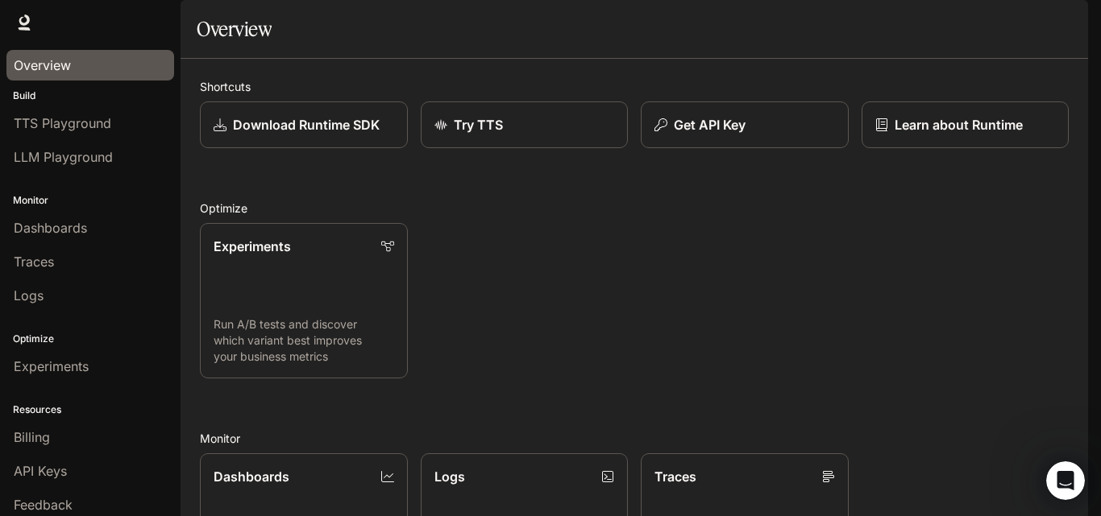
click at [1006, 23] on span "Documentation" at bounding box center [994, 23] width 80 height 20
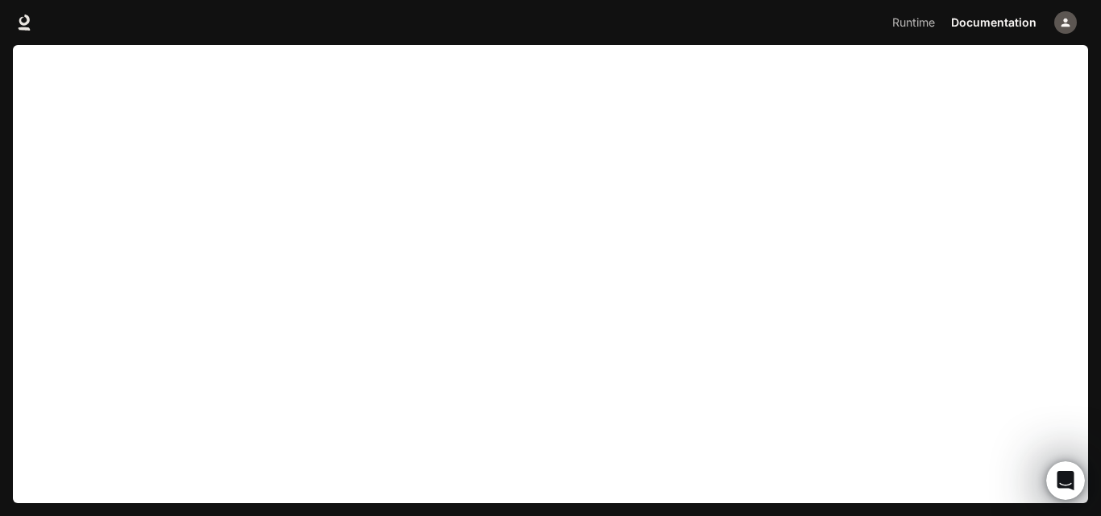
click at [798, 21] on div "Runtime Runtime Documentation Documentation" at bounding box center [550, 22] width 1101 height 45
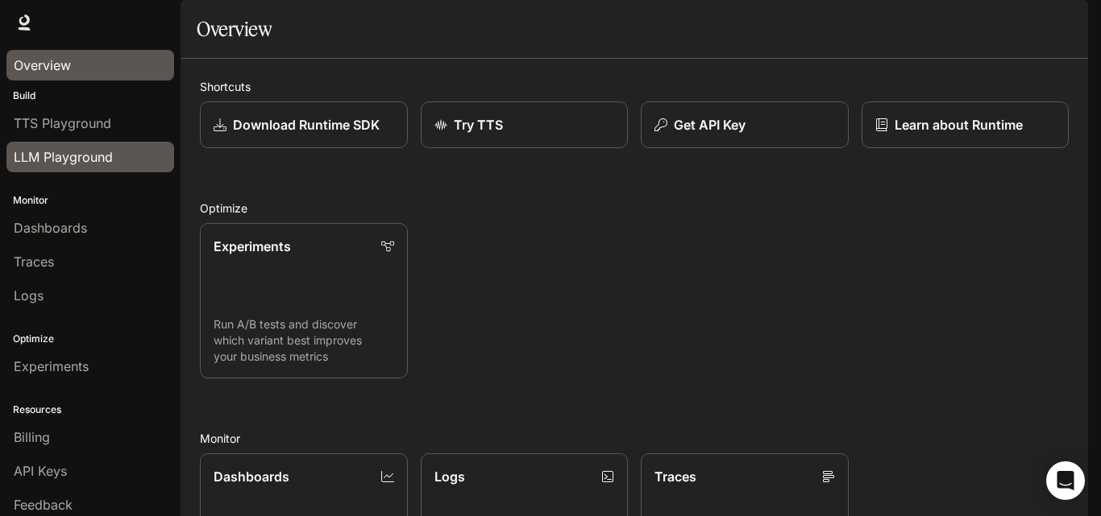
click at [84, 147] on span "LLM Playground" at bounding box center [63, 156] width 99 height 19
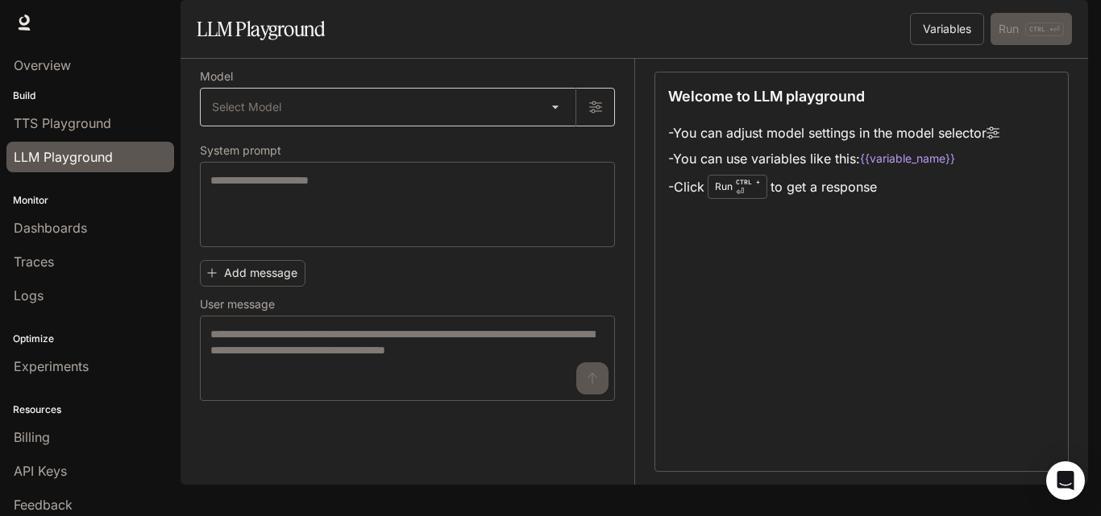
click at [548, 153] on body "Skip to main content Runtime Runtime Documentation Documentation Portal Overvie…" at bounding box center [550, 258] width 1101 height 516
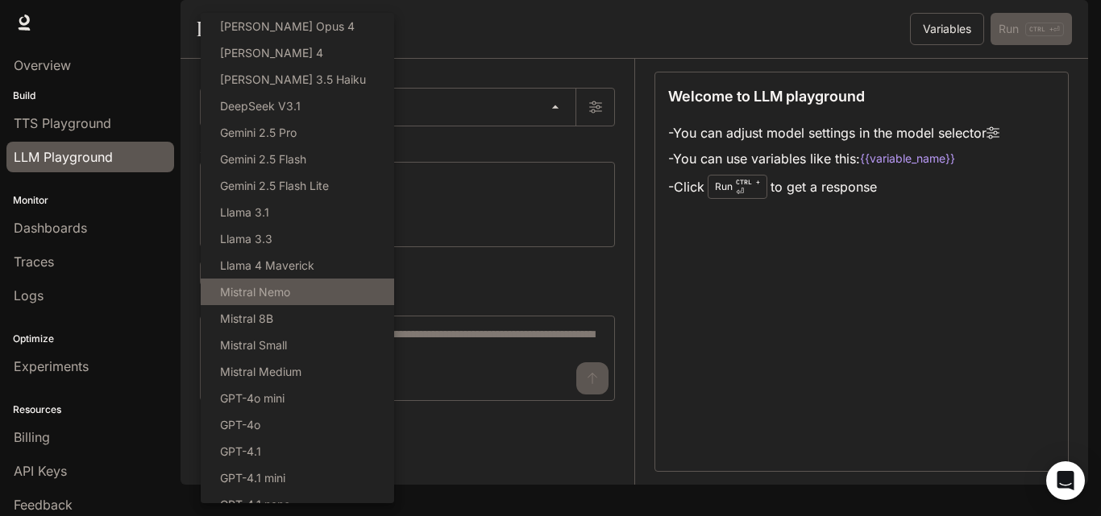
scroll to position [174, 0]
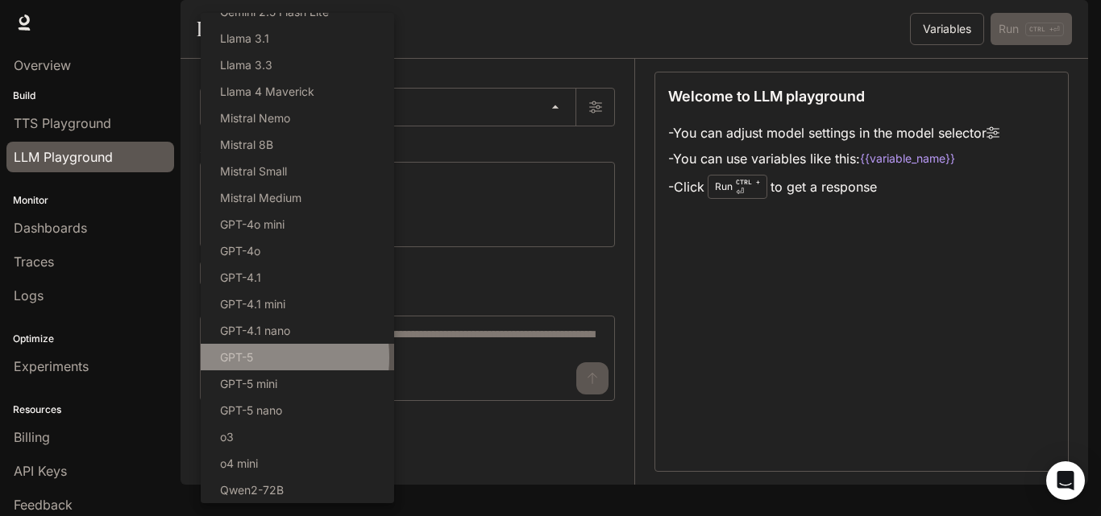
click at [252, 358] on p "GPT-5" at bounding box center [236, 357] width 33 height 17
type input "*****"
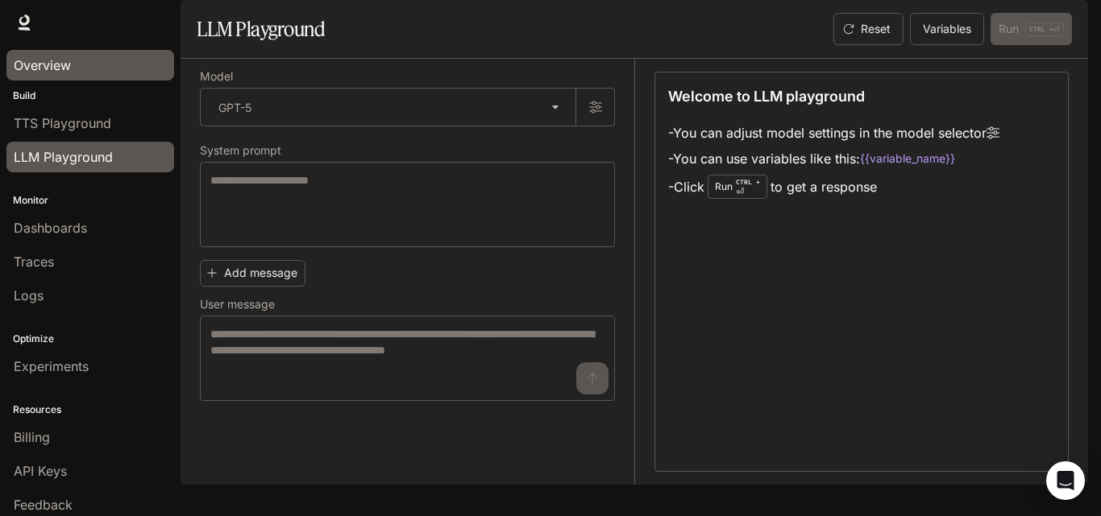
click at [40, 55] on link "Overview" at bounding box center [90, 65] width 168 height 31
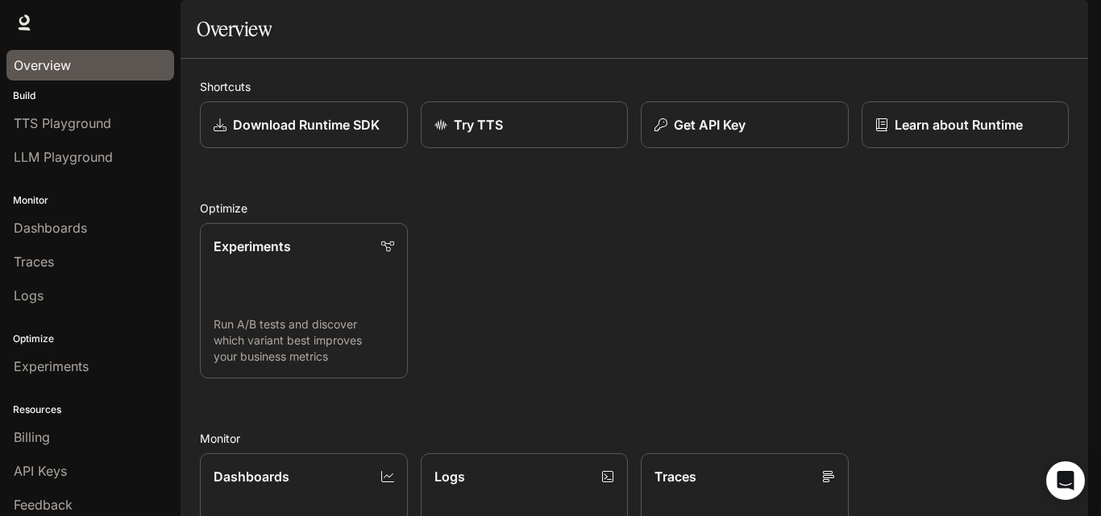
click at [1065, 30] on div "button" at bounding box center [1065, 22] width 23 height 23
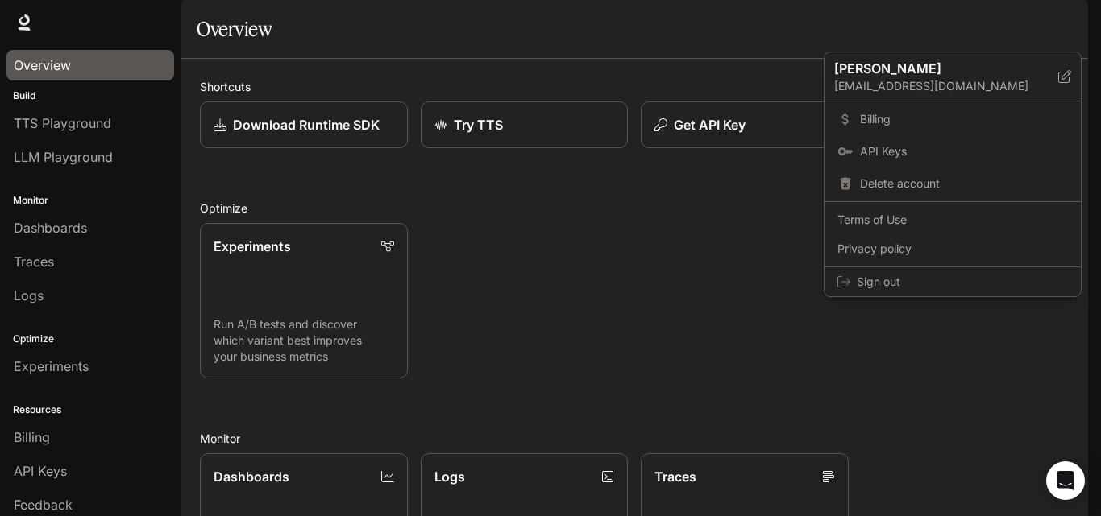
click at [765, 260] on div at bounding box center [550, 258] width 1101 height 516
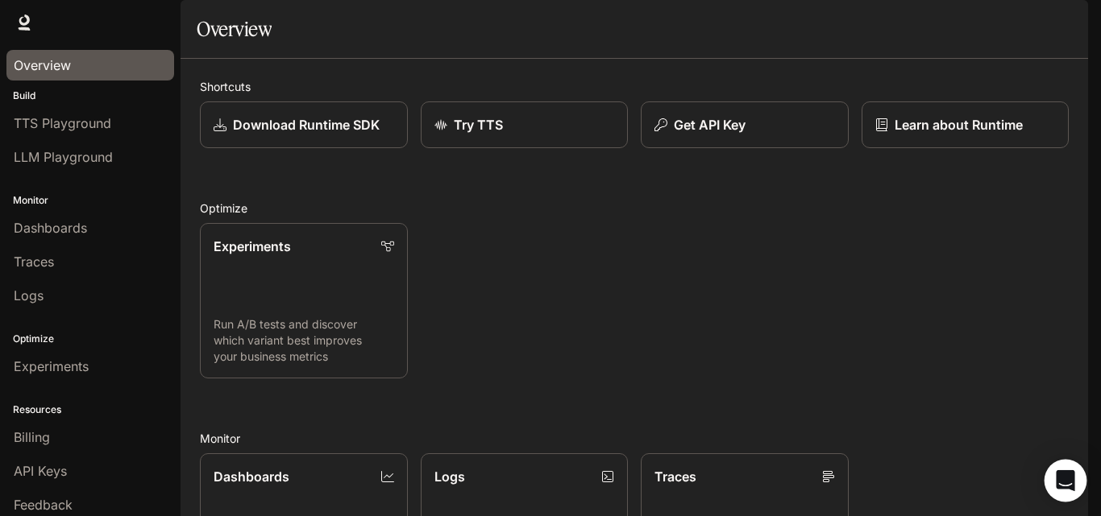
click at [1064, 474] on icon "Open Intercom Messenger" at bounding box center [1065, 481] width 19 height 21
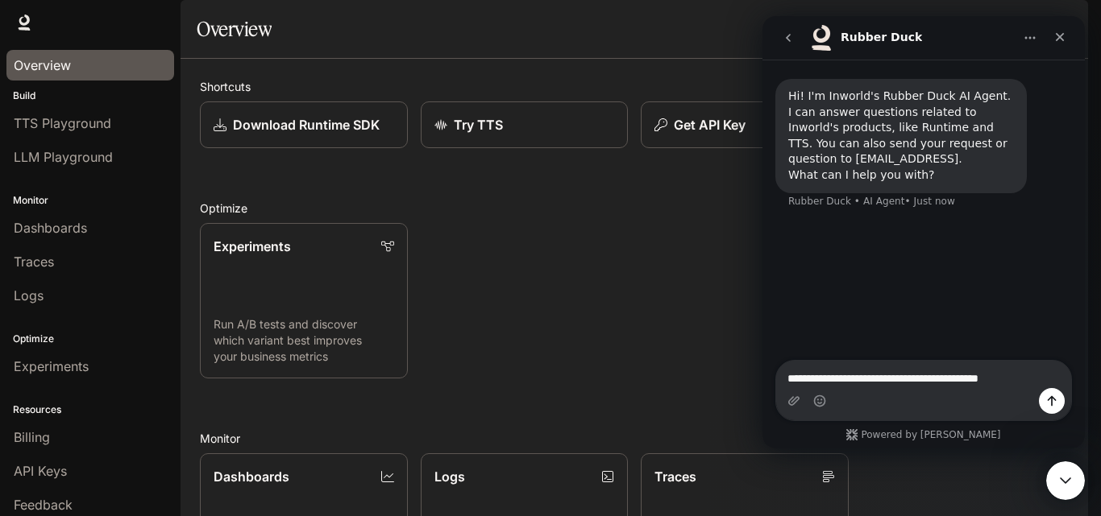
type textarea "**********"
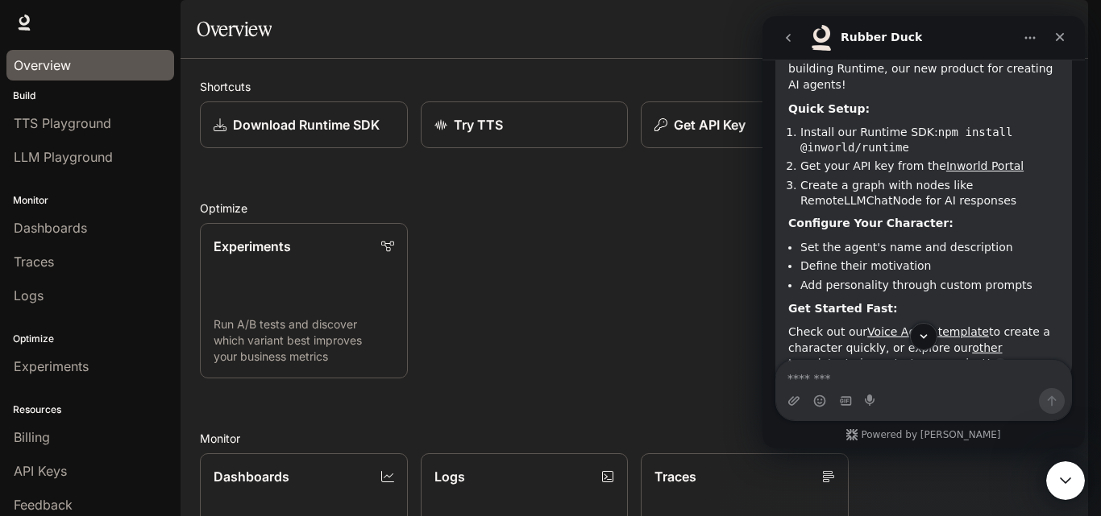
scroll to position [259, 0]
click at [328, 135] on p "Download Runtime SDK" at bounding box center [306, 124] width 148 height 19
drag, startPoint x: 901, startPoint y: 147, endPoint x: 922, endPoint y: 135, distance: 24.2
click at [922, 135] on li "Install our Runtime SDK: npm install @inworld/runtime" at bounding box center [929, 139] width 259 height 30
copy code "npm install @inworld/runtime"
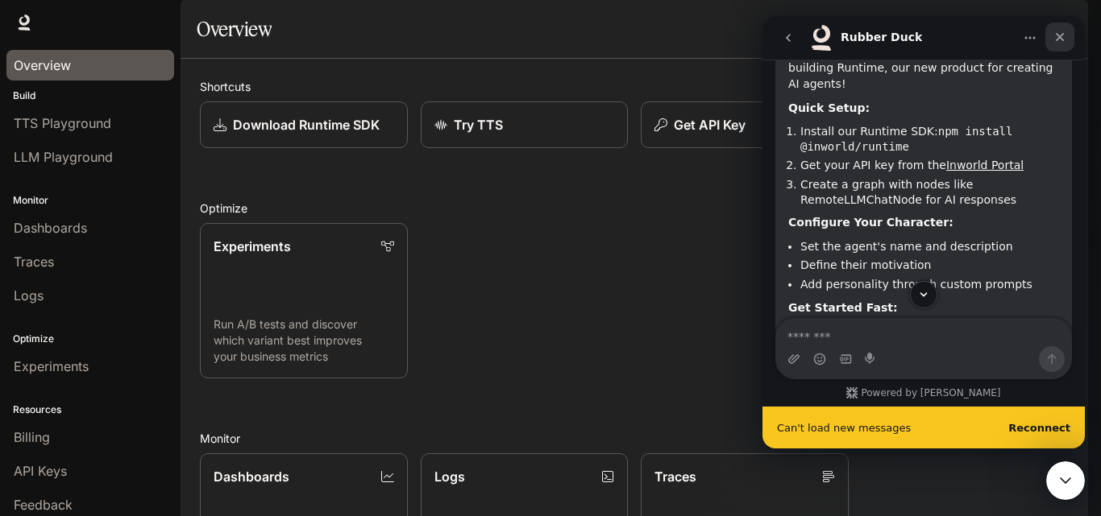
click at [1055, 42] on icon "Close" at bounding box center [1059, 37] width 13 height 13
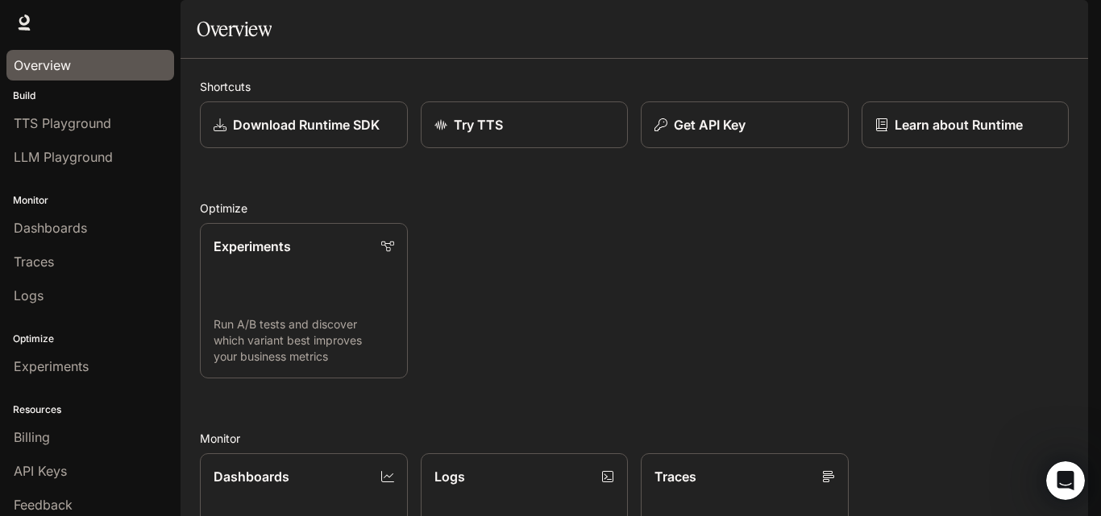
scroll to position [368, 0]
